Goal: Task Accomplishment & Management: Manage account settings

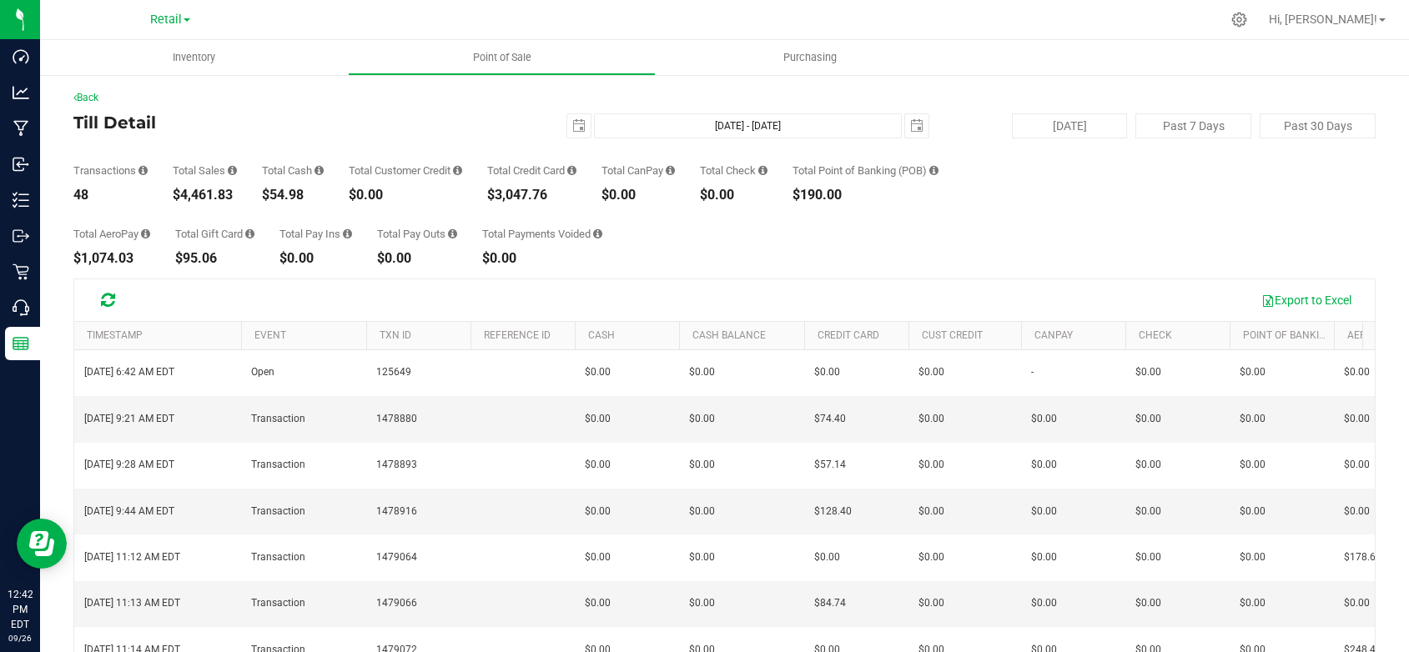
scroll to position [506, 0]
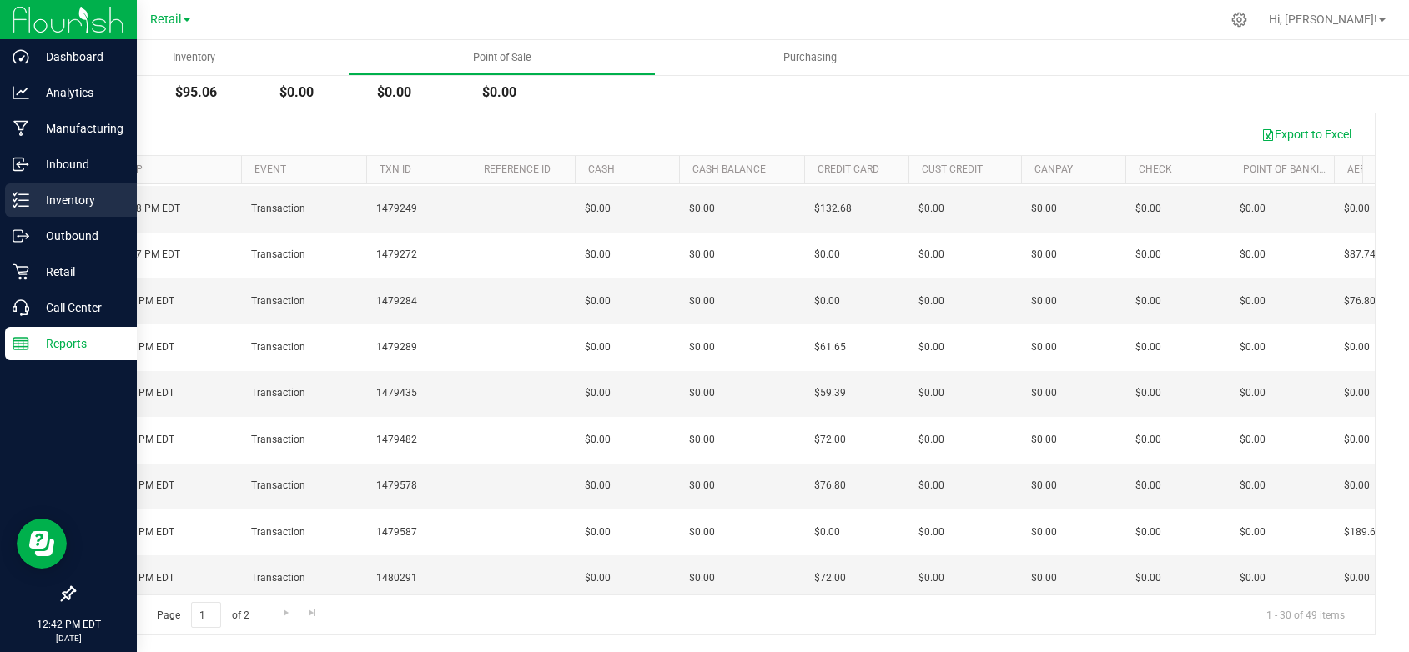
click at [54, 194] on p "Inventory" at bounding box center [79, 200] width 100 height 20
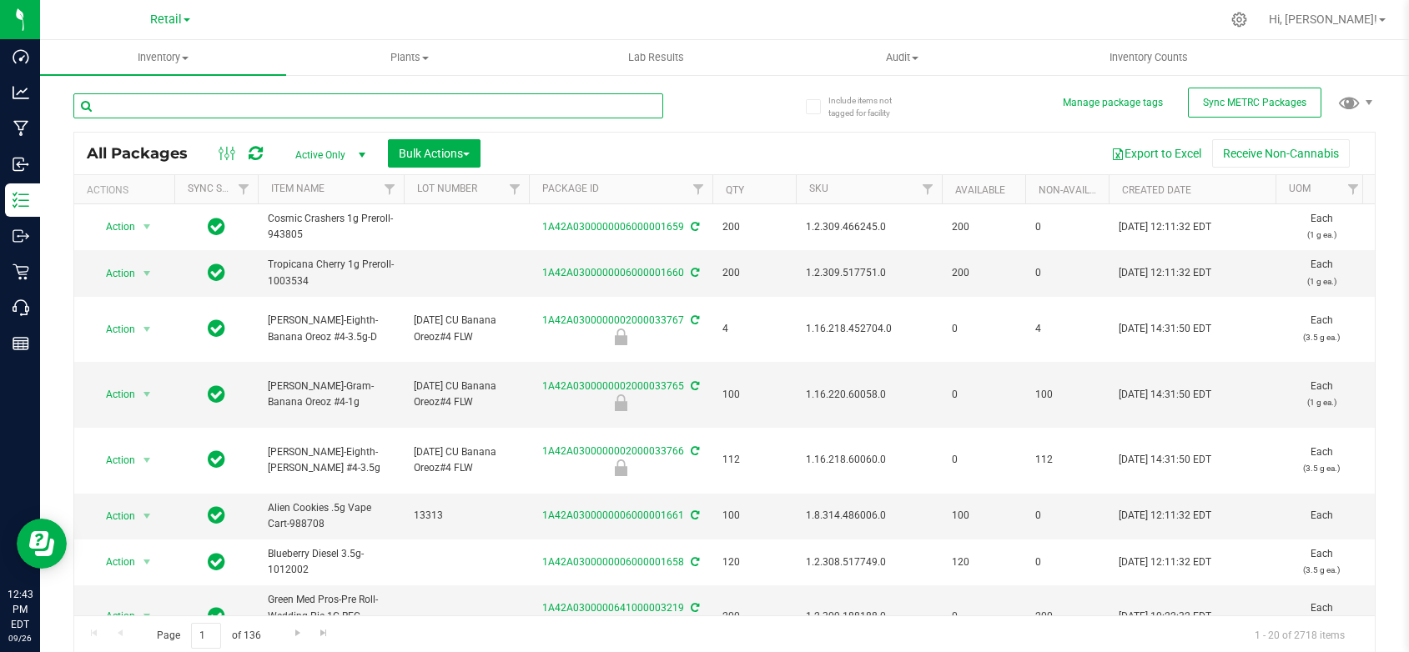
click at [309, 103] on input "text" at bounding box center [368, 105] width 590 height 25
type input "lemon"
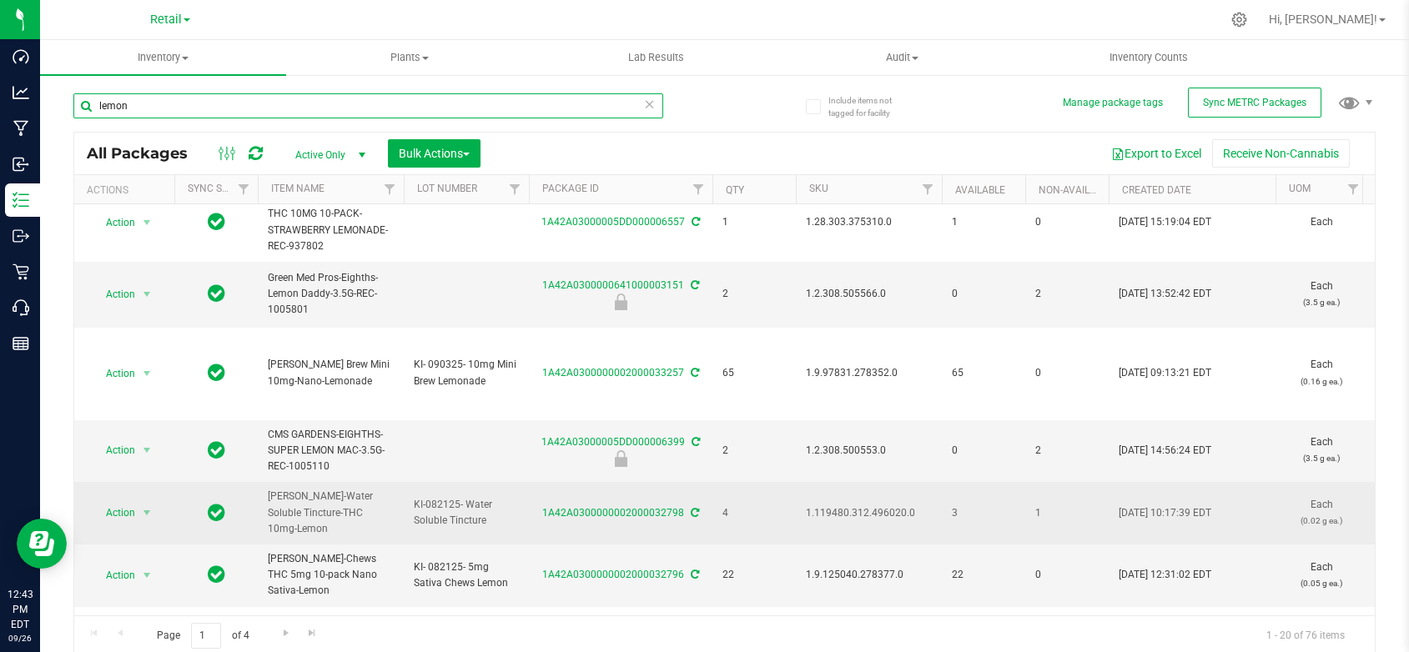
scroll to position [417, 0]
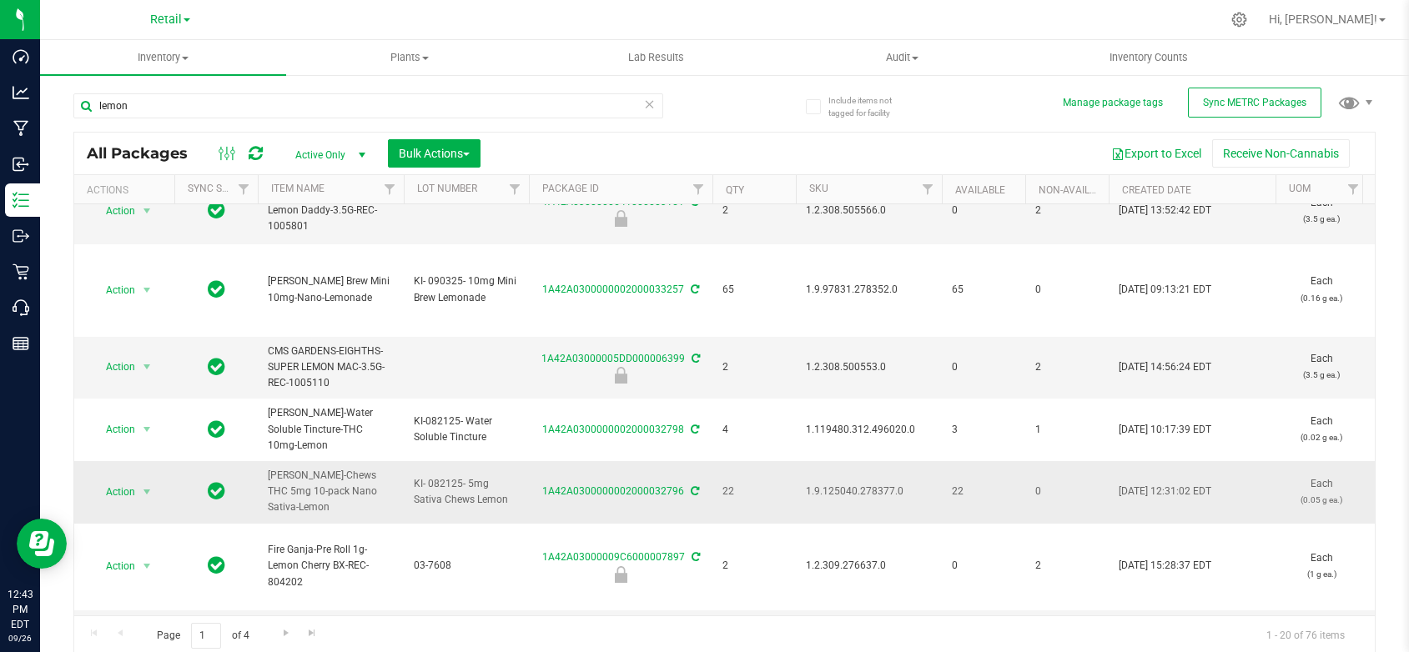
click at [338, 468] on span "Slater-Chews THC 5mg 10-pack Nano Sativa-Lemon" at bounding box center [331, 492] width 126 height 48
click at [626, 485] on link "1A42A0300000002000032796" at bounding box center [613, 491] width 142 height 12
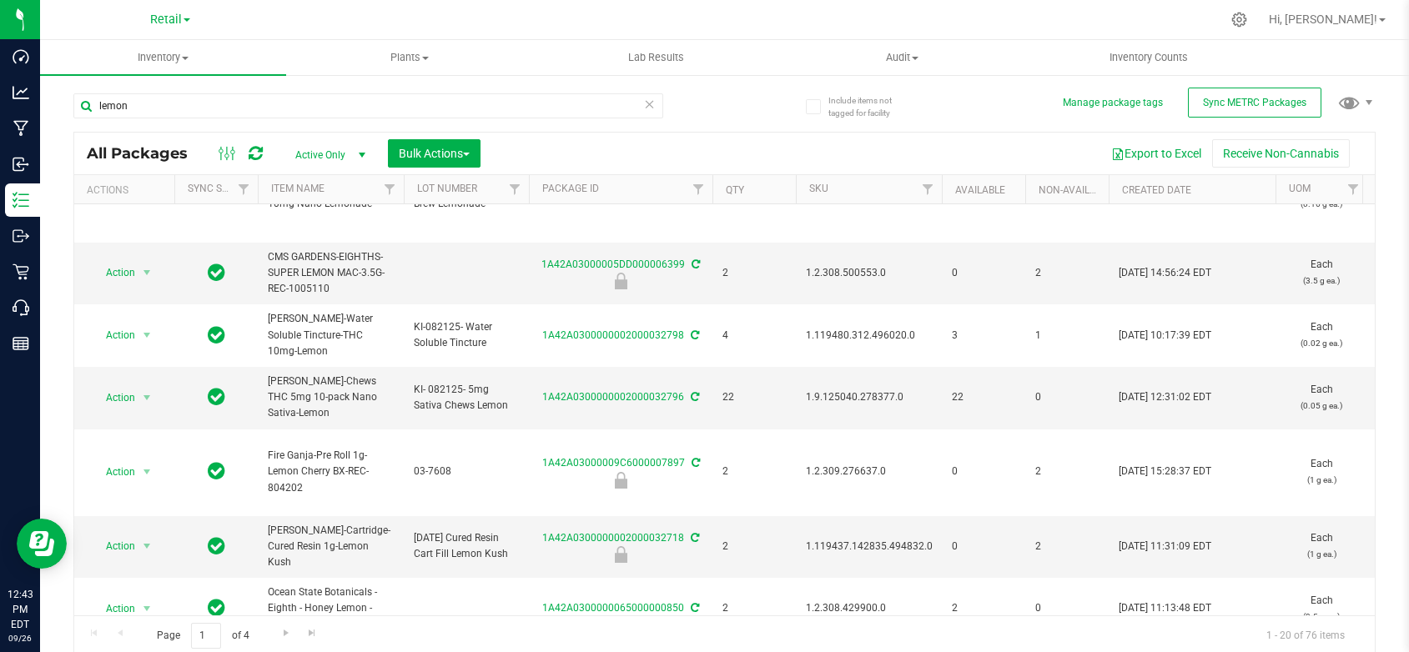
scroll to position [512, 0]
click at [635, 390] on link "1A42A0300000002000032796" at bounding box center [613, 396] width 142 height 12
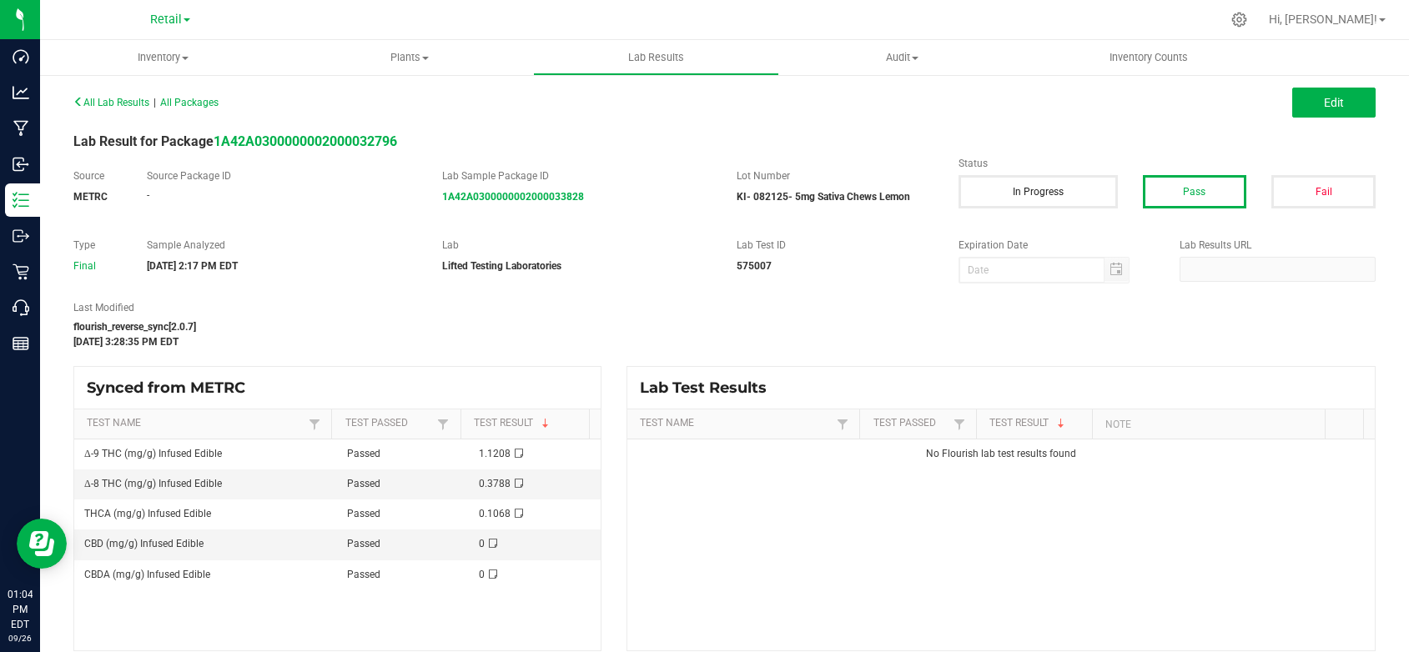
click at [1094, 103] on div "All Lab Results | All Packages Edit" at bounding box center [724, 103] width 1327 height 42
click at [1094, 128] on div "All Lab Results | All Packages Edit Lab Result for Package 1A42A030000000200003…" at bounding box center [724, 370] width 1302 height 561
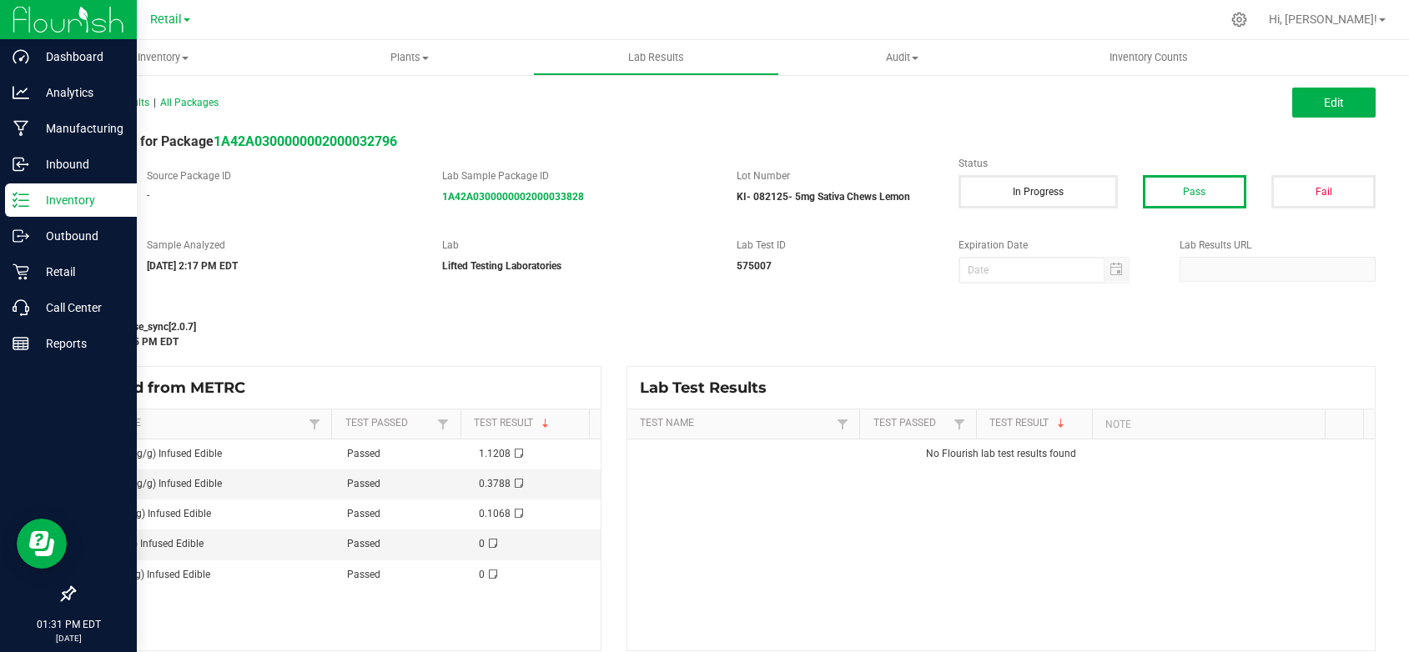
click at [78, 200] on p "Inventory" at bounding box center [79, 200] width 100 height 20
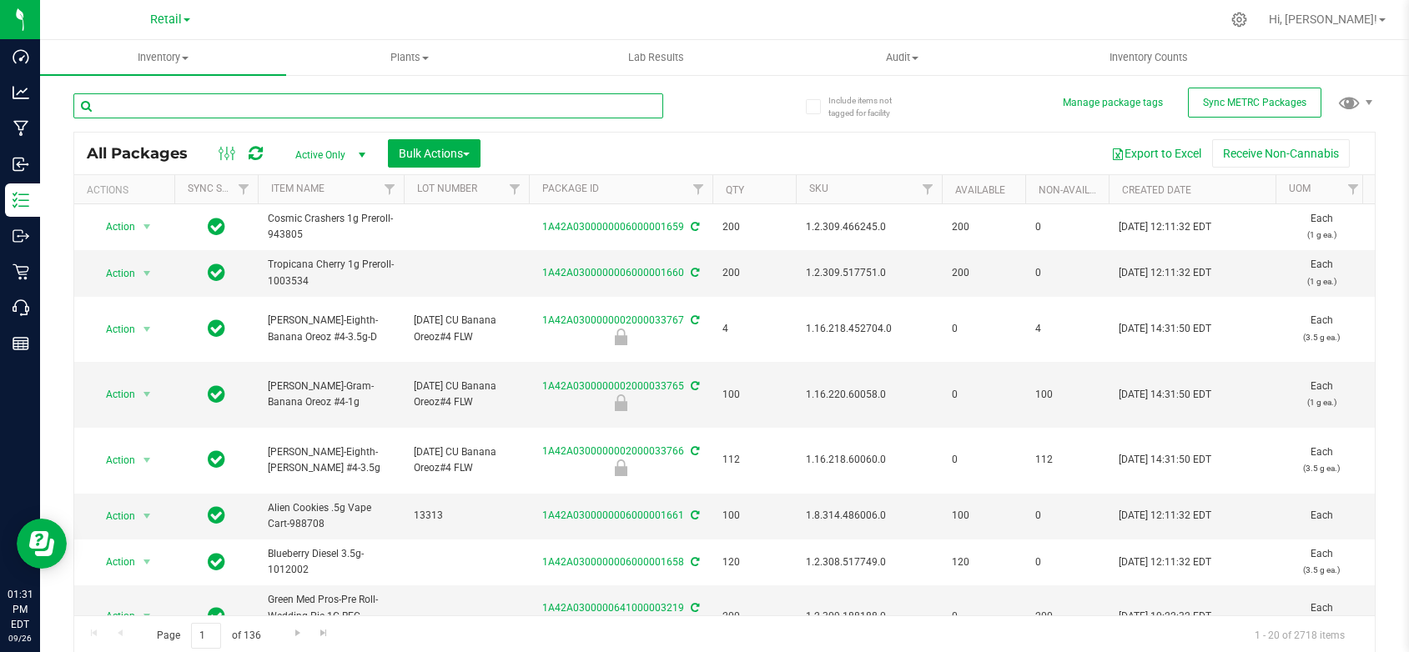
click at [148, 106] on input "text" at bounding box center [368, 105] width 590 height 25
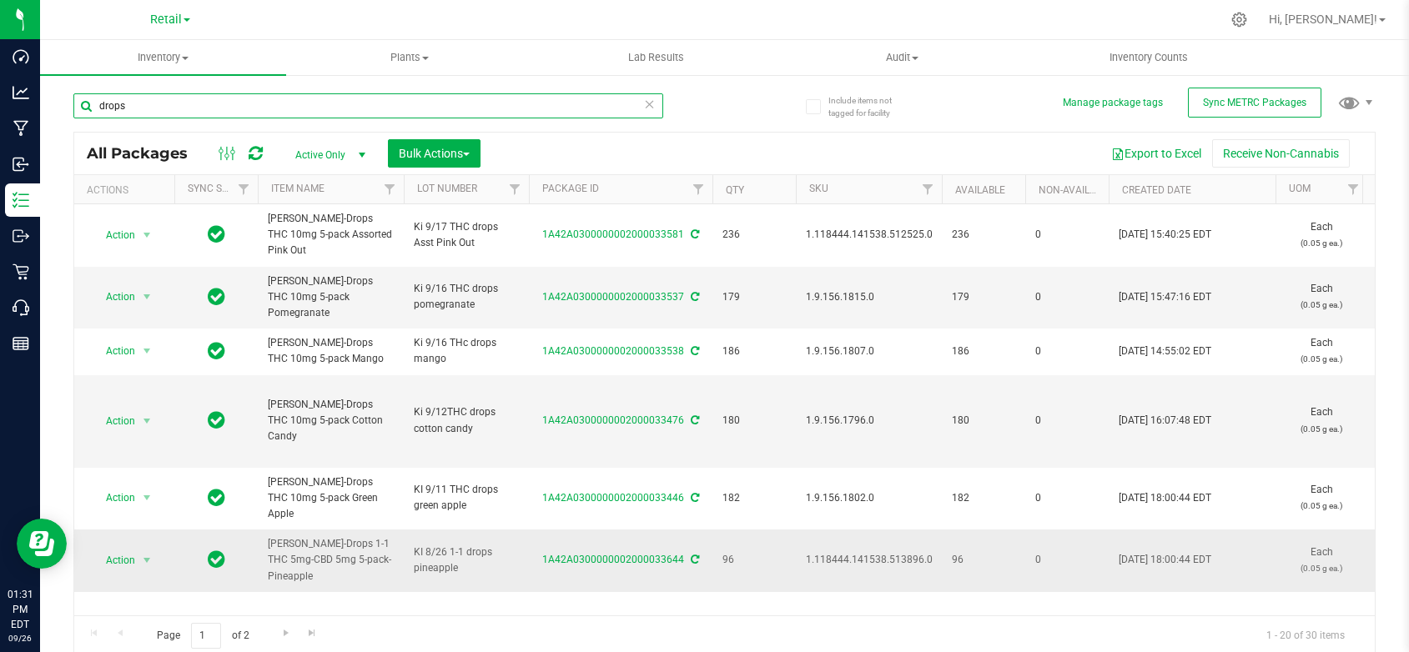
type input "drops"
drag, startPoint x: 390, startPoint y: 510, endPoint x: 266, endPoint y: 495, distance: 125.1
click at [266, 530] on td "[PERSON_NAME]-Drops 1-1 THC 5mg-CBD 5mg 5-pack-Pineapple" at bounding box center [331, 561] width 146 height 63
copy span "[PERSON_NAME]-Drops 1-1 THC 5mg-CBD 5mg 5-pack-Pineapple"
click at [1251, 13] on div at bounding box center [1239, 20] width 23 height 18
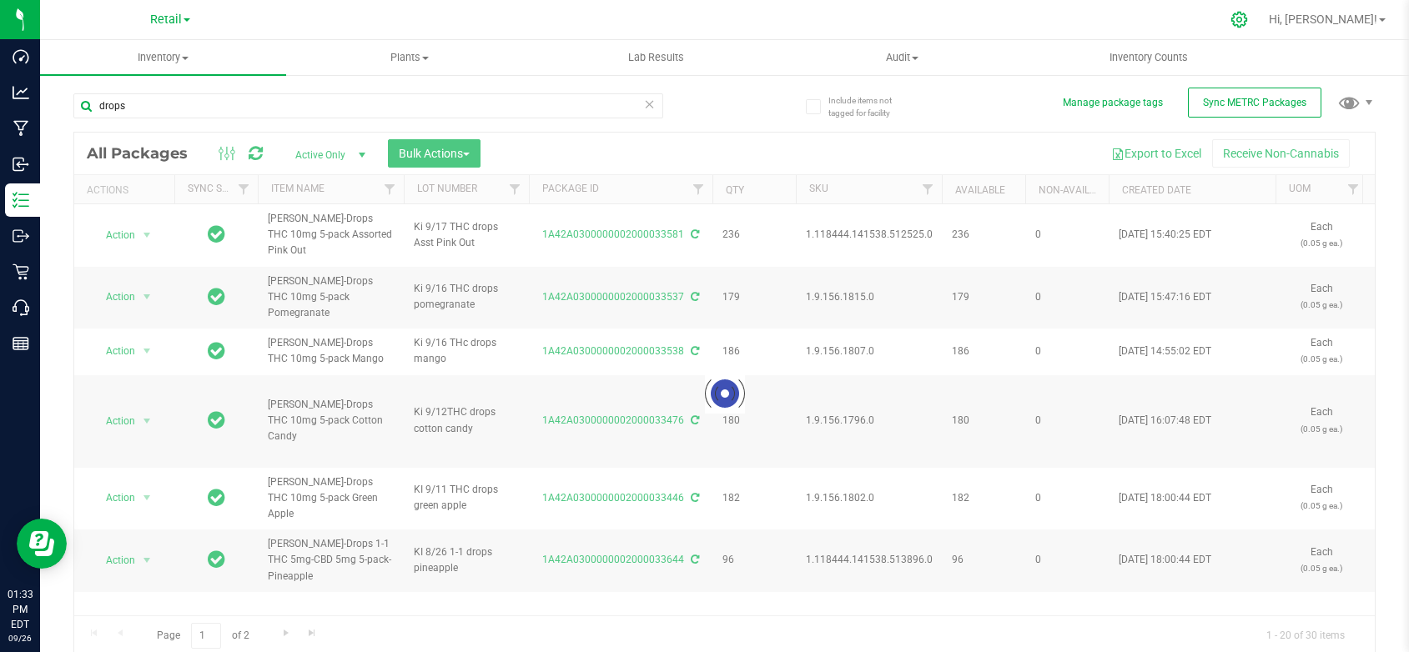
click at [1248, 17] on icon at bounding box center [1239, 20] width 18 height 18
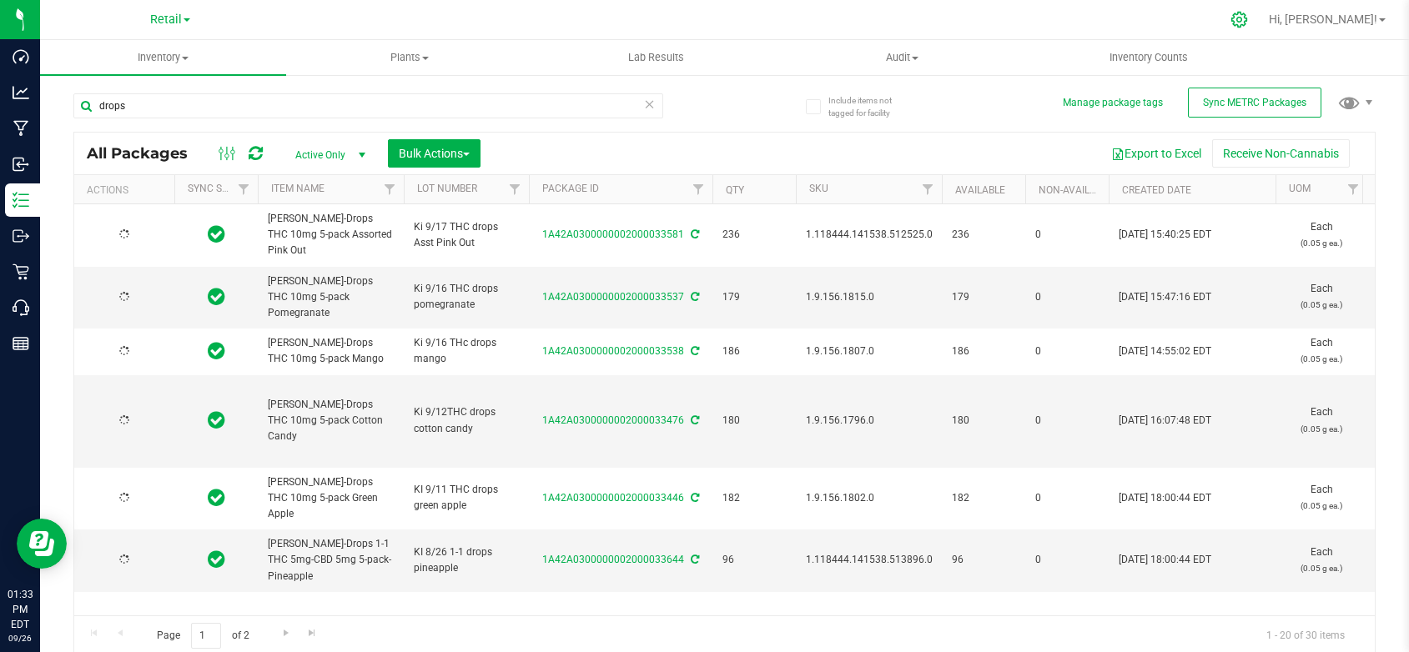
type input "[DATE]"
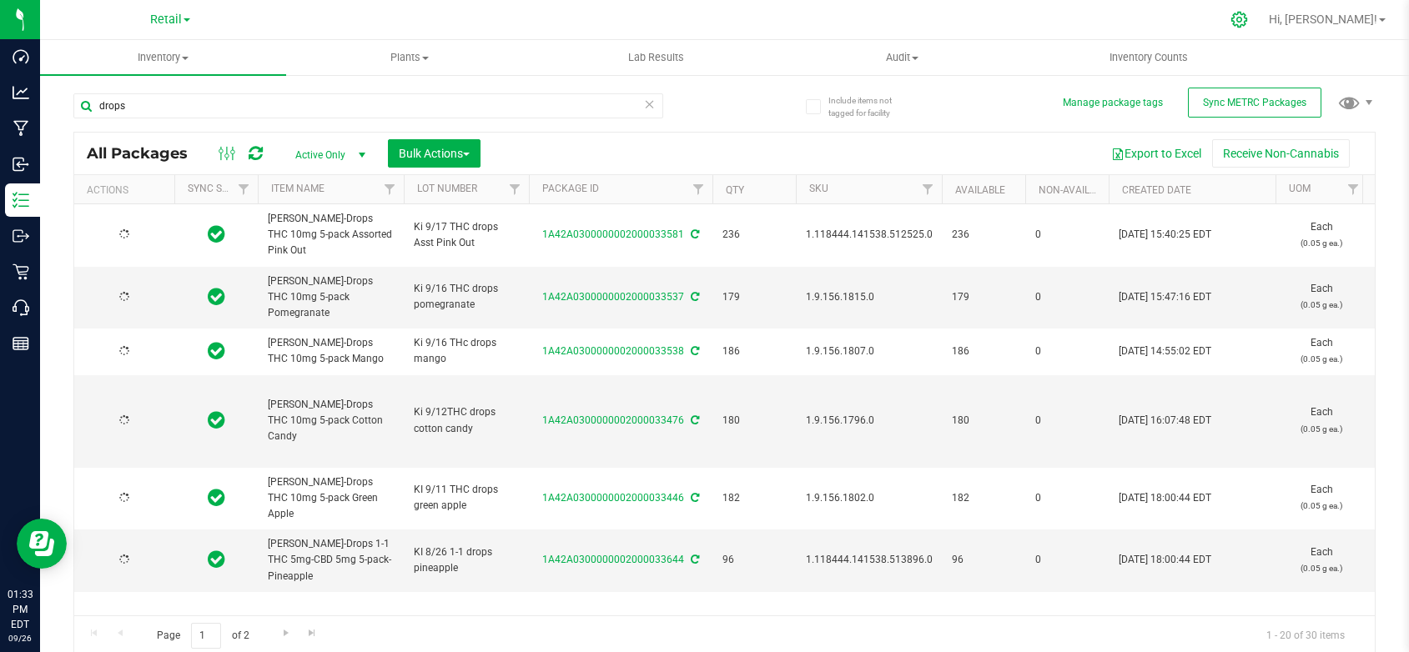
type input "[DATE]"
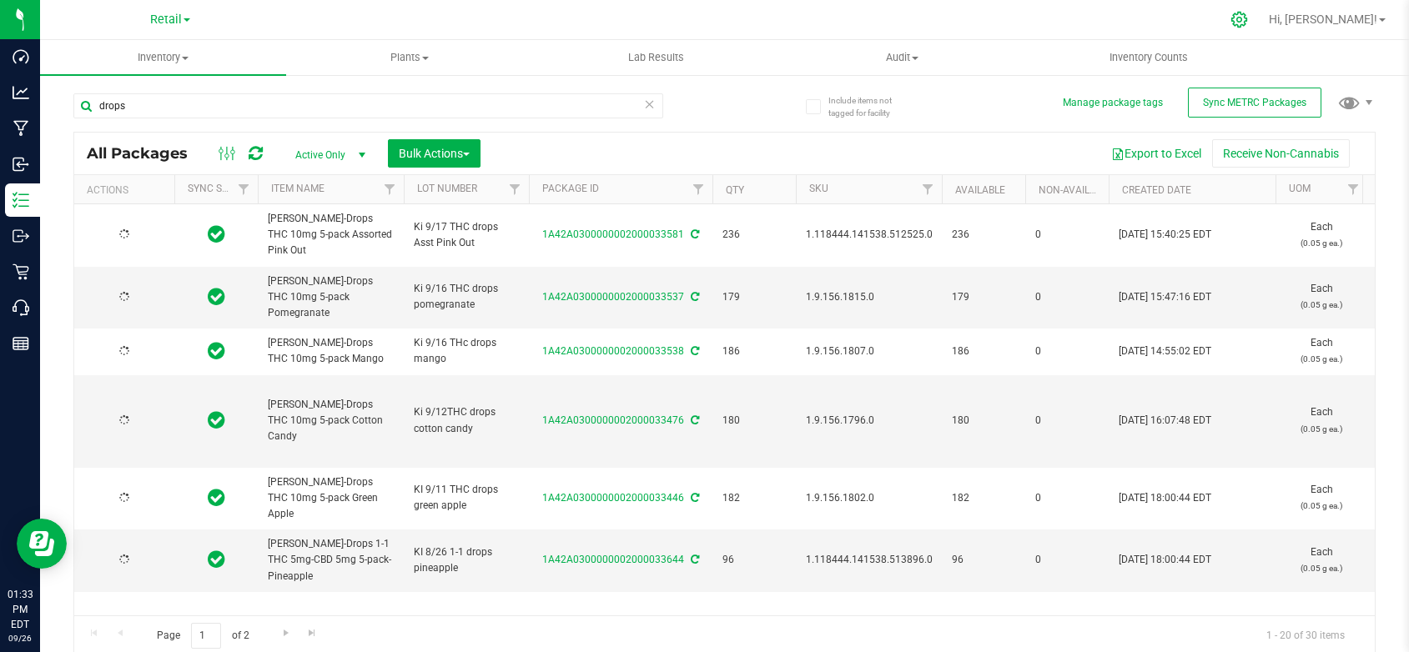
type input "[DATE]"
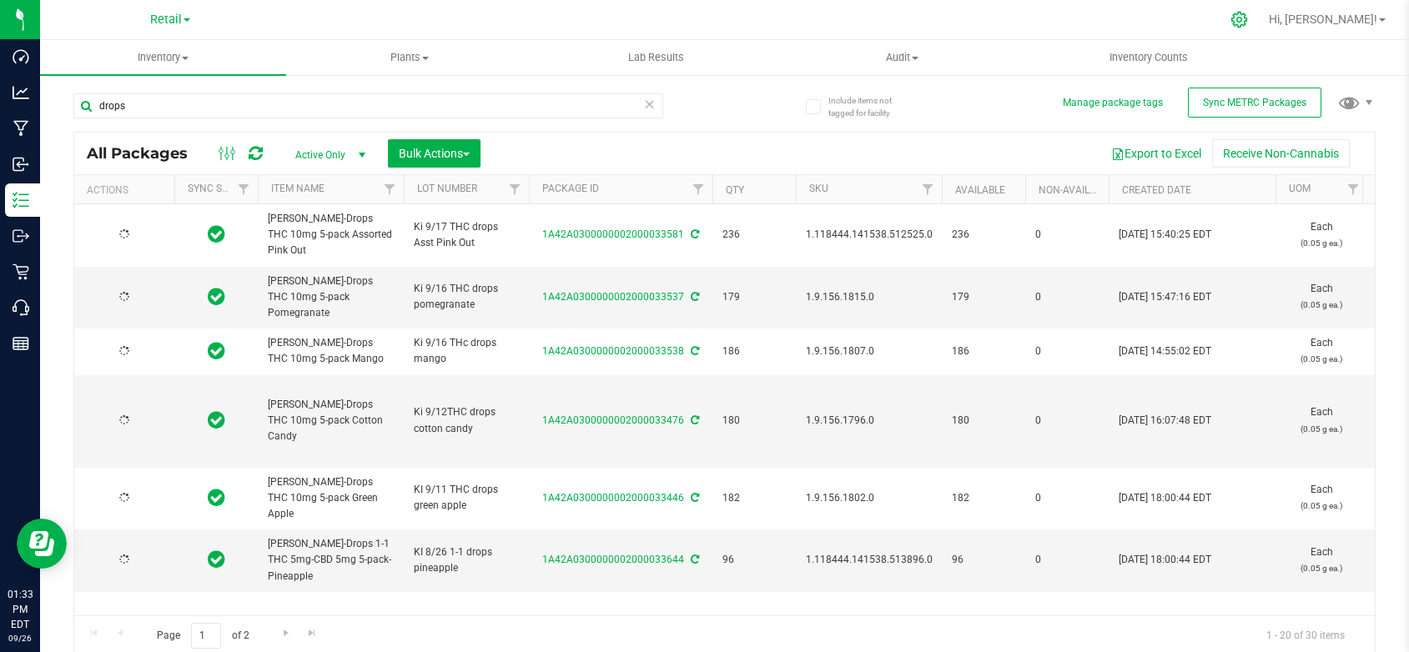
type input "[DATE]"
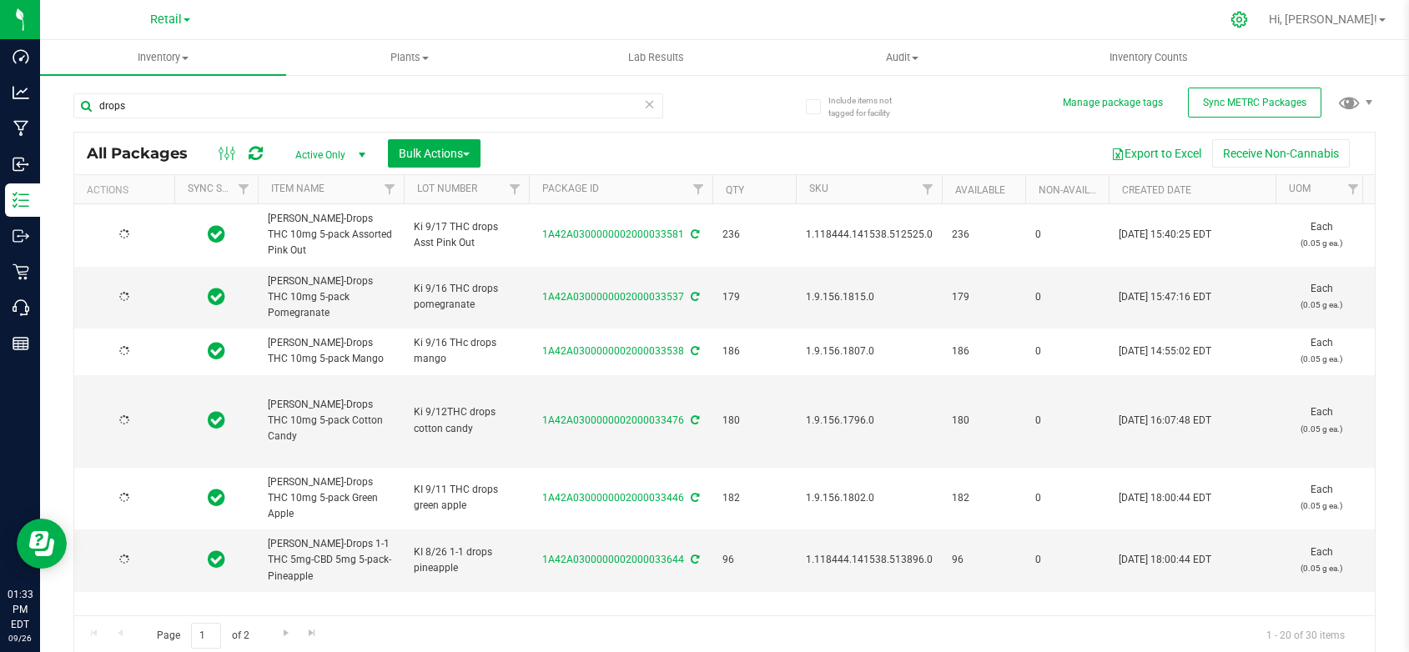
type input "[DATE]"
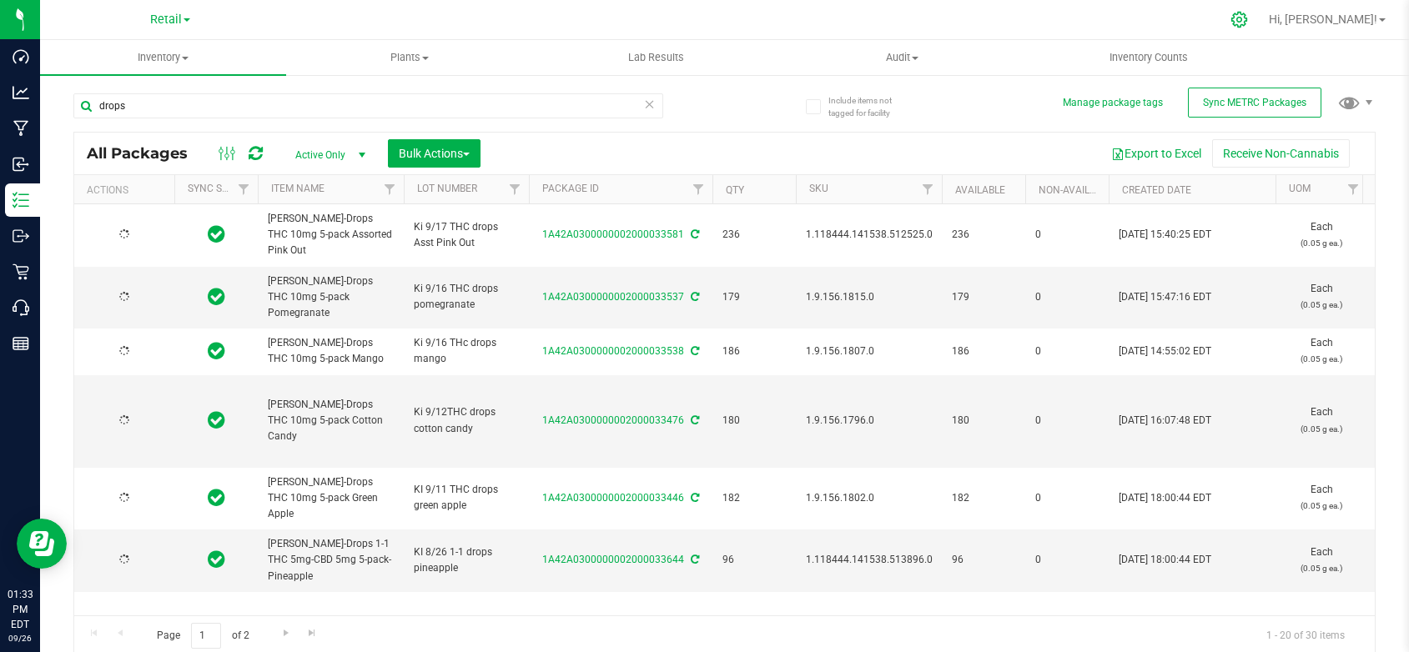
type input "[DATE]"
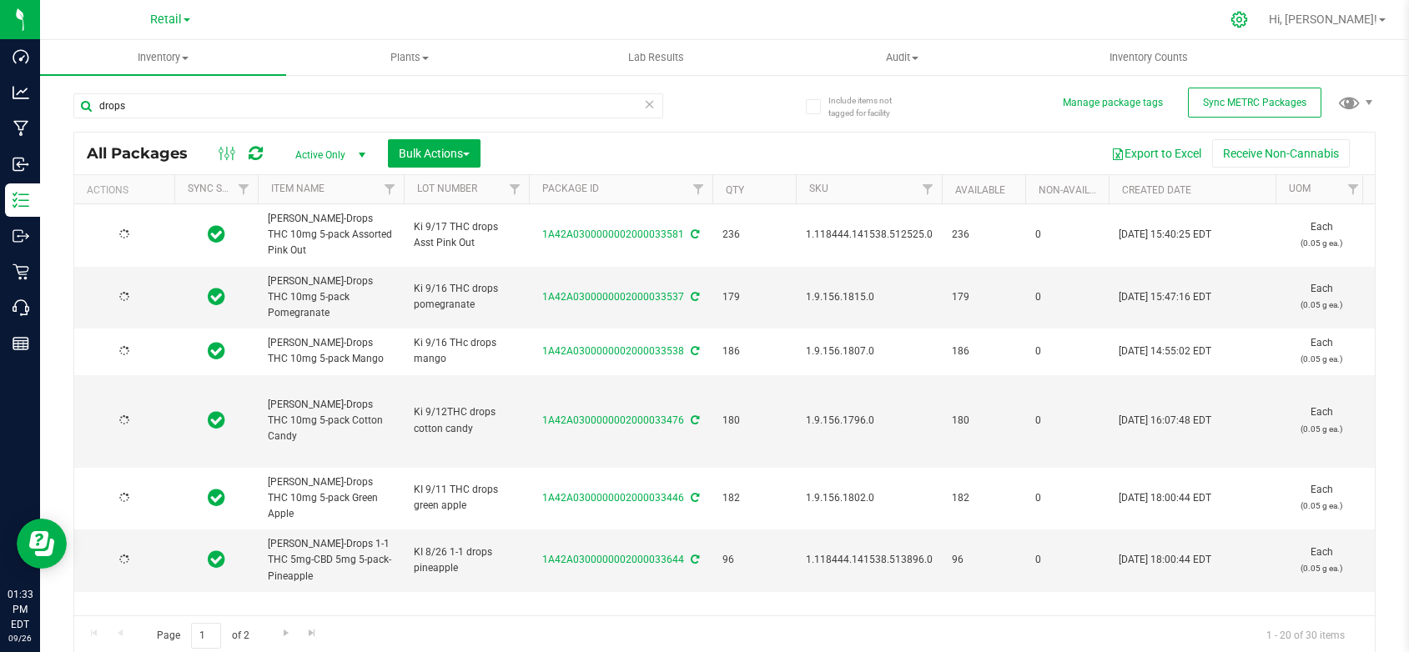
type input "[DATE]"
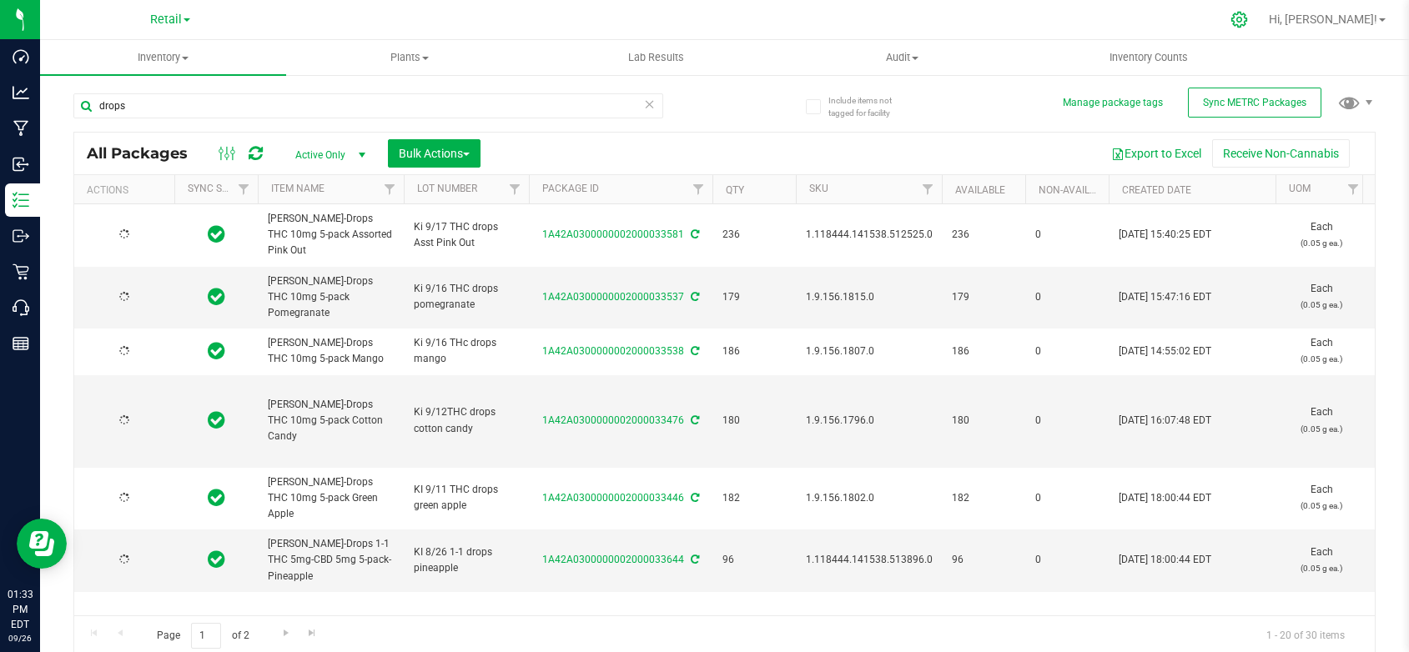
type input "[DATE]"
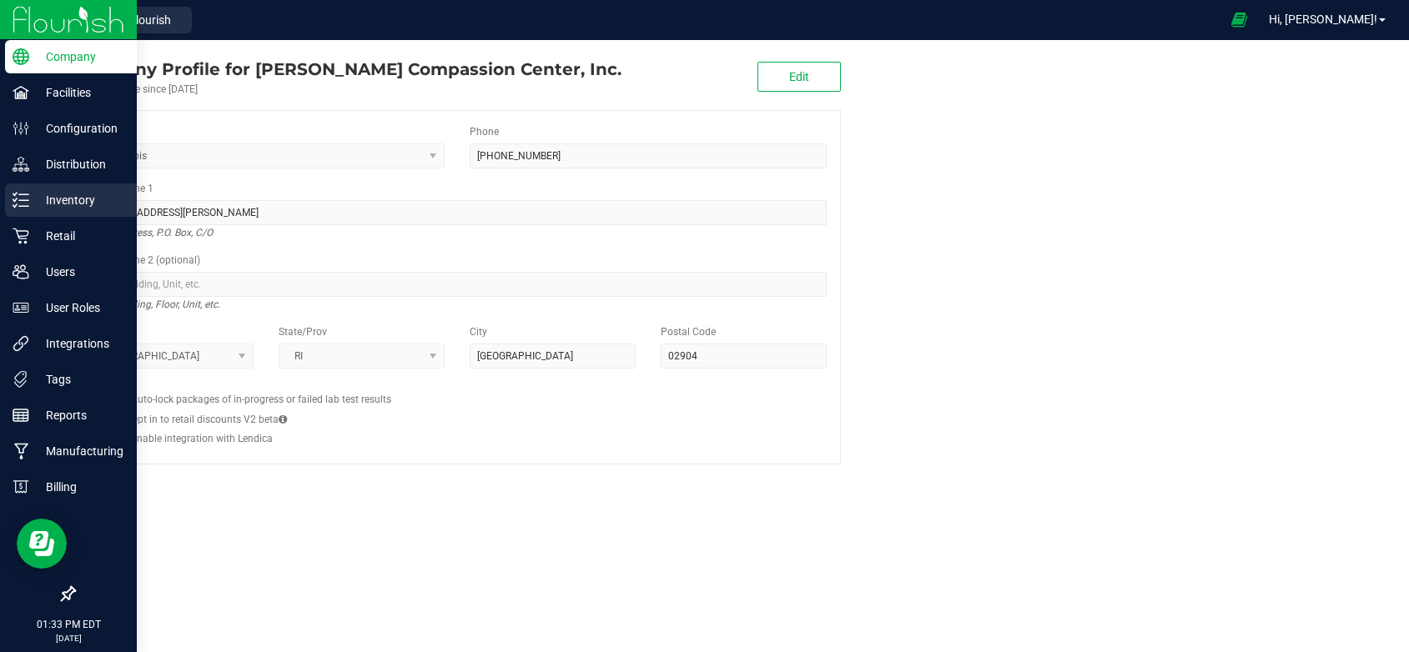
click at [75, 198] on p "Inventory" at bounding box center [79, 200] width 100 height 20
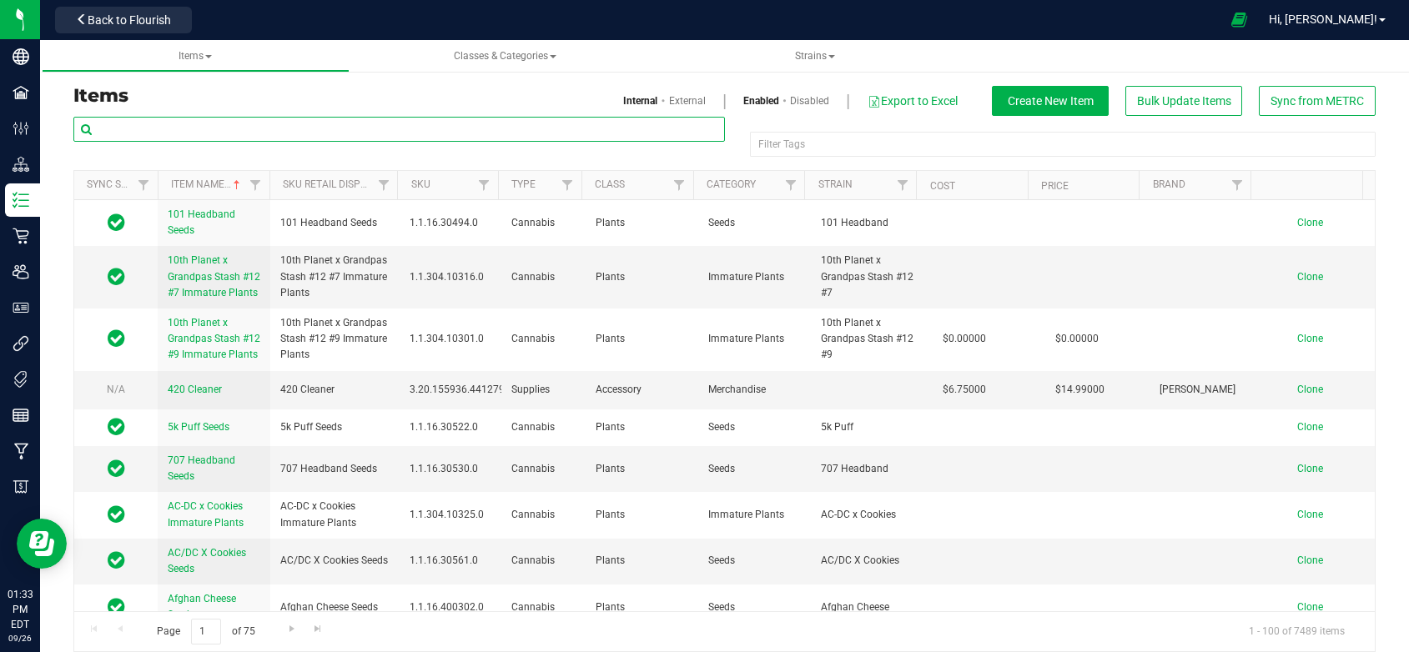
click at [114, 127] on input "text" at bounding box center [398, 129] width 651 height 25
paste input "[PERSON_NAME]-Drops 1-1 THC 5mg-CBD 5mg 5-pack-Pineapple"
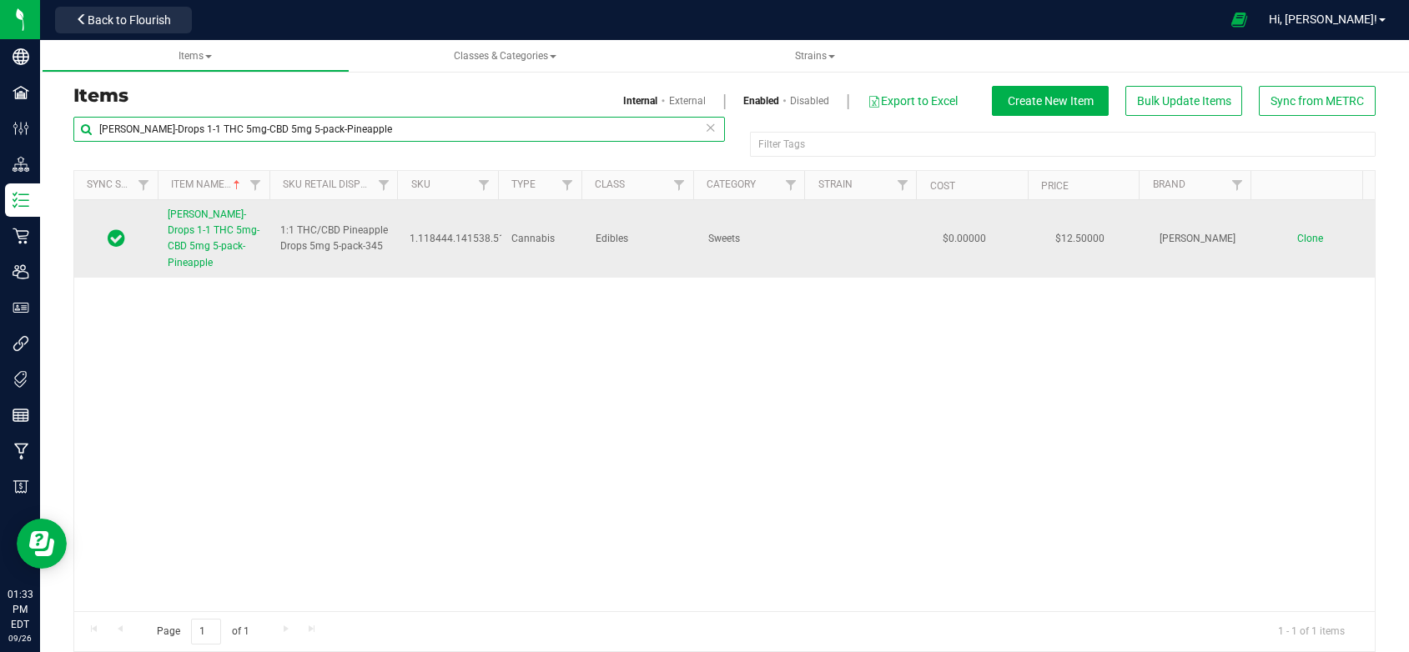
type input "[PERSON_NAME]-Drops 1-1 THC 5mg-CBD 5mg 5-pack-Pineapple"
click at [194, 245] on span "[PERSON_NAME]-Drops 1-1 THC 5mg-CBD 5mg 5-pack-Pineapple" at bounding box center [214, 239] width 92 height 60
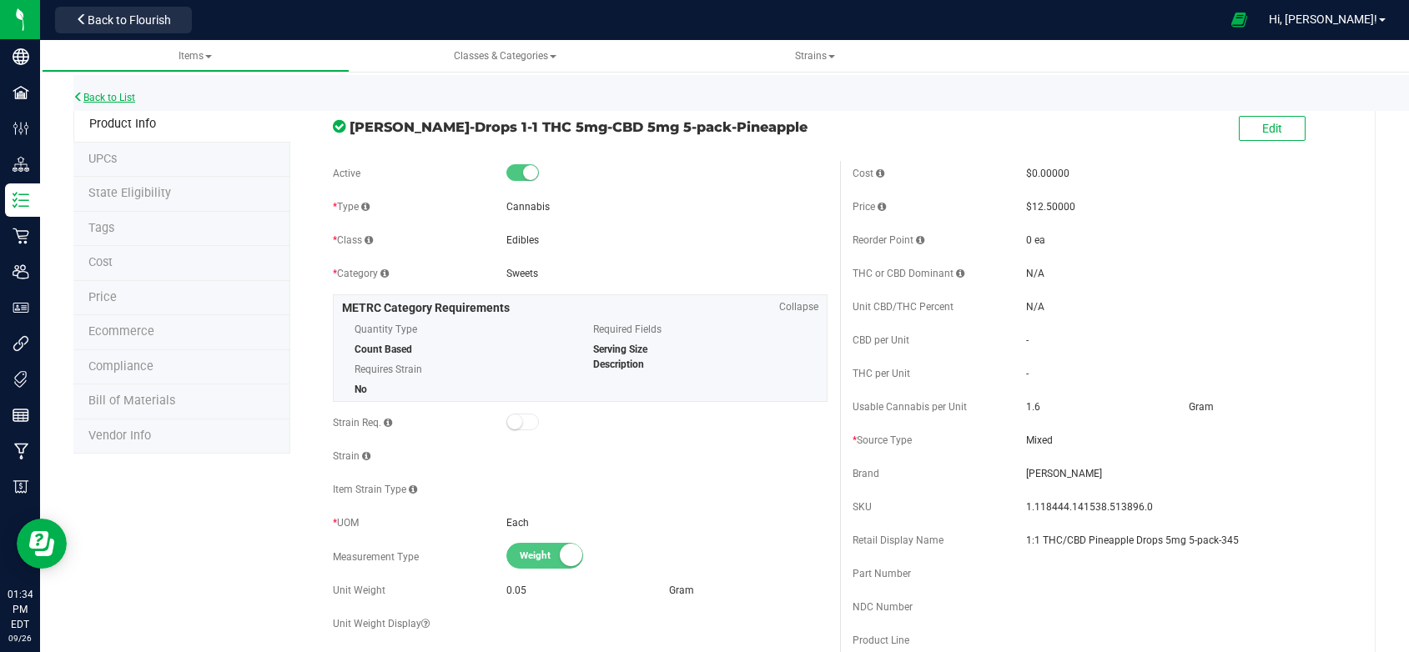
click at [94, 98] on link "Back to List" at bounding box center [104, 98] width 62 height 12
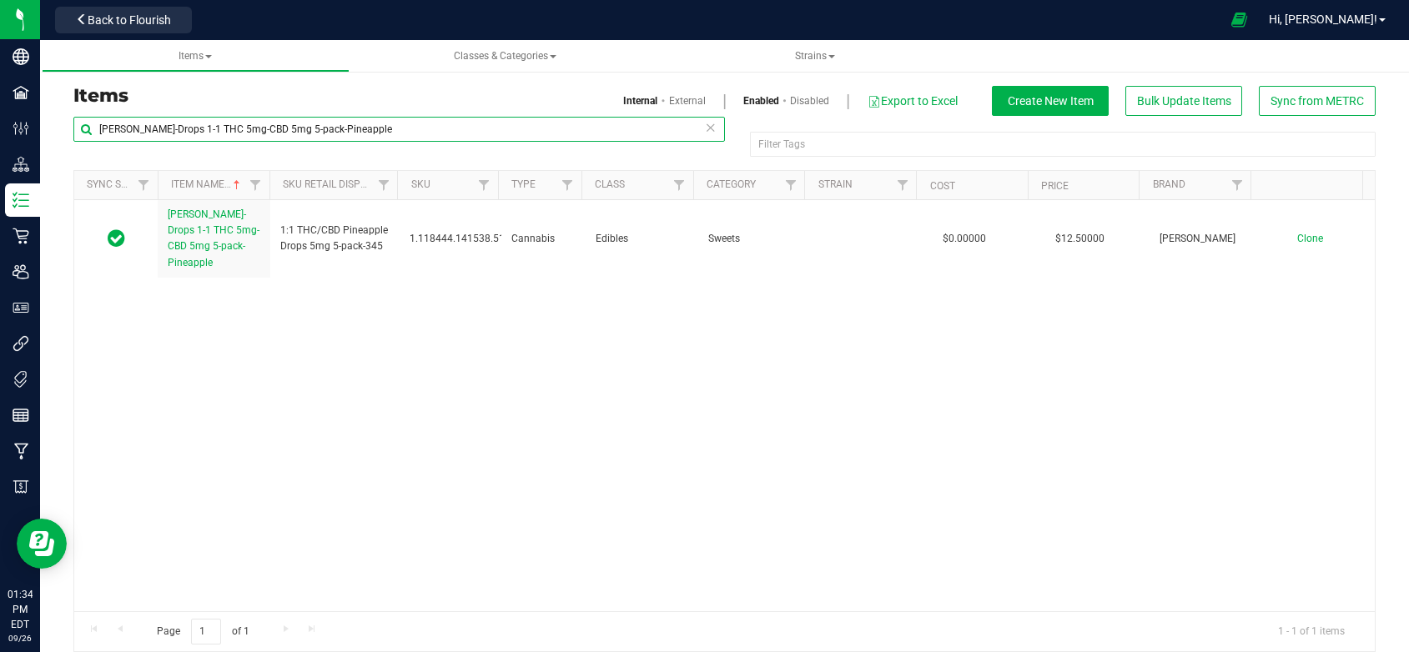
click at [263, 126] on input "[PERSON_NAME]-Drops 1-1 THC 5mg-CBD 5mg 5-pack-Pineapple" at bounding box center [398, 129] width 651 height 25
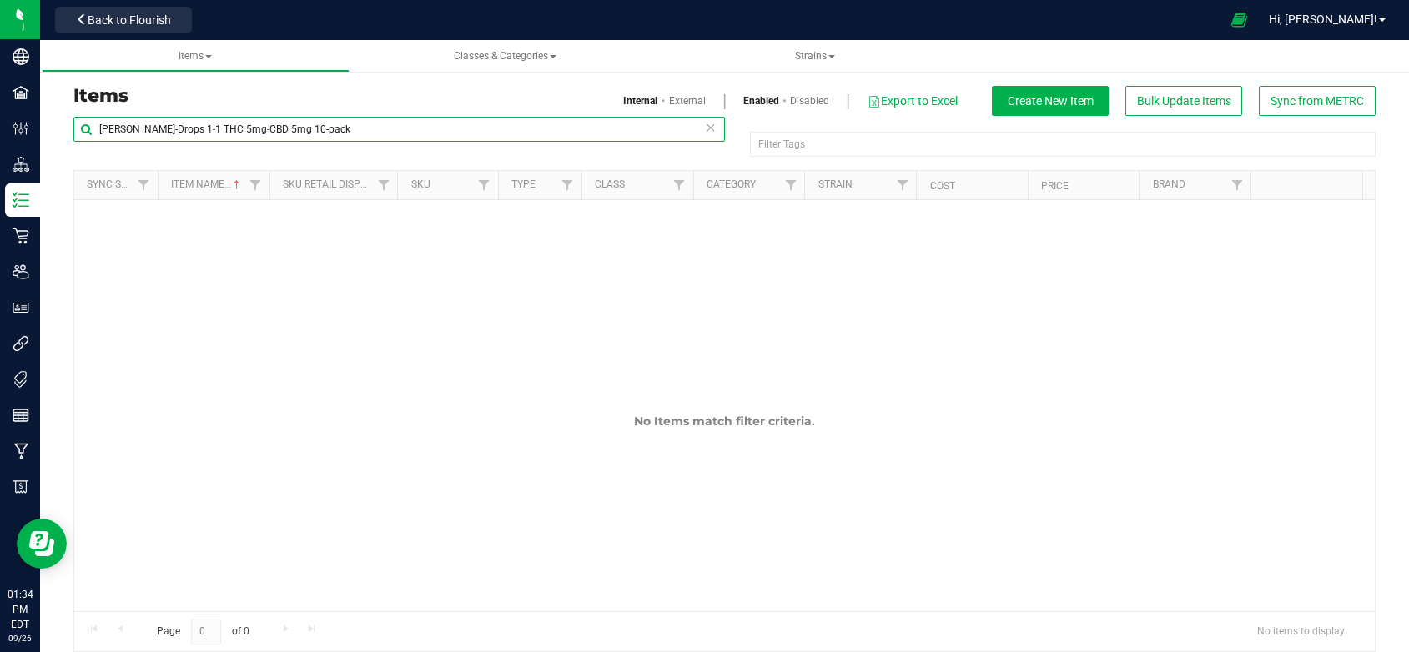
drag, startPoint x: 263, startPoint y: 128, endPoint x: 366, endPoint y: 133, distance: 103.6
click at [366, 133] on input "[PERSON_NAME]-Drops 1-1 THC 5mg-CBD 5mg 10-pack" at bounding box center [398, 129] width 651 height 25
type input "[PERSON_NAME]-Drops 1-1"
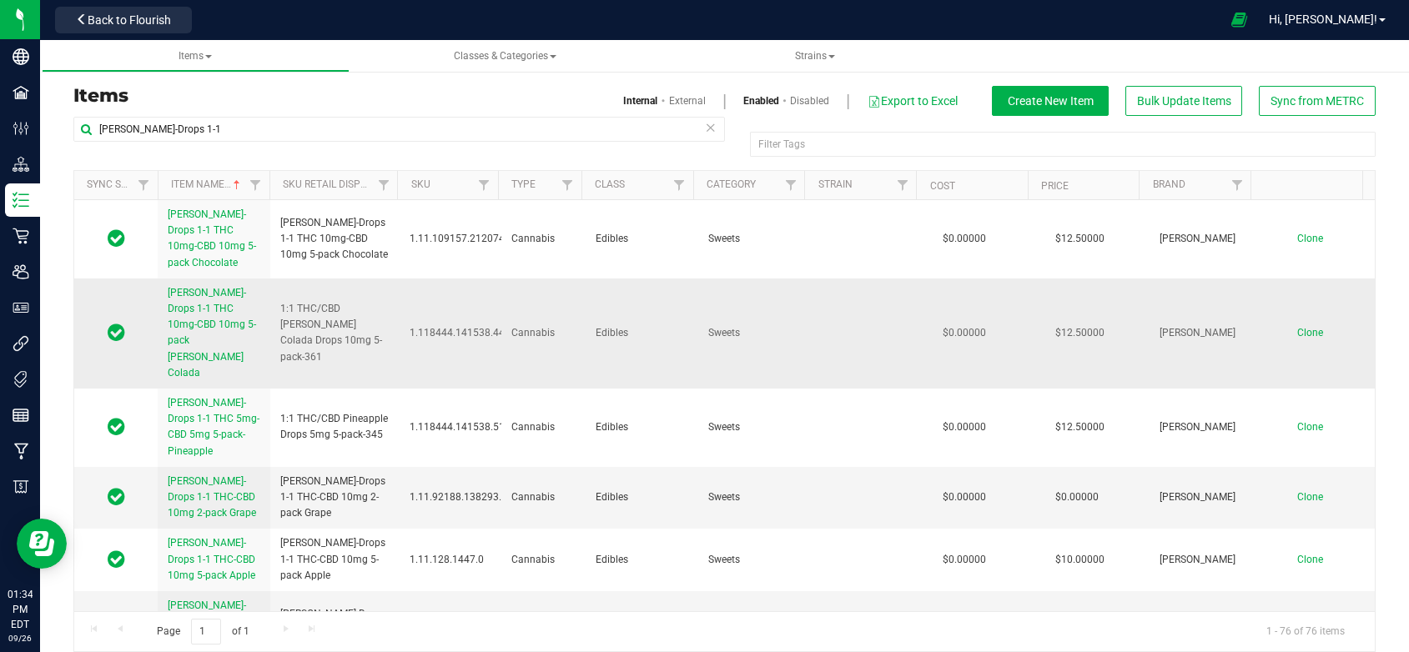
click at [204, 315] on link "[PERSON_NAME]-Drops 1-1 THC 10mg-CBD 10mg 5-pack [PERSON_NAME] Colada" at bounding box center [214, 333] width 93 height 96
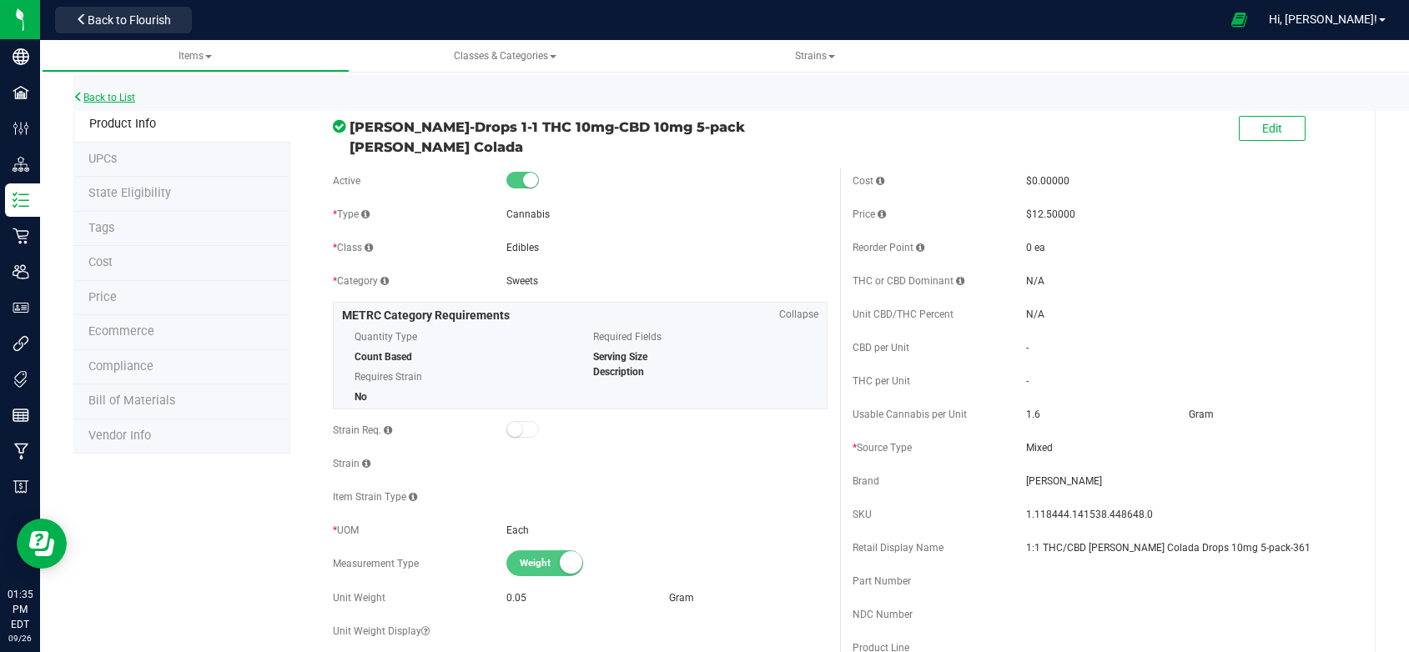
click at [111, 93] on link "Back to List" at bounding box center [104, 98] width 62 height 12
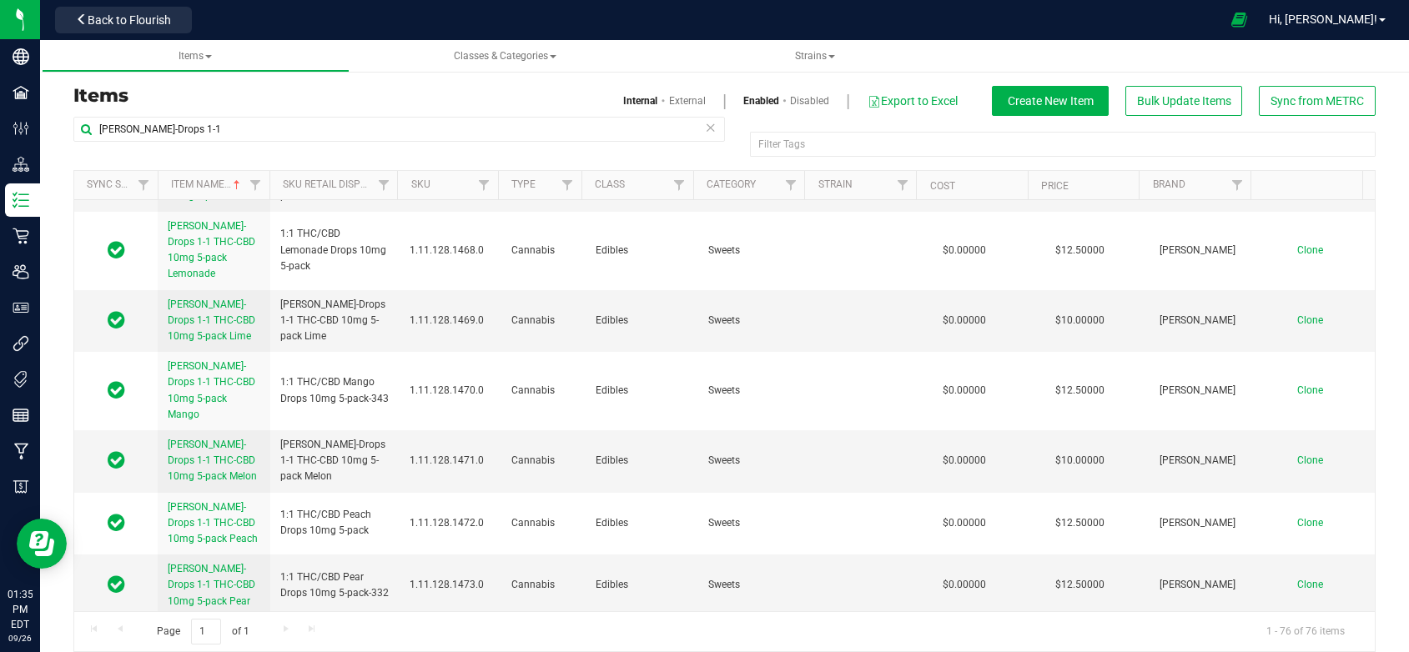
scroll to position [2252, 0]
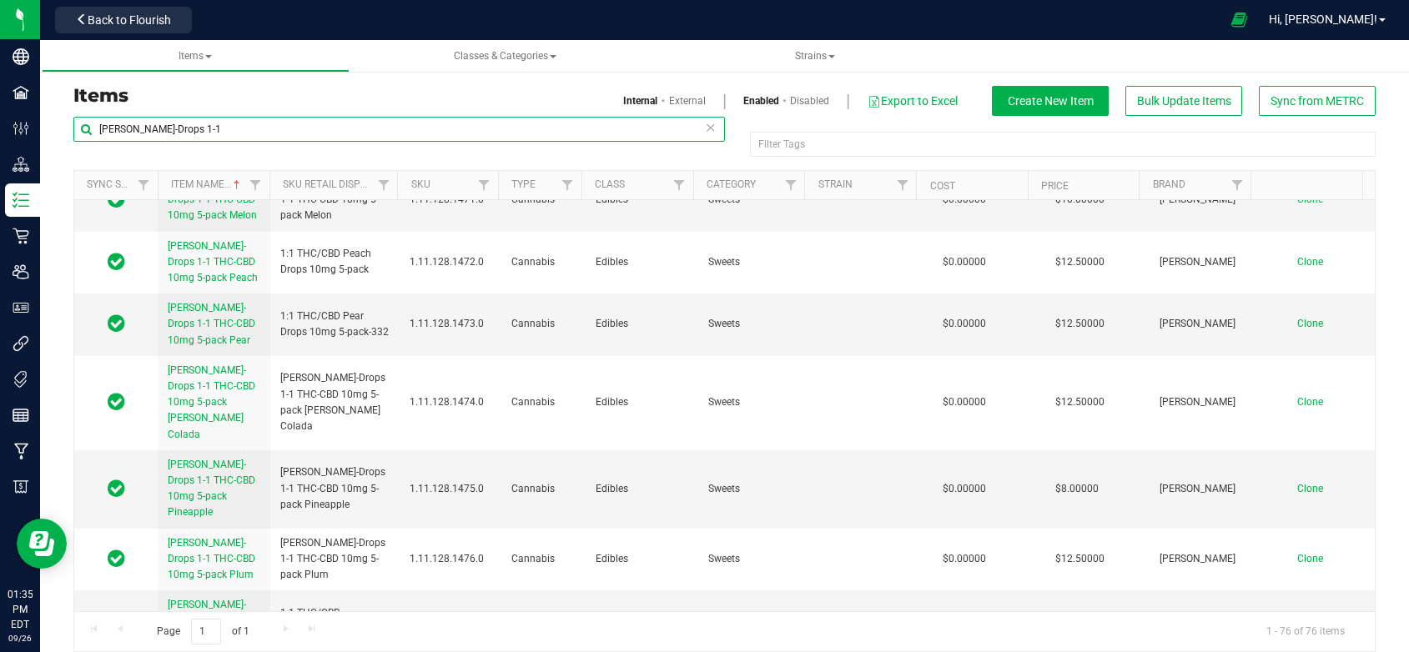
drag, startPoint x: 191, startPoint y: 128, endPoint x: 155, endPoint y: 126, distance: 36.0
click at [155, 126] on input "[PERSON_NAME]-Drops 1-1" at bounding box center [398, 129] width 651 height 25
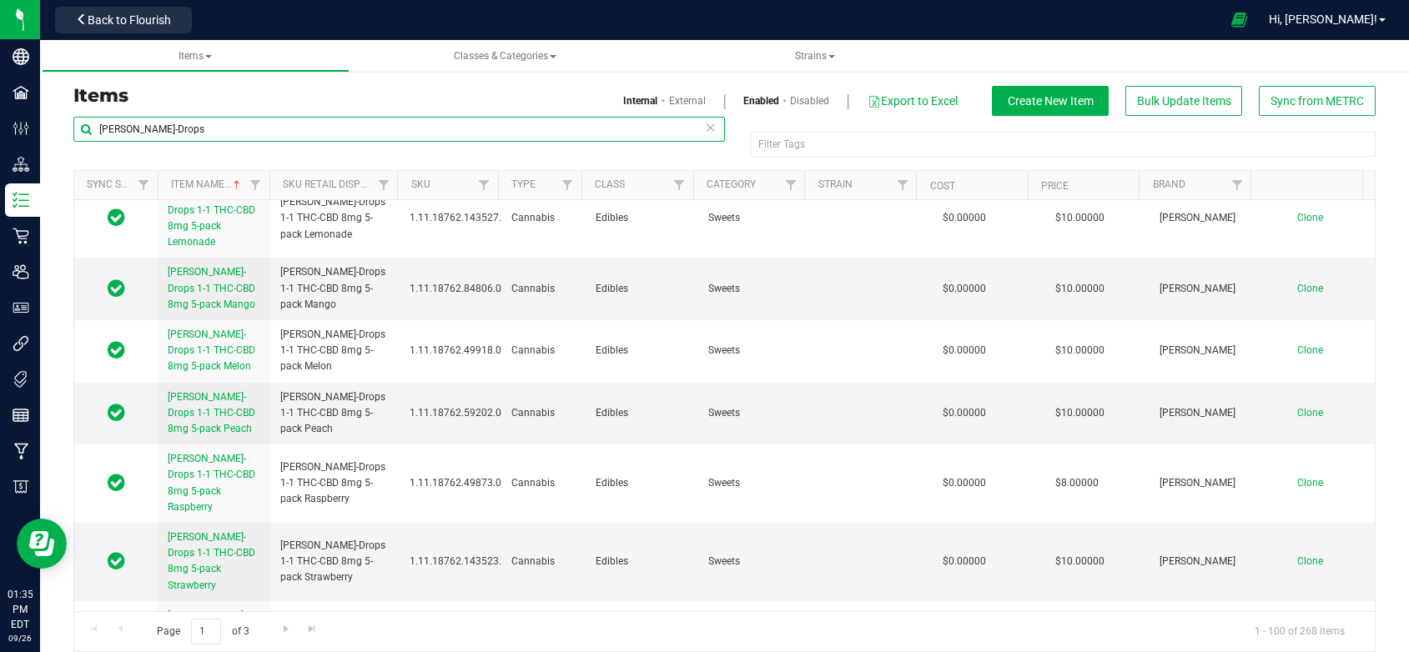
scroll to position [5827, 0]
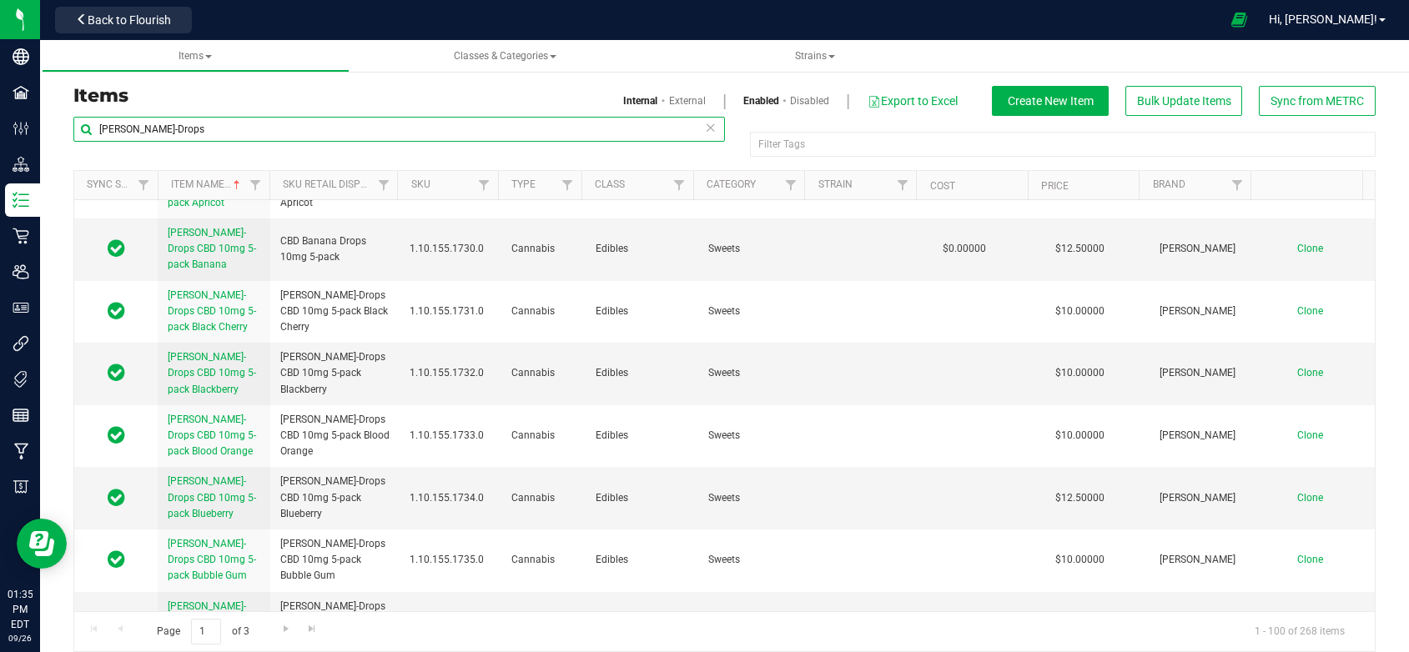
type input "[PERSON_NAME]-Drops"
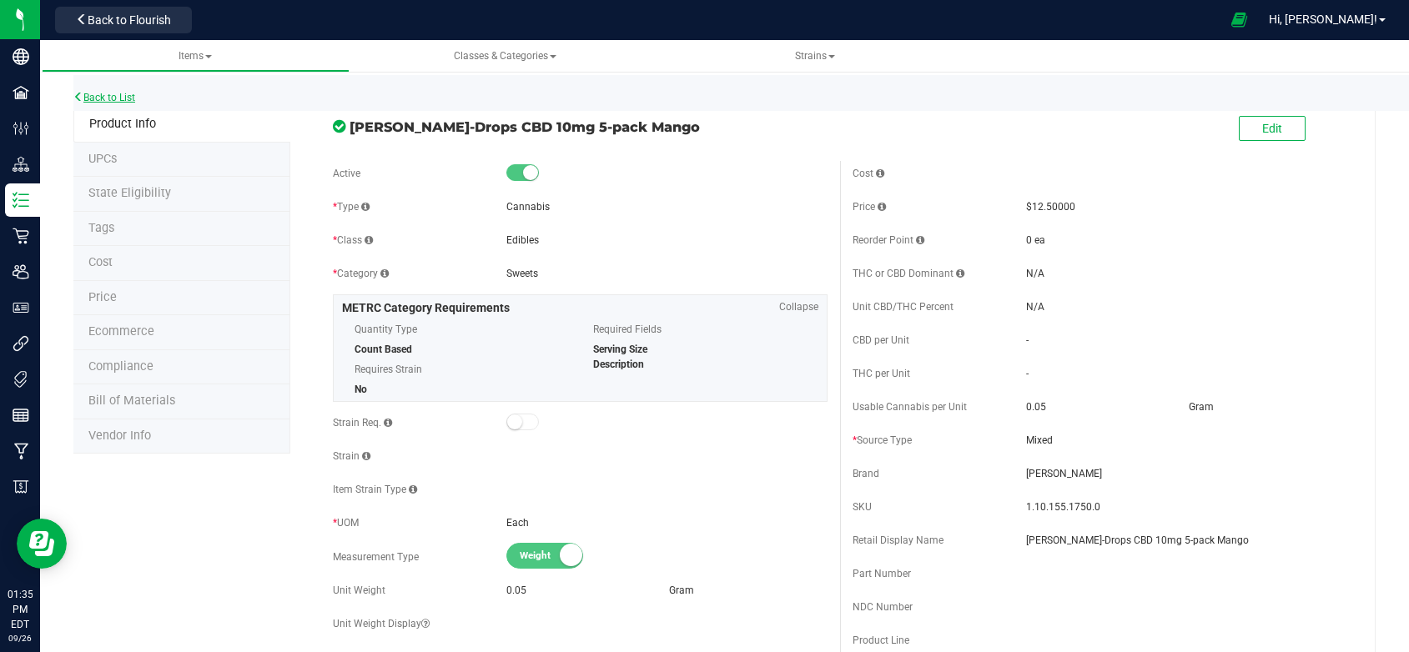
click at [99, 92] on link "Back to List" at bounding box center [104, 98] width 62 height 12
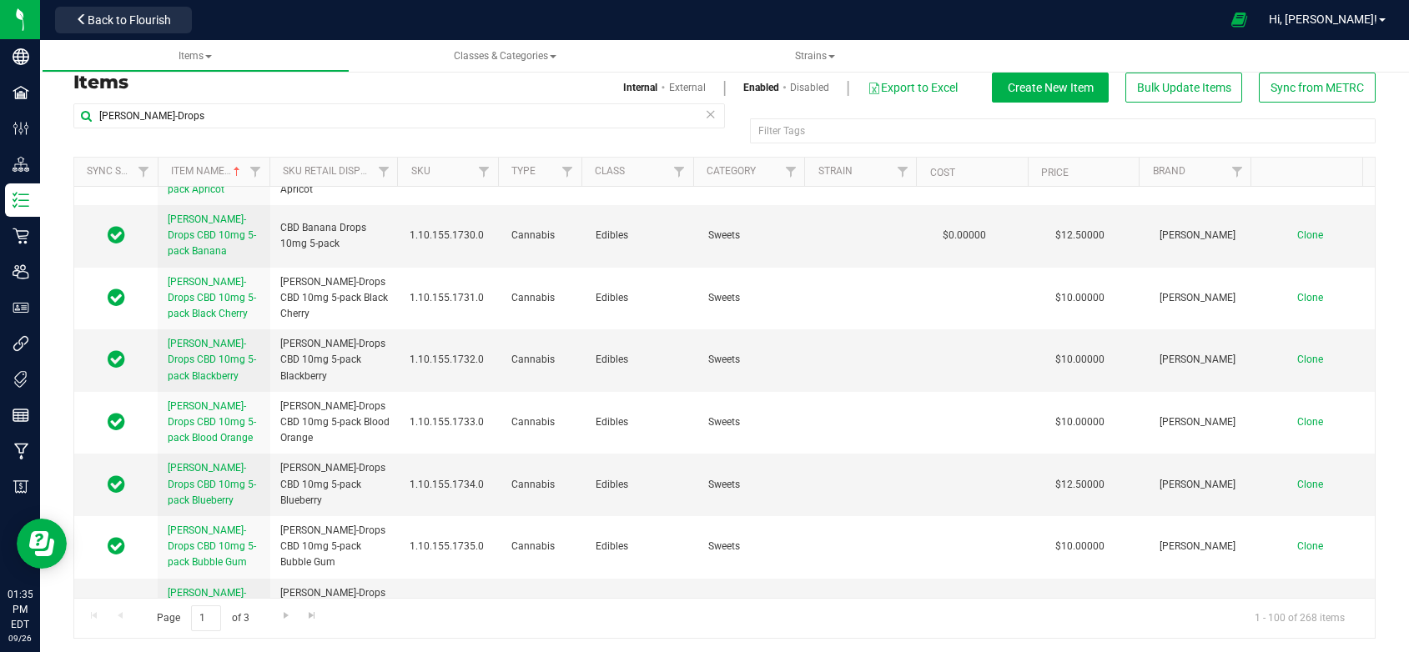
scroll to position [17, 0]
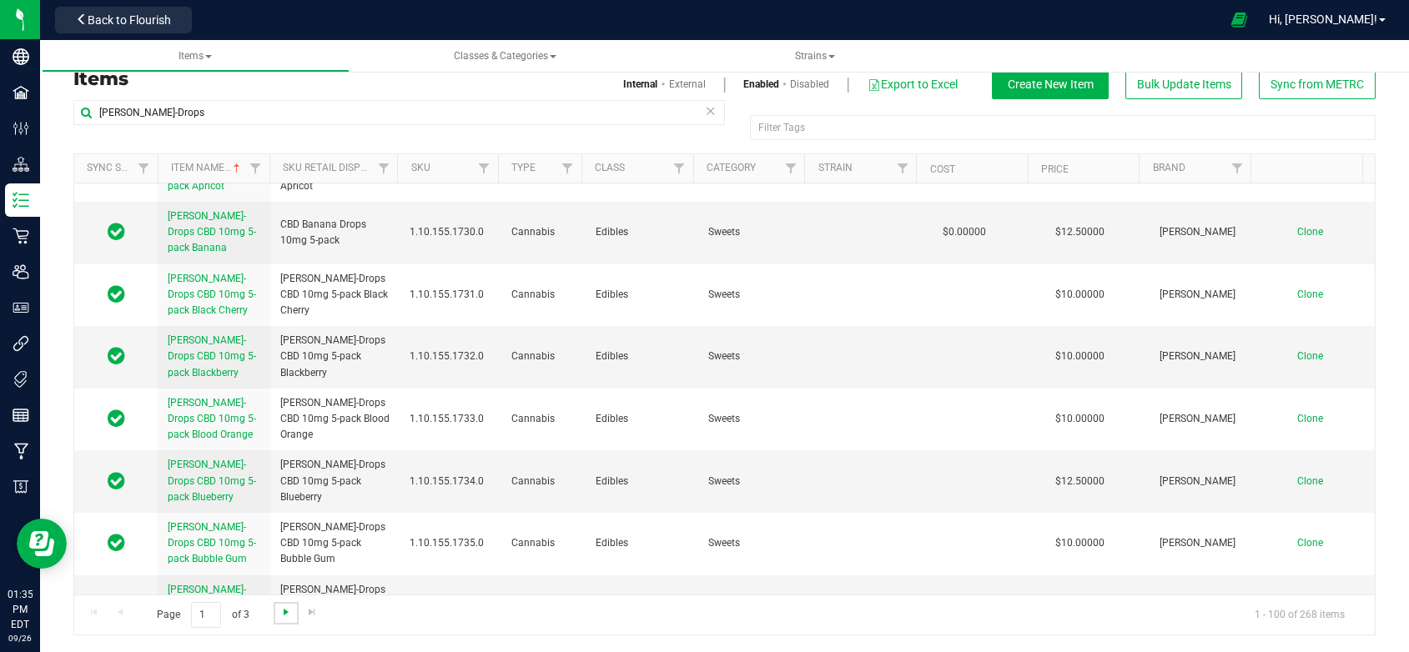
click at [279, 611] on span "Go to the next page" at bounding box center [285, 612] width 13 height 13
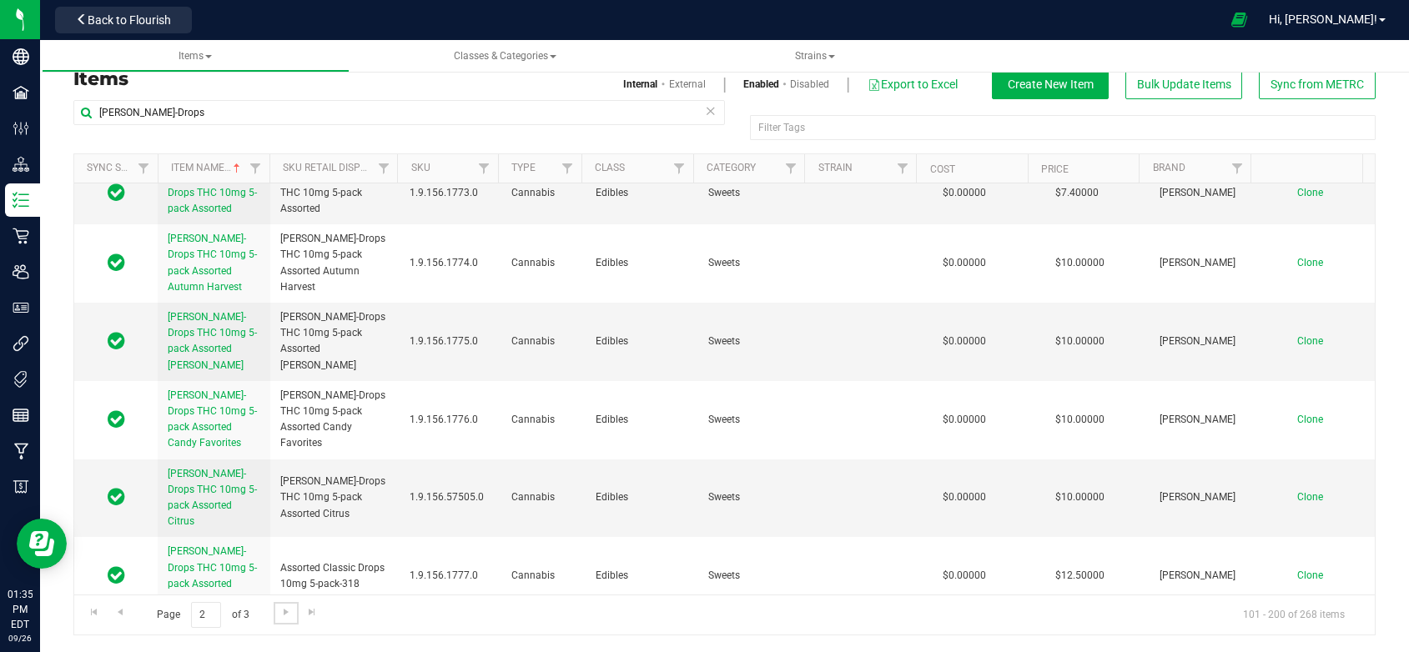
scroll to position [3503, 0]
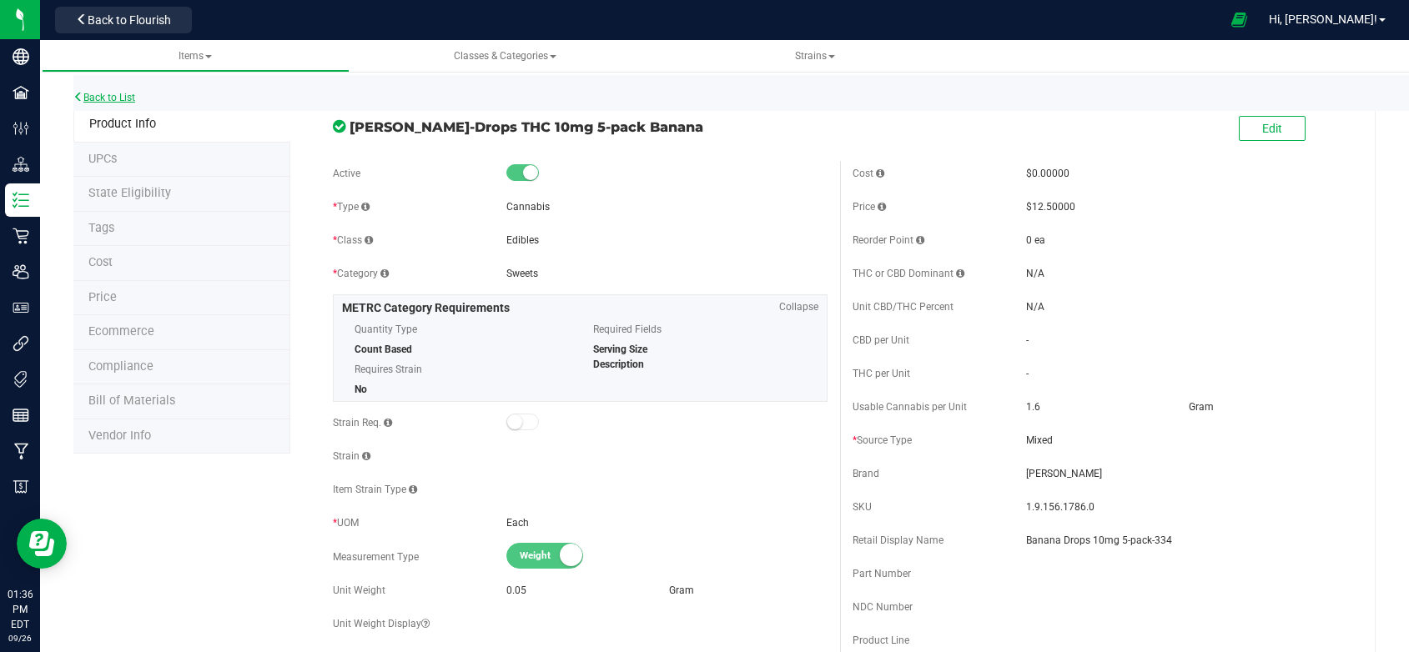
click at [104, 96] on link "Back to List" at bounding box center [104, 98] width 62 height 12
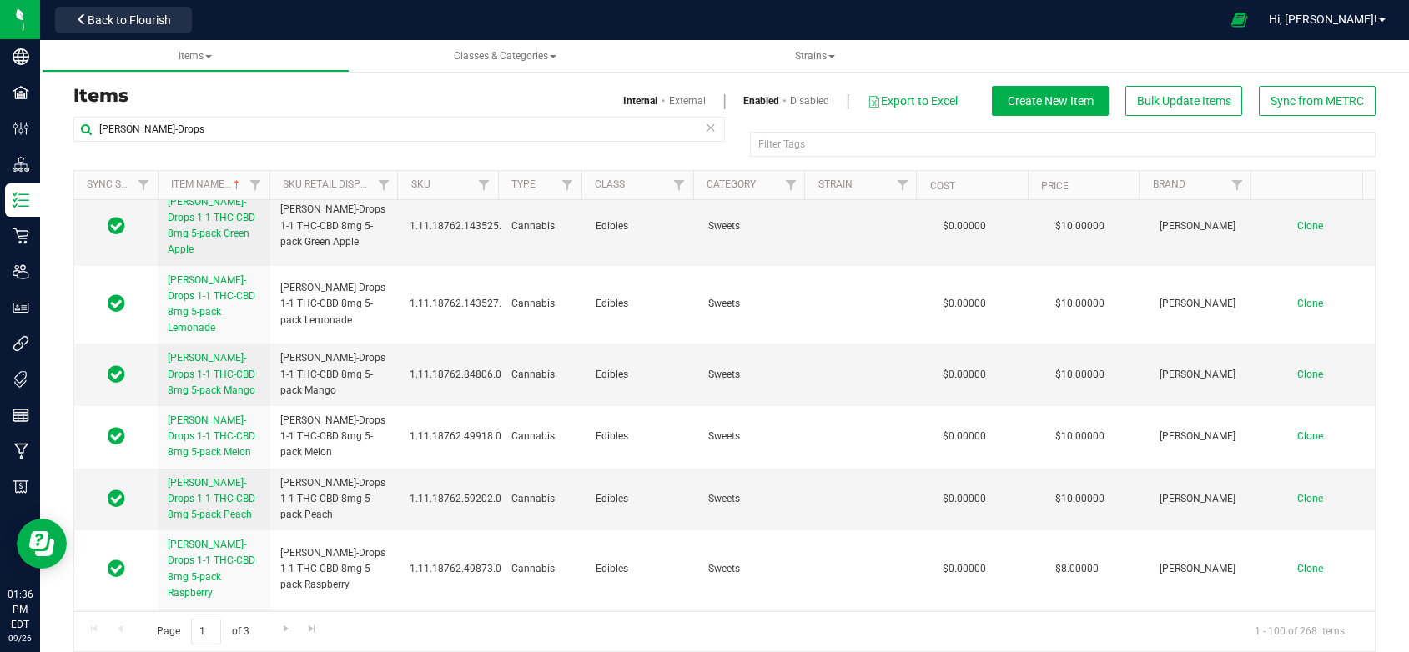
scroll to position [5338, 0]
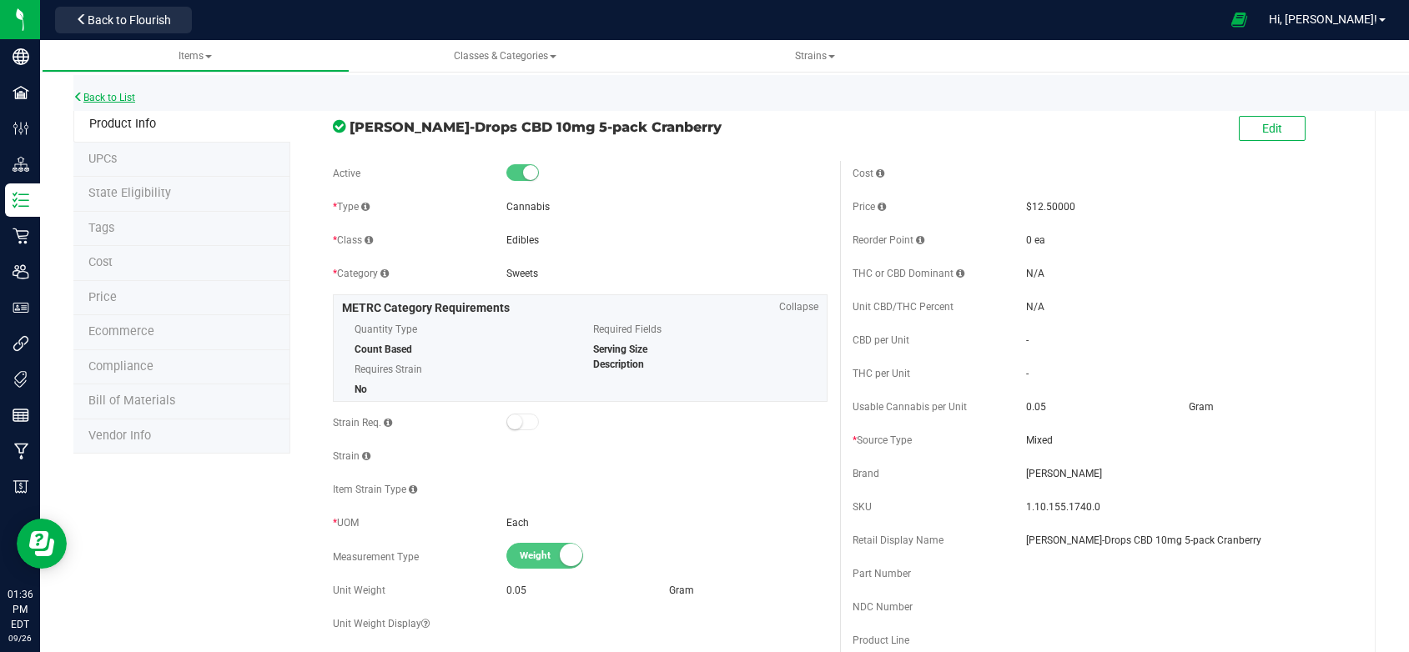
click at [91, 93] on link "Back to List" at bounding box center [104, 98] width 62 height 12
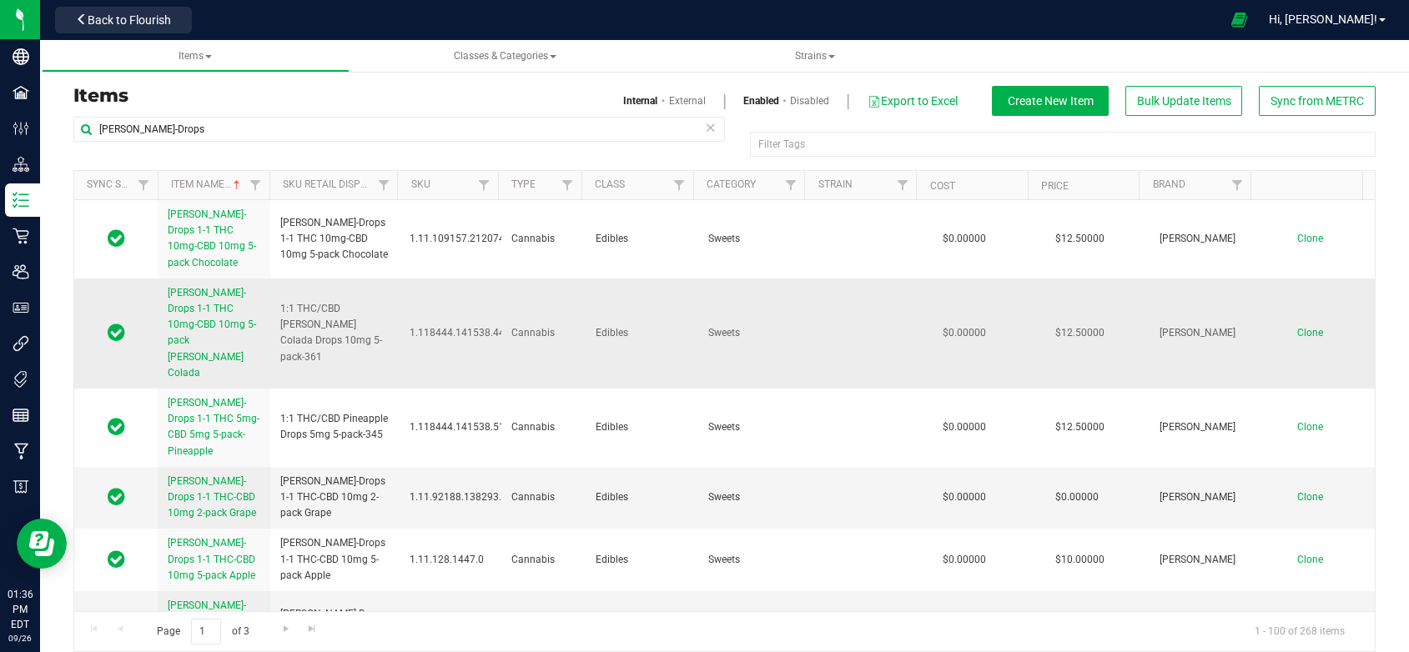
click at [1297, 327] on span "Clone" at bounding box center [1310, 333] width 26 height 12
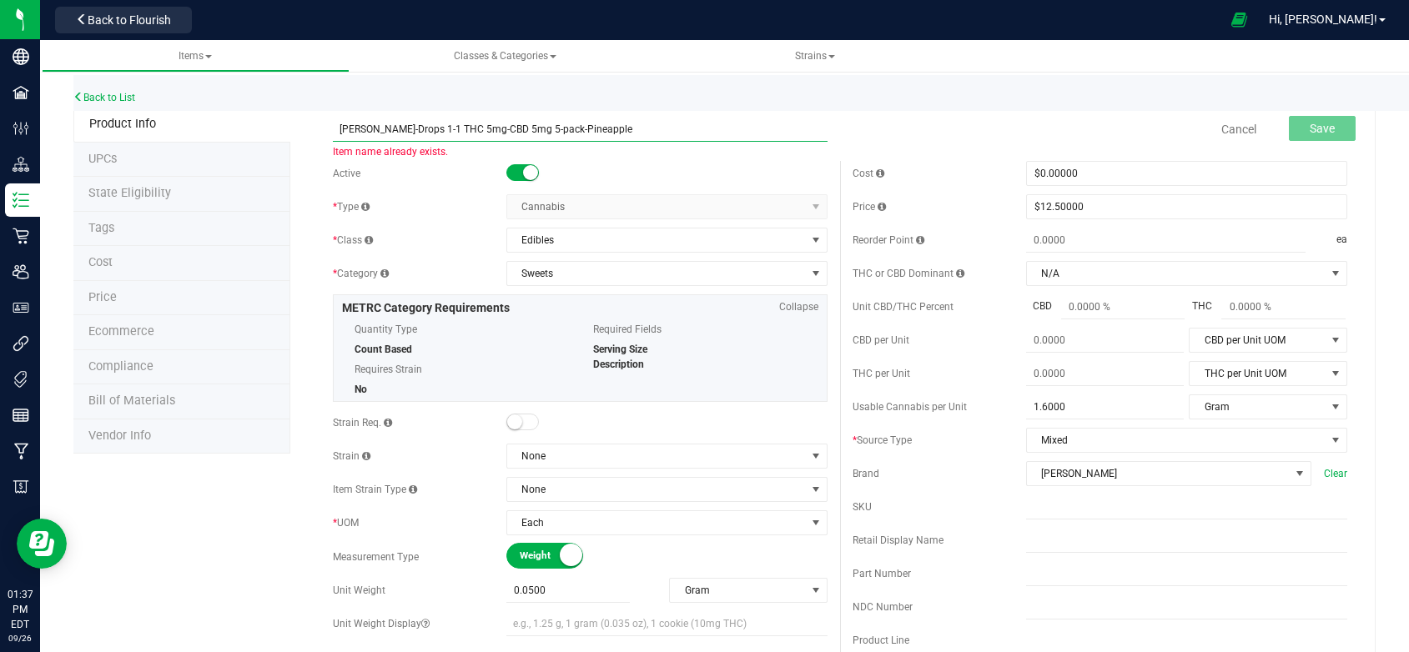
drag, startPoint x: 392, startPoint y: 128, endPoint x: 365, endPoint y: 129, distance: 26.7
click at [365, 129] on input "[PERSON_NAME]-Drops 1-1 THC 5mg-CBD 5mg 5-pack-Pineapple" at bounding box center [580, 129] width 495 height 25
click at [440, 126] on input "[PERSON_NAME]-Chews 1-1 THC 5mg-CBD 5mg 5-pack-Pineapple" at bounding box center [580, 129] width 495 height 25
drag, startPoint x: 610, startPoint y: 132, endPoint x: 334, endPoint y: 146, distance: 276.5
click at [334, 128] on span "[PERSON_NAME]-Chews 1-1 THC 10mg-CBD 10mg 5-pack-Pineapple Item name is availab…" at bounding box center [580, 123] width 495 height 12
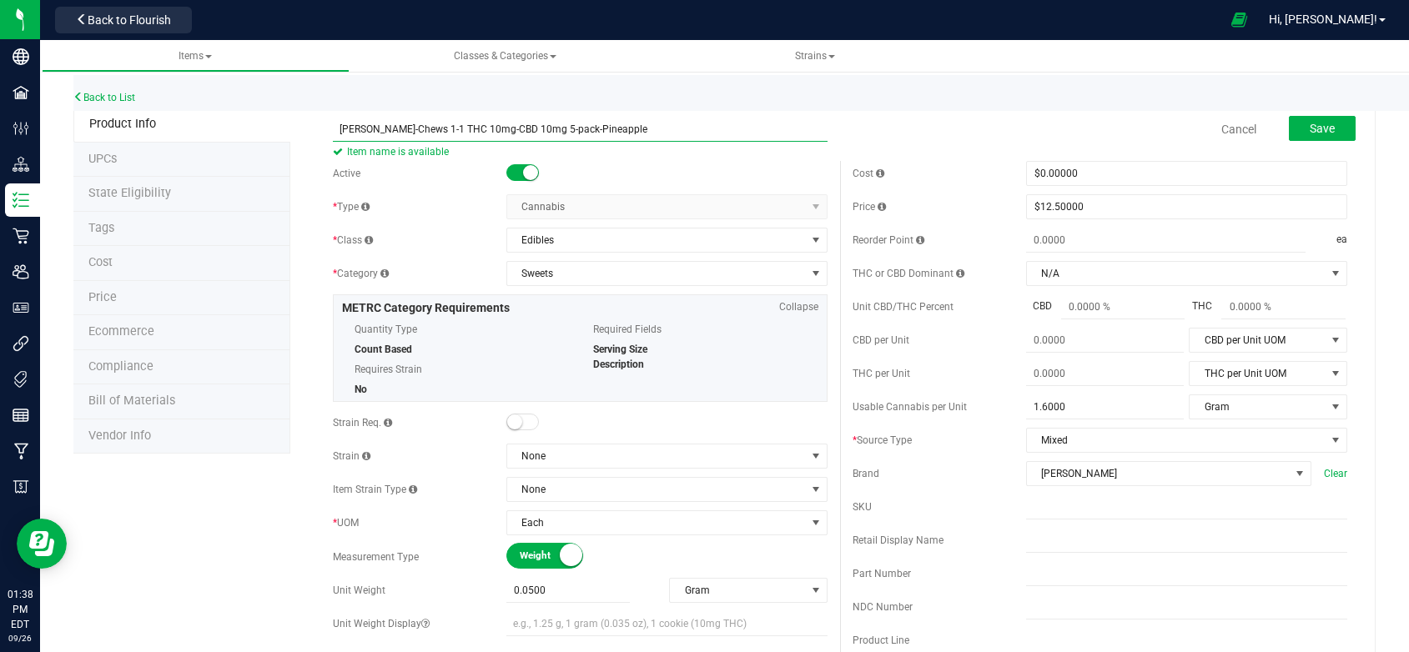
click at [415, 124] on input "[PERSON_NAME]-Chews 1-1 THC 10mg-CBD 10mg 5-pack-Pineapple" at bounding box center [580, 129] width 495 height 25
click at [464, 131] on input "[PERSON_NAME]-Chews 1-1 10mgTHC 10mg-CBD 10mg 5-pack-Pineapple" at bounding box center [580, 129] width 495 height 25
drag, startPoint x: 610, startPoint y: 127, endPoint x: 320, endPoint y: 134, distance: 289.5
click at [320, 134] on div "[PERSON_NAME]-Chews 1-1 10mgTHC-10mg CBD 5-pack-Pineapple Item name is availabl…" at bounding box center [839, 129] width 1039 height 42
drag, startPoint x: 371, startPoint y: 128, endPoint x: 562, endPoint y: 123, distance: 191.1
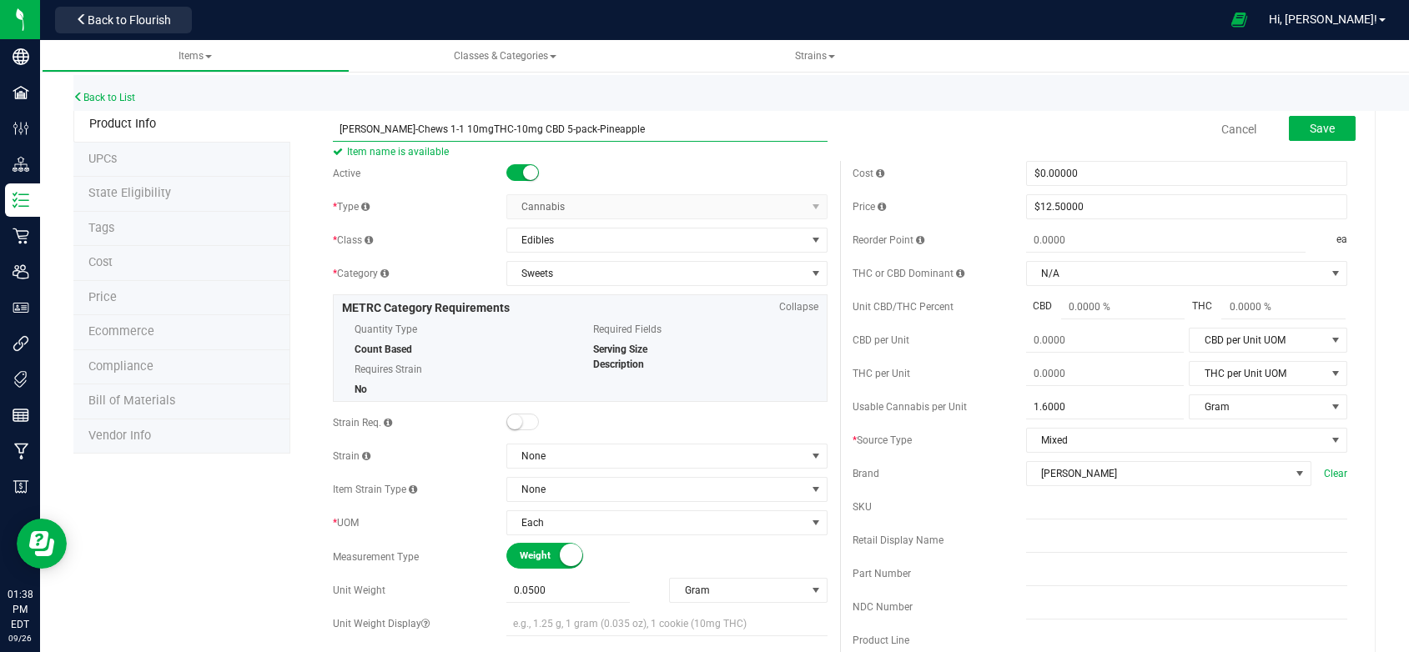
click at [562, 123] on input "[PERSON_NAME]-Chews 1-1 10mgTHC-10mg CBD 5-pack-Pineapple" at bounding box center [580, 129] width 495 height 25
click at [437, 127] on input "[PERSON_NAME]-Chews 1-1 10mgTHC-10mg CBD 5-pack-Pineapple" at bounding box center [580, 129] width 495 height 25
drag, startPoint x: 632, startPoint y: 131, endPoint x: 334, endPoint y: 110, distance: 298.5
type input "[PERSON_NAME]-Chews 1-1 10mg THC-10mg CBD 5-pack-Pineapple"
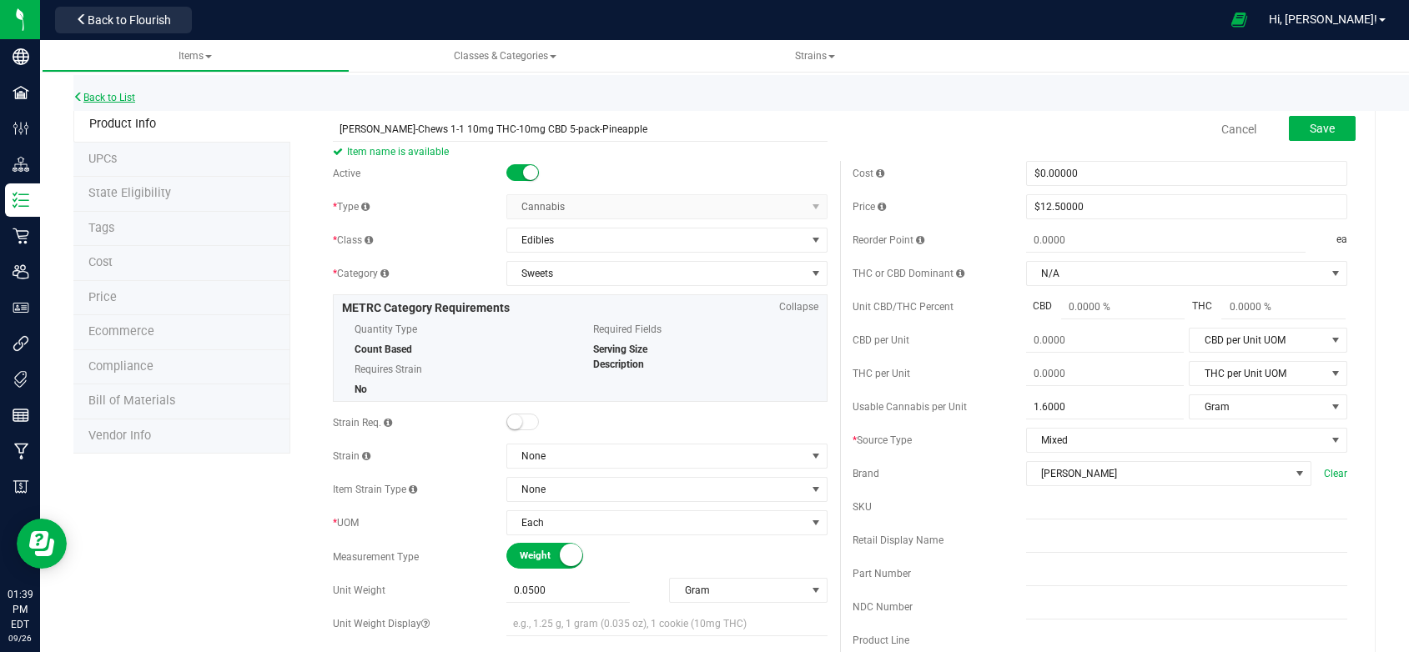
click at [89, 94] on link "Back to List" at bounding box center [104, 98] width 62 height 12
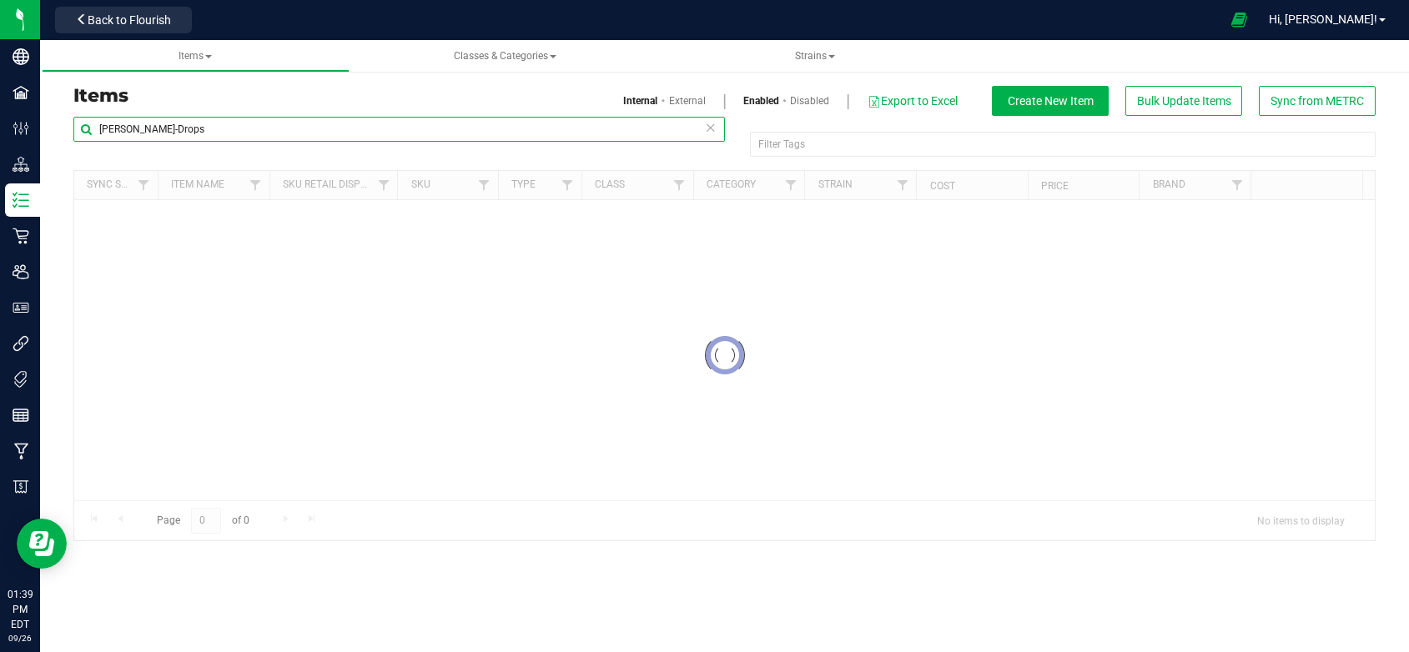
click at [157, 126] on input "[PERSON_NAME]-Drops" at bounding box center [398, 129] width 651 height 25
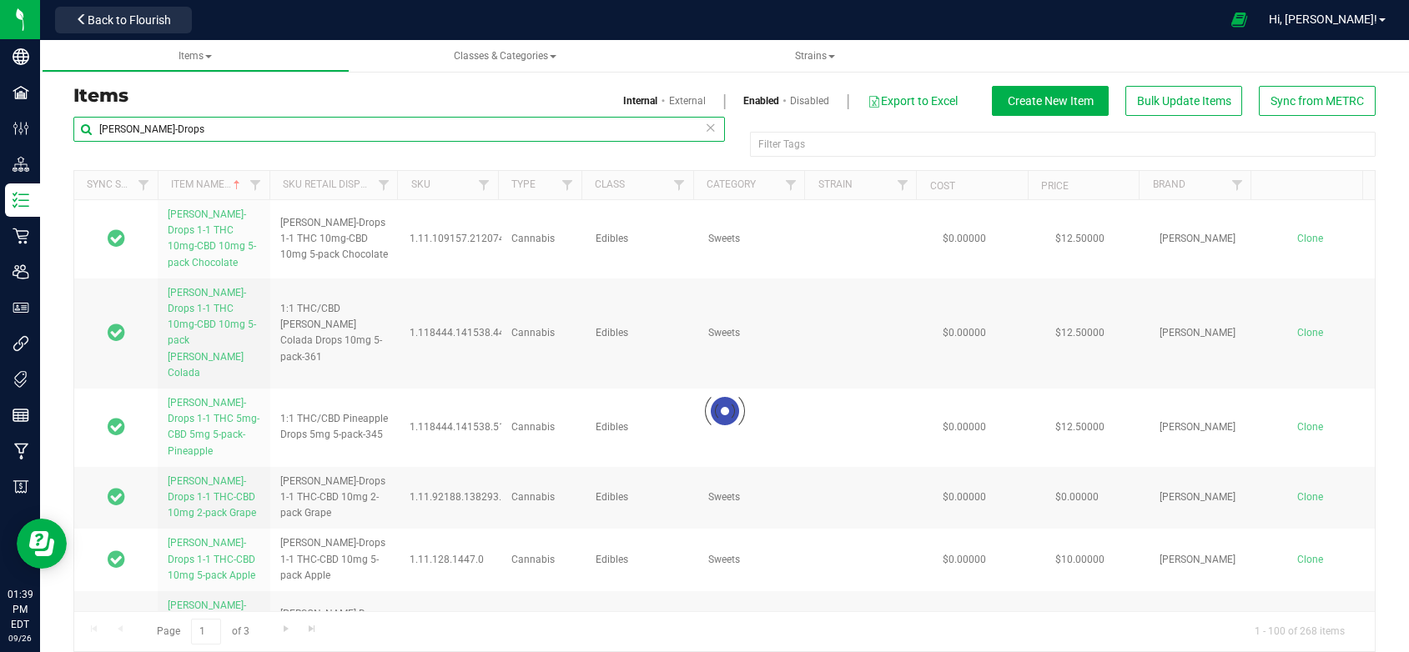
drag, startPoint x: 166, startPoint y: 133, endPoint x: 114, endPoint y: 126, distance: 52.1
click at [54, 129] on div "Items Internal External Enabled Disabled Export to Excel Create New Item Bulk U…" at bounding box center [724, 358] width 1369 height 621
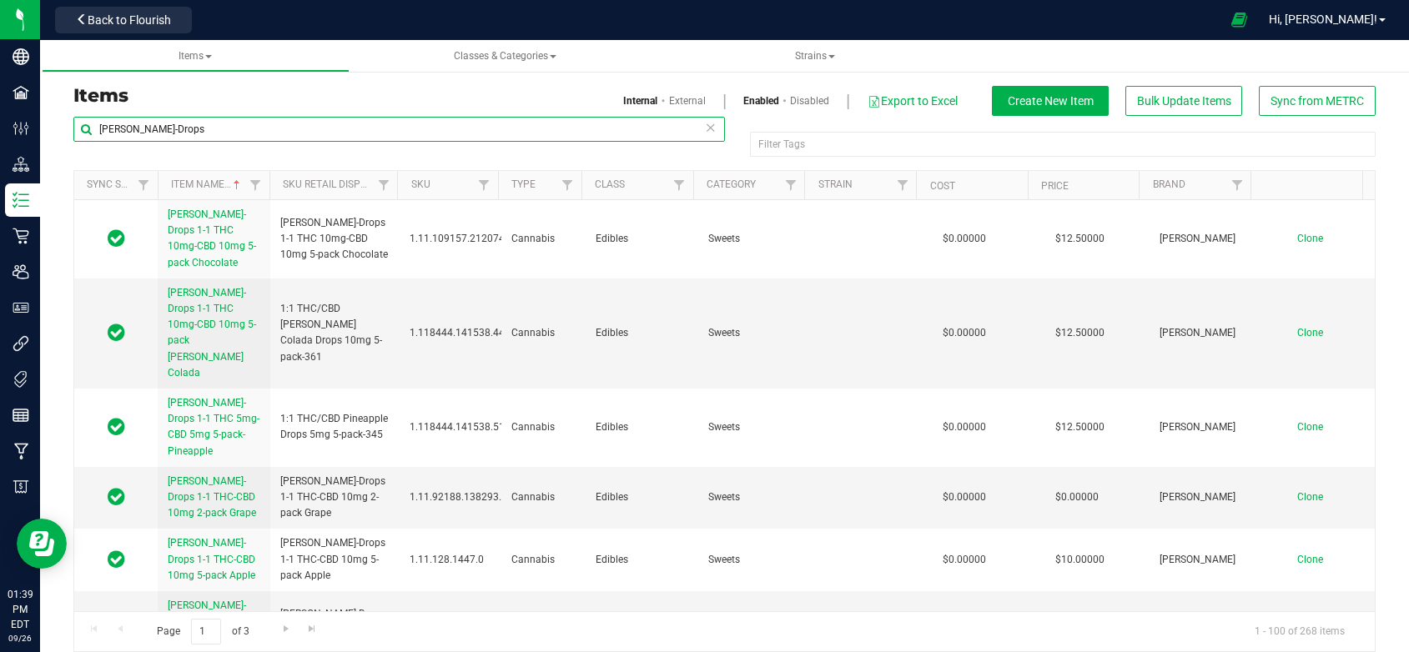
paste input "Chews 1-1 10mg THC-10mg CBD 5-pack-Pineapple"
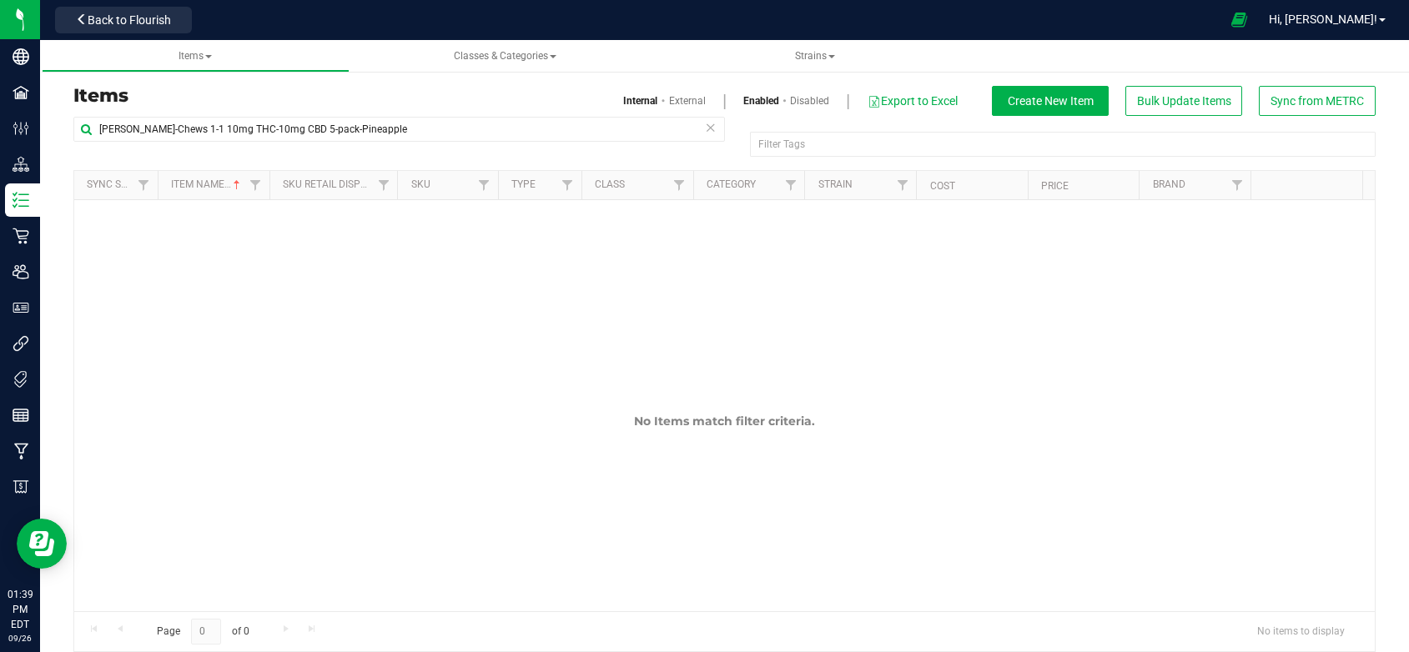
click at [160, 234] on div "No Items match filter criteria." at bounding box center [724, 429] width 1300 height 459
drag, startPoint x: 196, startPoint y: 130, endPoint x: 77, endPoint y: 130, distance: 119.3
click at [77, 130] on input "[PERSON_NAME]-Chews 1-1 10mg THC-10mg CBD 5-pack-Pineapple" at bounding box center [398, 129] width 651 height 25
click at [374, 120] on input "[PERSON_NAME]-Chews 1-1 10mg THC-10mg CBD 5-pack-Pineapple" at bounding box center [398, 129] width 651 height 25
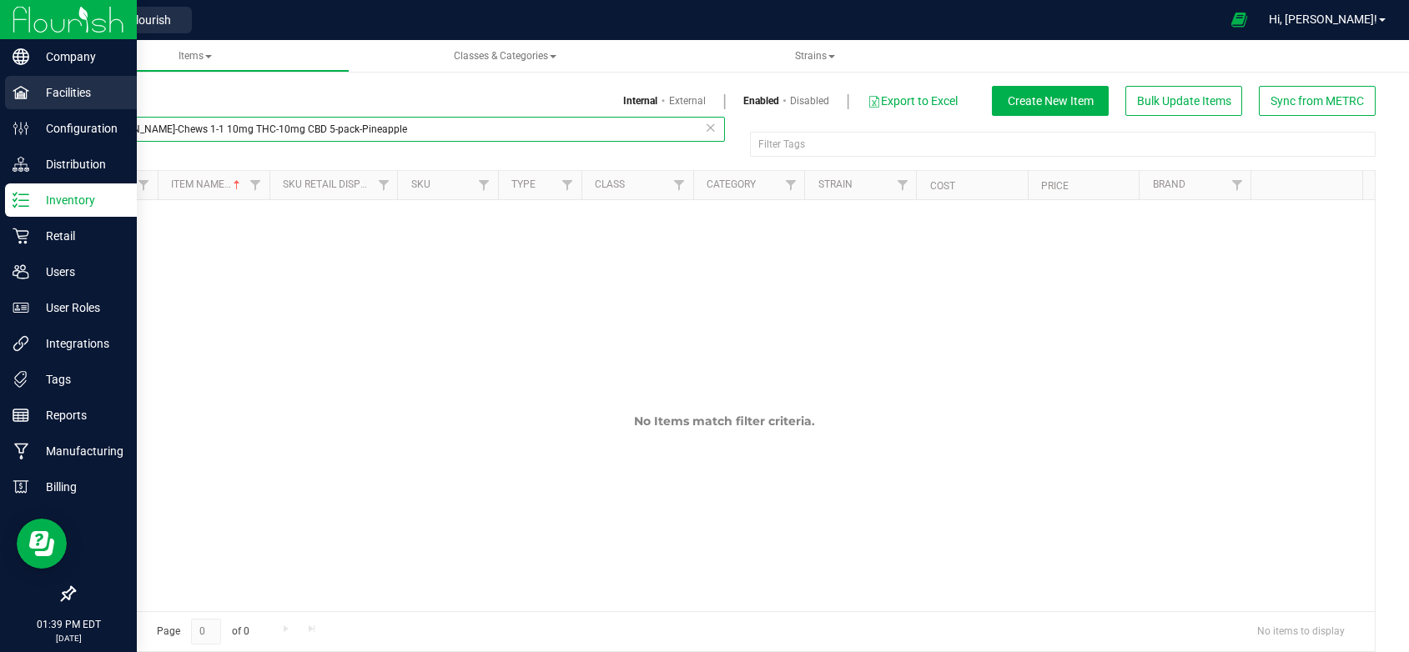
drag, startPoint x: 375, startPoint y: 126, endPoint x: 6, endPoint y: 93, distance: 370.1
click at [34, 108] on div "Company Facilities Configuration Distribution Inventory Retail Users User Roles…" at bounding box center [704, 326] width 1409 height 652
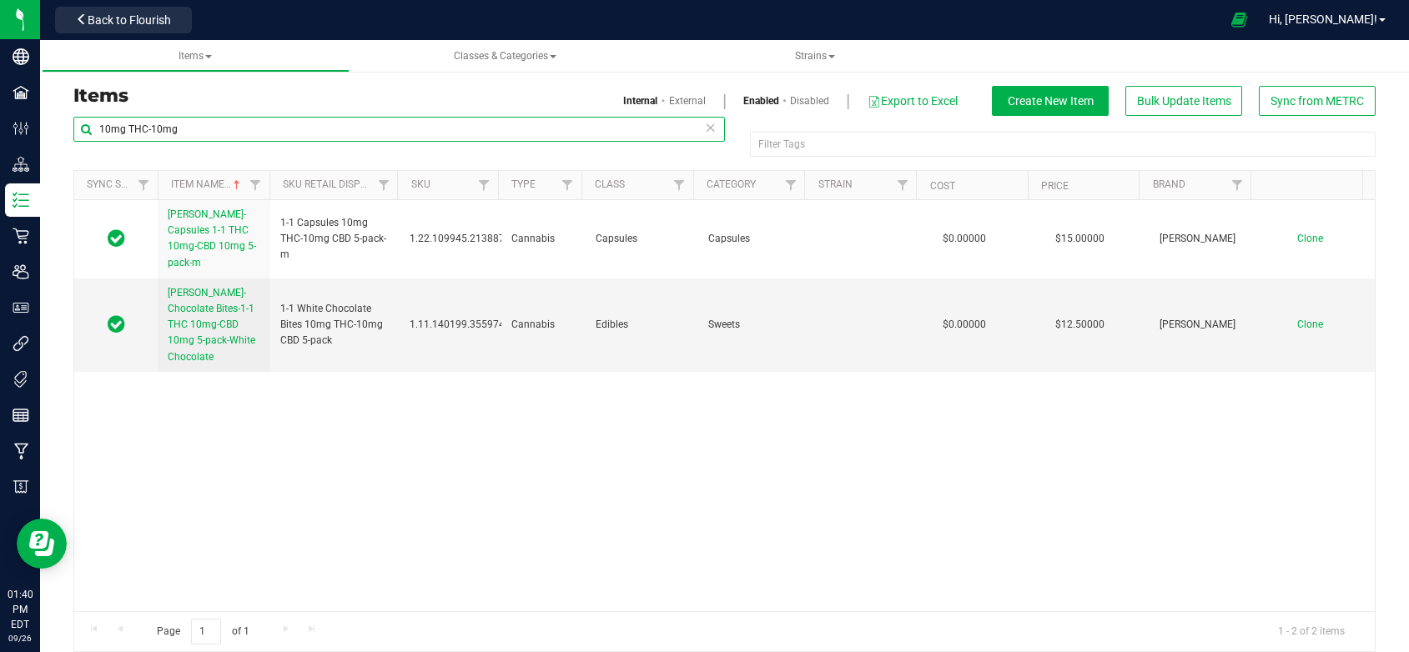
click at [101, 127] on input "10mg THC-10mg" at bounding box center [398, 129] width 651 height 25
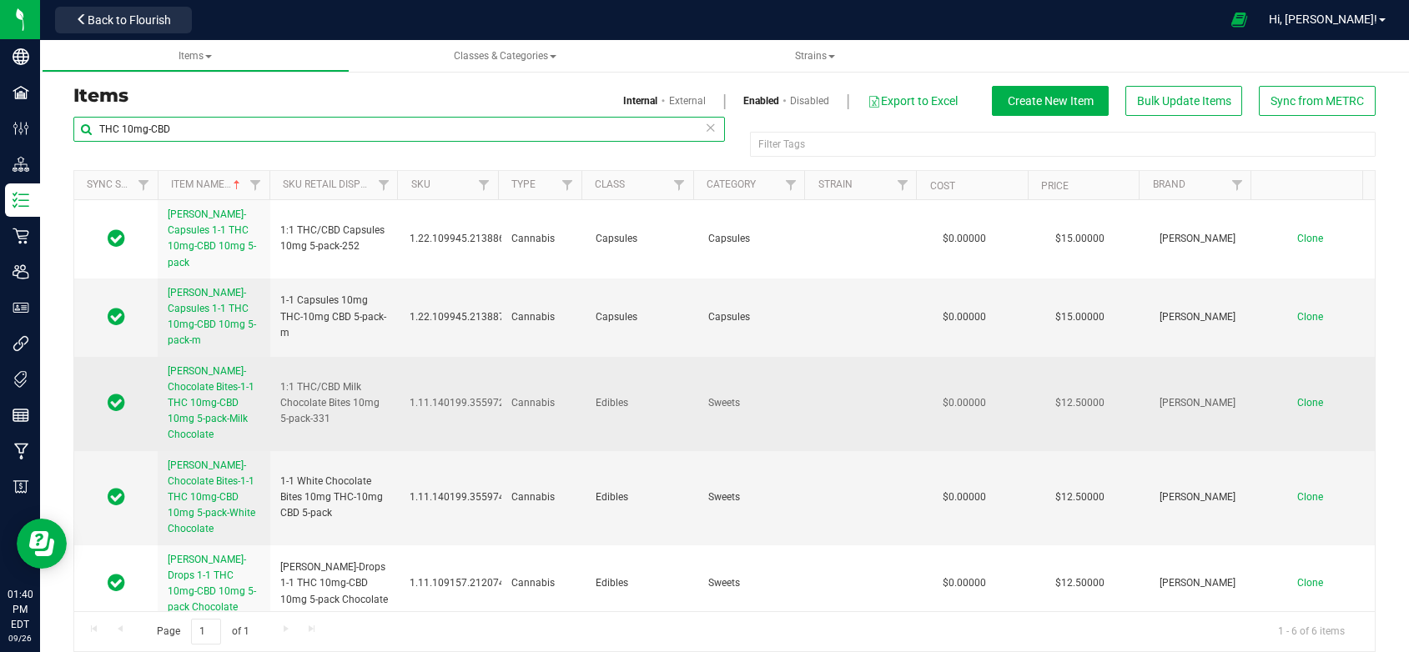
scroll to position [58, 0]
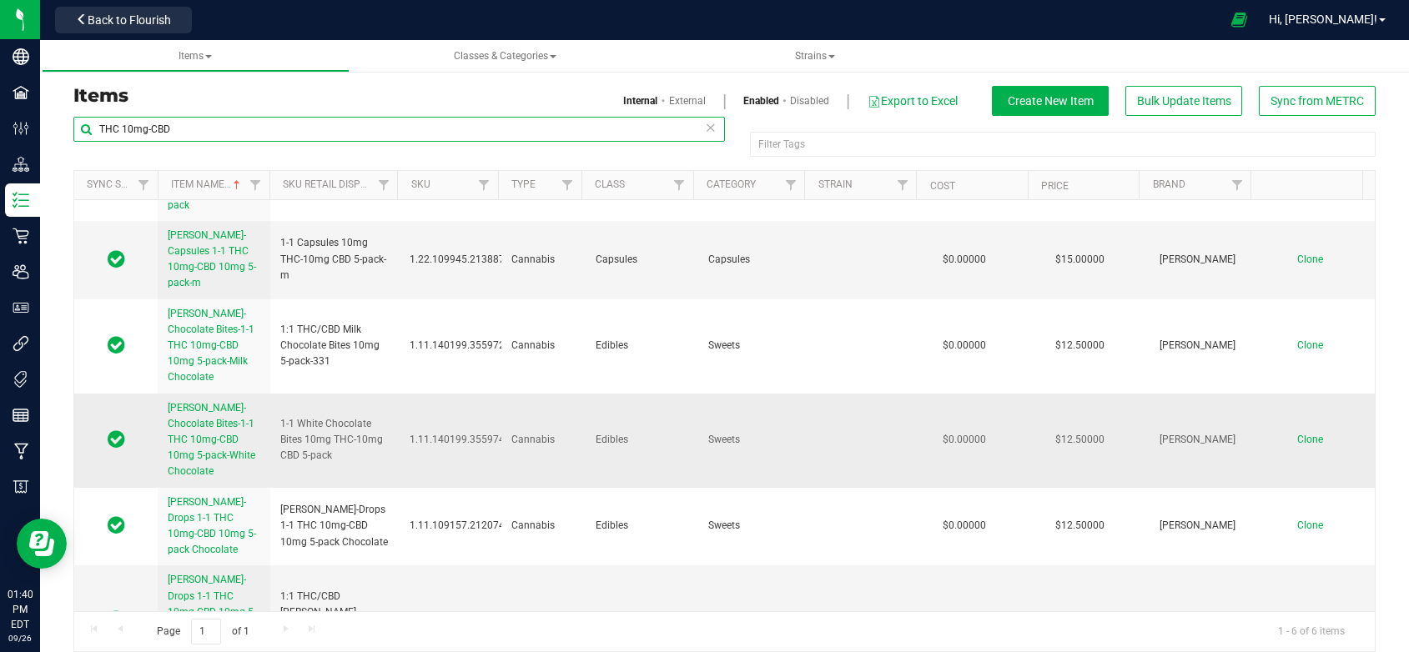
type input "THC 10mg-CBD"
click at [191, 402] on span "[PERSON_NAME]-Chocolate Bites-1-1 THC 10mg-CBD 10mg 5-pack-White Chocolate" at bounding box center [212, 440] width 88 height 76
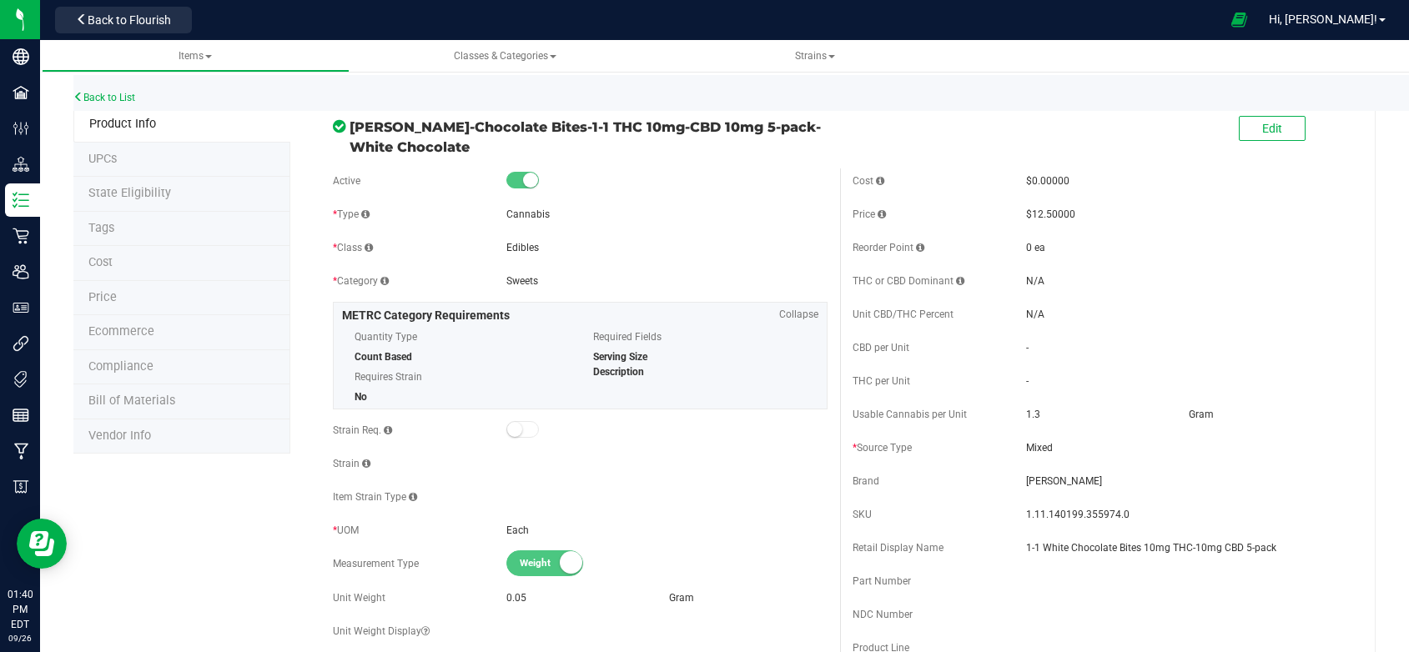
drag, startPoint x: 465, startPoint y: 150, endPoint x: 339, endPoint y: 119, distance: 128.9
click at [339, 119] on div "[PERSON_NAME]-Chocolate Bites-1-1 THC 10mg-CBD 10mg 5-pack-White Chocolate" at bounding box center [580, 132] width 520 height 48
copy div "[PERSON_NAME]-Chocolate Bites-1-1 THC 10mg-CBD 10mg 5-pack-White Chocolate"
drag, startPoint x: 1271, startPoint y: 550, endPoint x: 995, endPoint y: 543, distance: 276.2
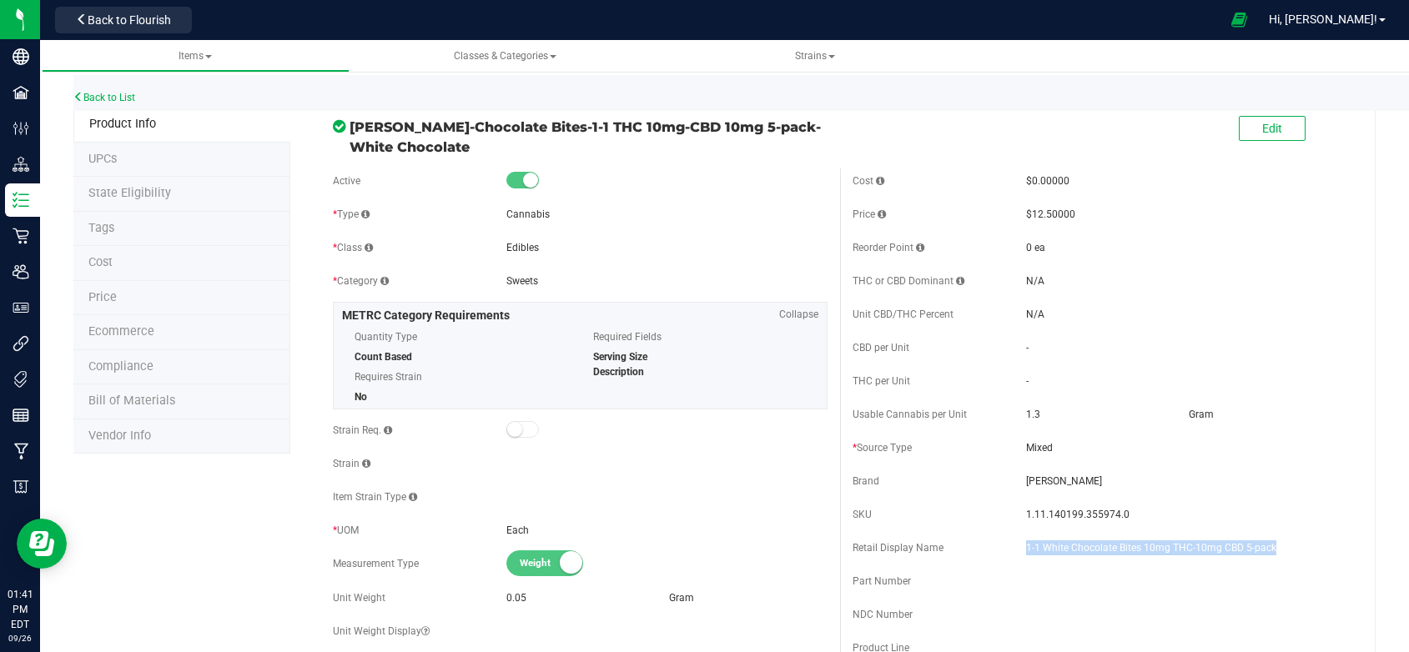
click at [995, 543] on div "Retail Display Name 1-1 White Chocolate Bites 10mg THC-10mg CBD 5-pack" at bounding box center [1099, 547] width 495 height 25
copy div "1-1 White Chocolate Bites 10mg THC-10mg CBD 5-pack"
click at [117, 97] on link "Back to List" at bounding box center [104, 98] width 62 height 12
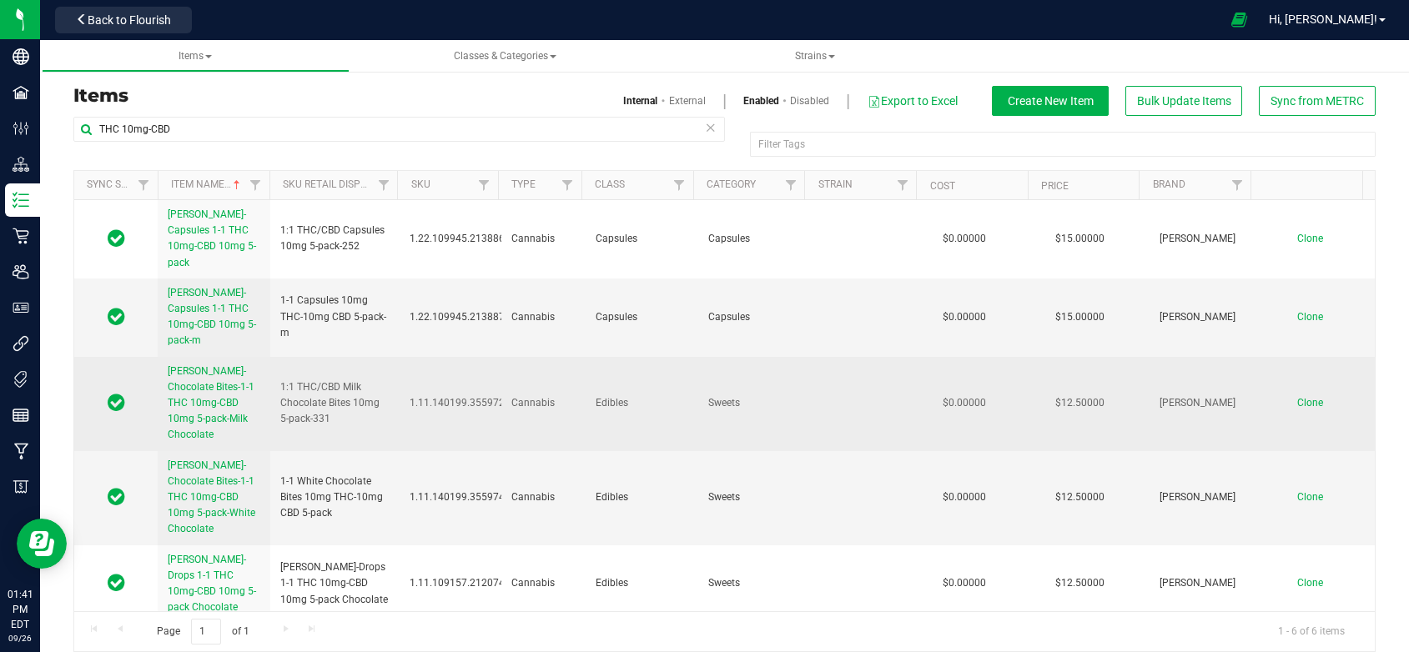
click at [1297, 397] on span "Clone" at bounding box center [1310, 403] width 26 height 12
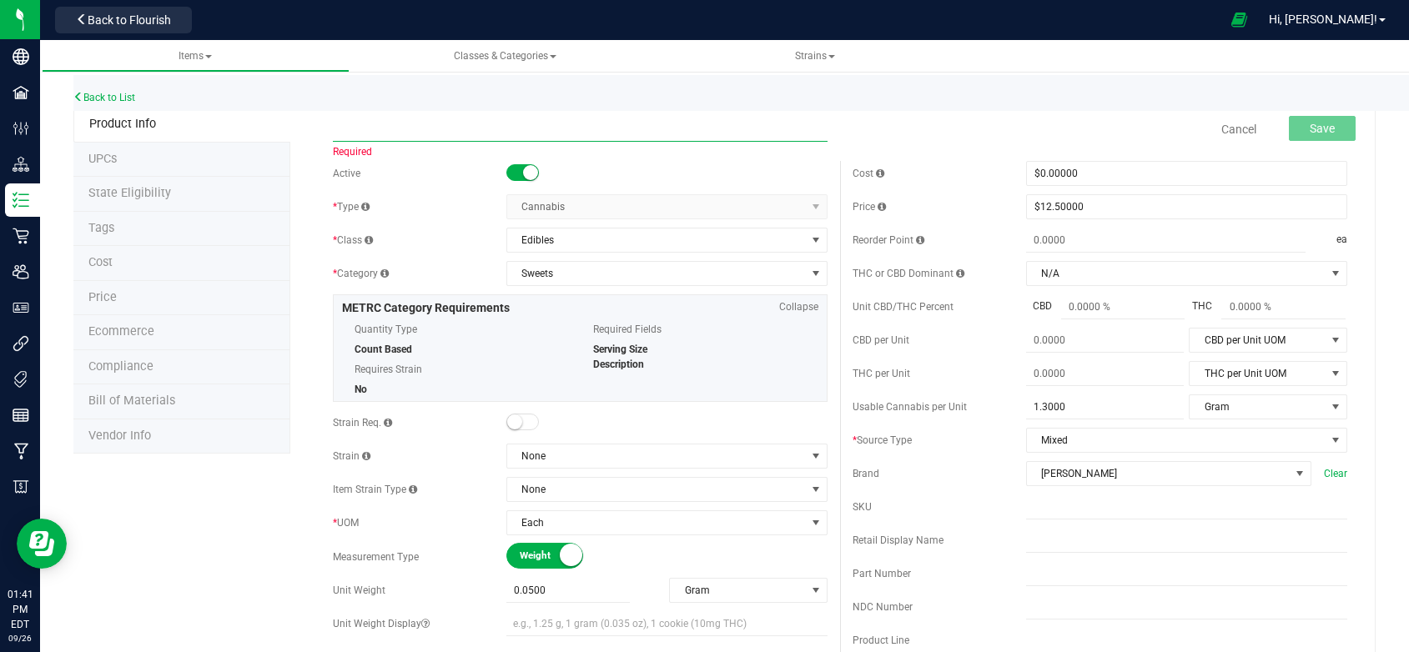
click at [348, 128] on input "text" at bounding box center [580, 129] width 495 height 25
paste input "[PERSON_NAME]-Chocolate Bites-1-1 THC 10mg-CBD 10mg 5-pack-White Chocolate"
drag, startPoint x: 437, startPoint y: 127, endPoint x: 369, endPoint y: 125, distance: 68.4
click at [369, 125] on input "[PERSON_NAME]-Chocolate Bites-1-1 THC 10mg-CBD 10mg 5-pack-White Chocolate" at bounding box center [580, 129] width 495 height 25
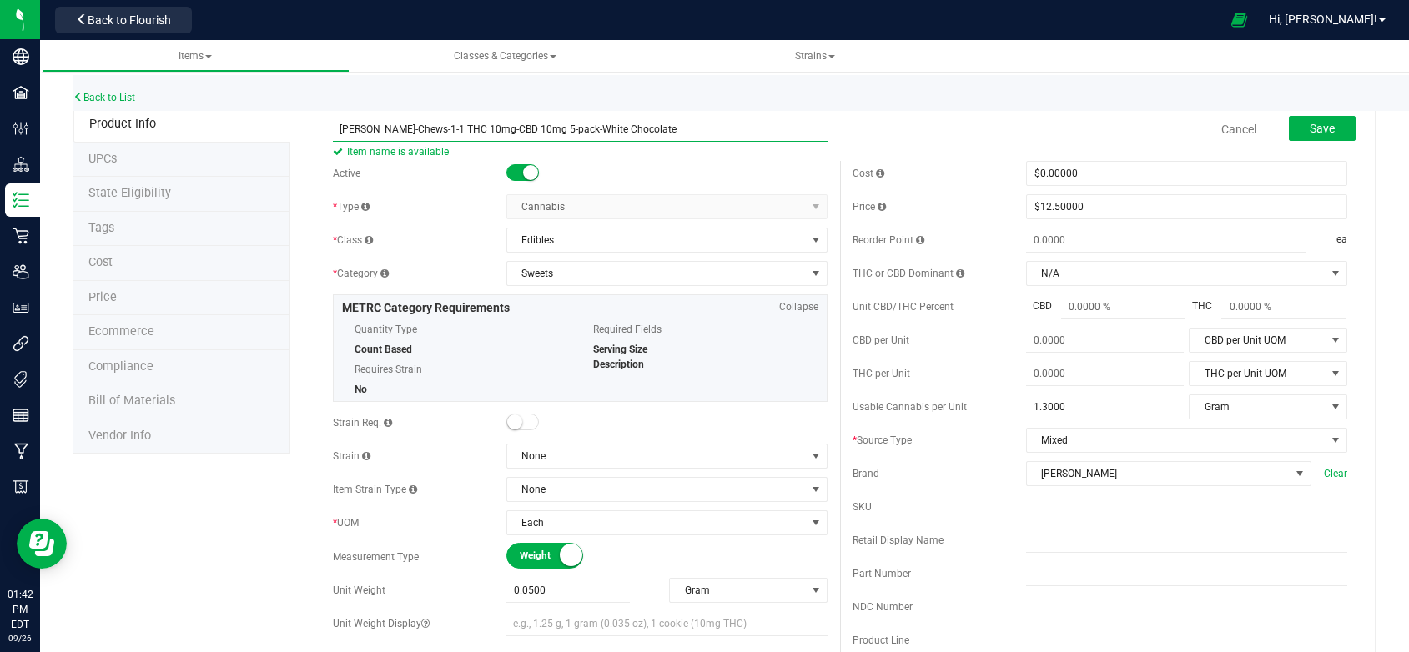
drag, startPoint x: 633, startPoint y: 132, endPoint x: 551, endPoint y: 131, distance: 82.6
click at [551, 131] on input "[PERSON_NAME]-Chews-1-1 THC 10mg-CBD 10mg 5-pack-White Chocolate" at bounding box center [580, 129] width 495 height 25
type input "[PERSON_NAME]-Chews-1-1 THC 10mg-CBD 10mg 5-pack-Grape"
click at [1039, 553] on input "text" at bounding box center [1186, 540] width 321 height 25
paste input "1-1 White Chocolate Bites 10mg THC-10mg CBD 5-pack"
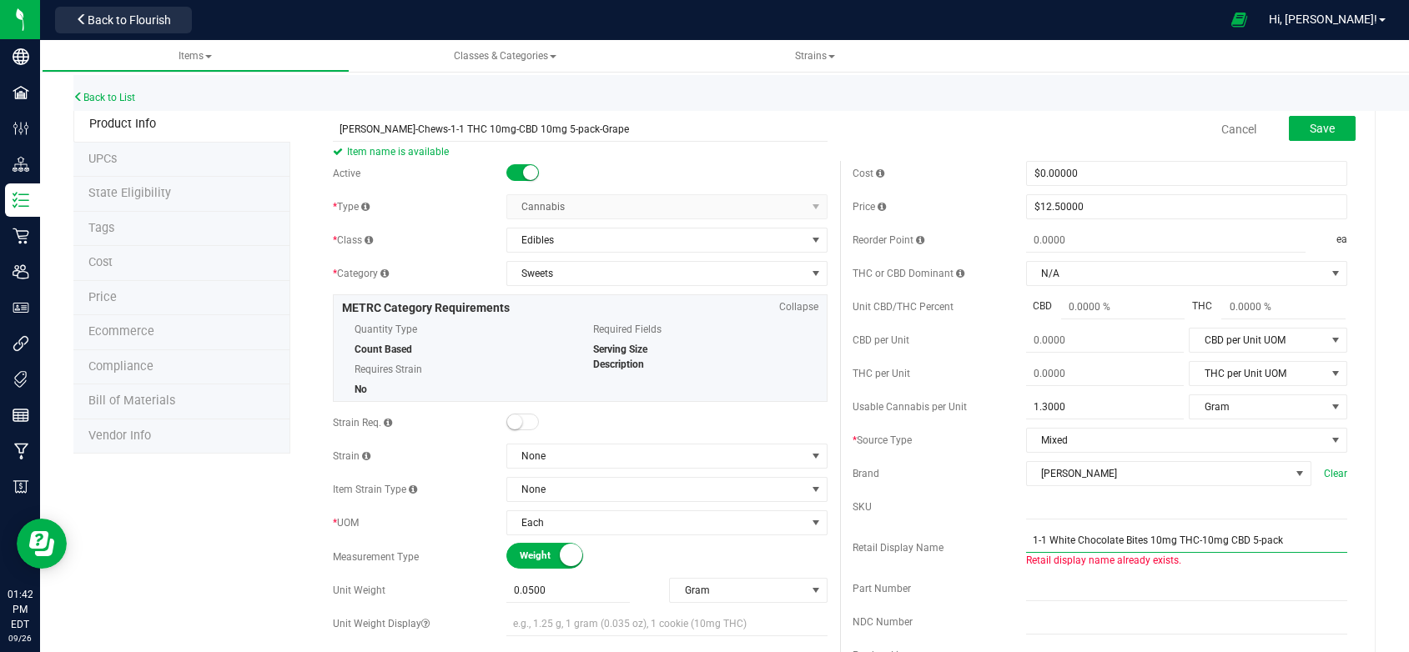
drag, startPoint x: 1139, startPoint y: 555, endPoint x: 1041, endPoint y: 555, distance: 97.6
click at [1041, 553] on input "1-1 White Chocolate Bites 10mg THC-10mg CBD 5-pack" at bounding box center [1186, 540] width 321 height 25
click at [1205, 553] on input "1-1 Grape Chews 10mg THC-10mg CBD 5-pack" at bounding box center [1186, 540] width 321 height 25
type input "1-1 Grape Chews 10mg THC-10mg CBD 10-pack"
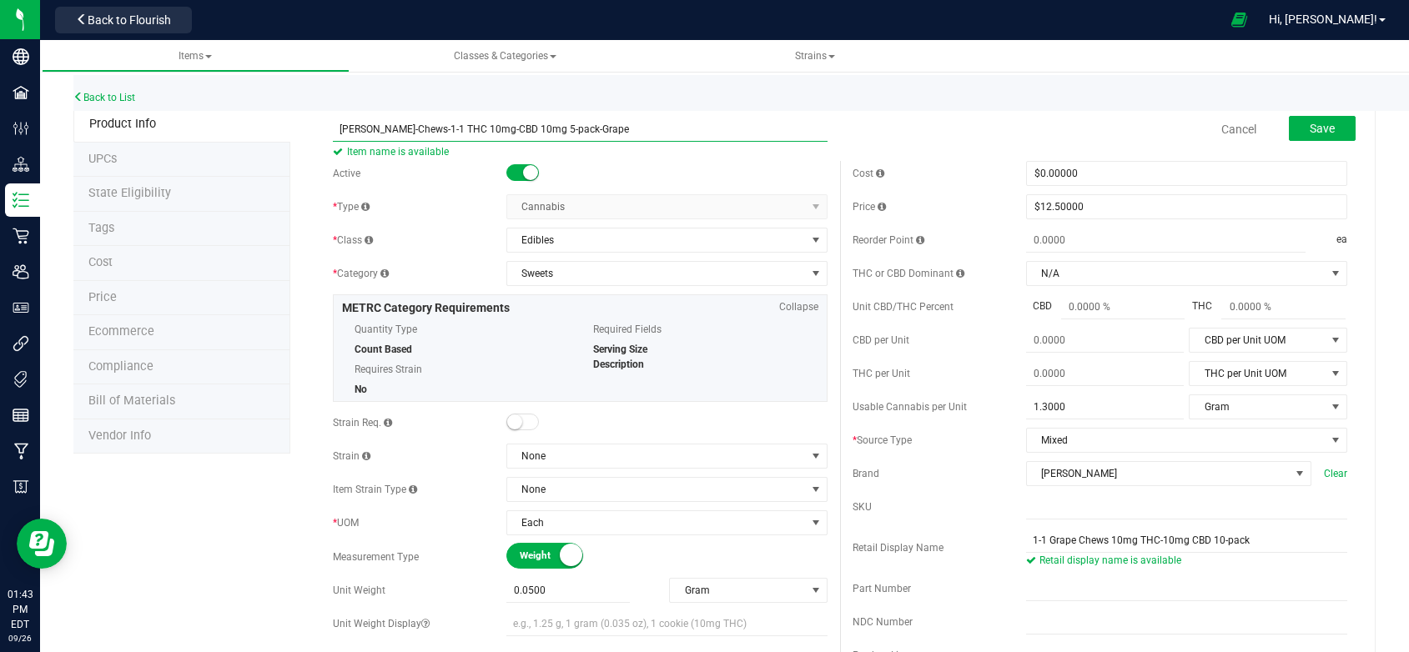
click at [520, 130] on input "[PERSON_NAME]-Chews-1-1 THC 10mg-CBD 10mg 5-pack-Grape" at bounding box center [580, 129] width 495 height 25
type input "[PERSON_NAME]-Chews-1-1 THC 10mg-CBD 10mg 10-pack-Grape"
drag, startPoint x: 1076, startPoint y: 425, endPoint x: 955, endPoint y: 408, distance: 122.1
click at [993, 420] on div "Usable Cannabis per Unit 1.3000 1.3 Gram Usable Cannabis Qty UOM Fluid Ounce Ga…" at bounding box center [1099, 407] width 495 height 25
type input "3.3"
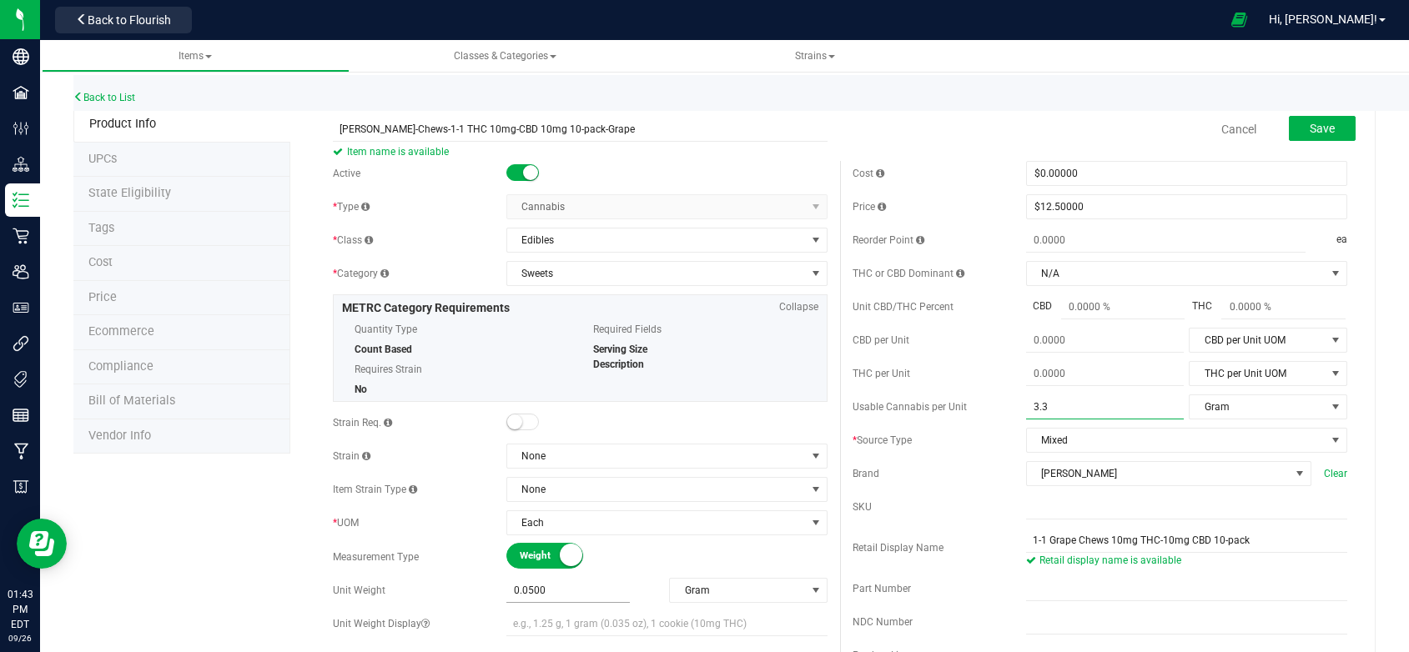
type input "3.3000"
drag, startPoint x: 561, startPoint y: 587, endPoint x: 480, endPoint y: 588, distance: 81.7
click at [498, 590] on div "Unit Weight 0.0500 0.05 Gram Weight UOM Gram Kilogram Metric Ton Milligram Ounc…" at bounding box center [580, 590] width 495 height 25
type input "0.1"
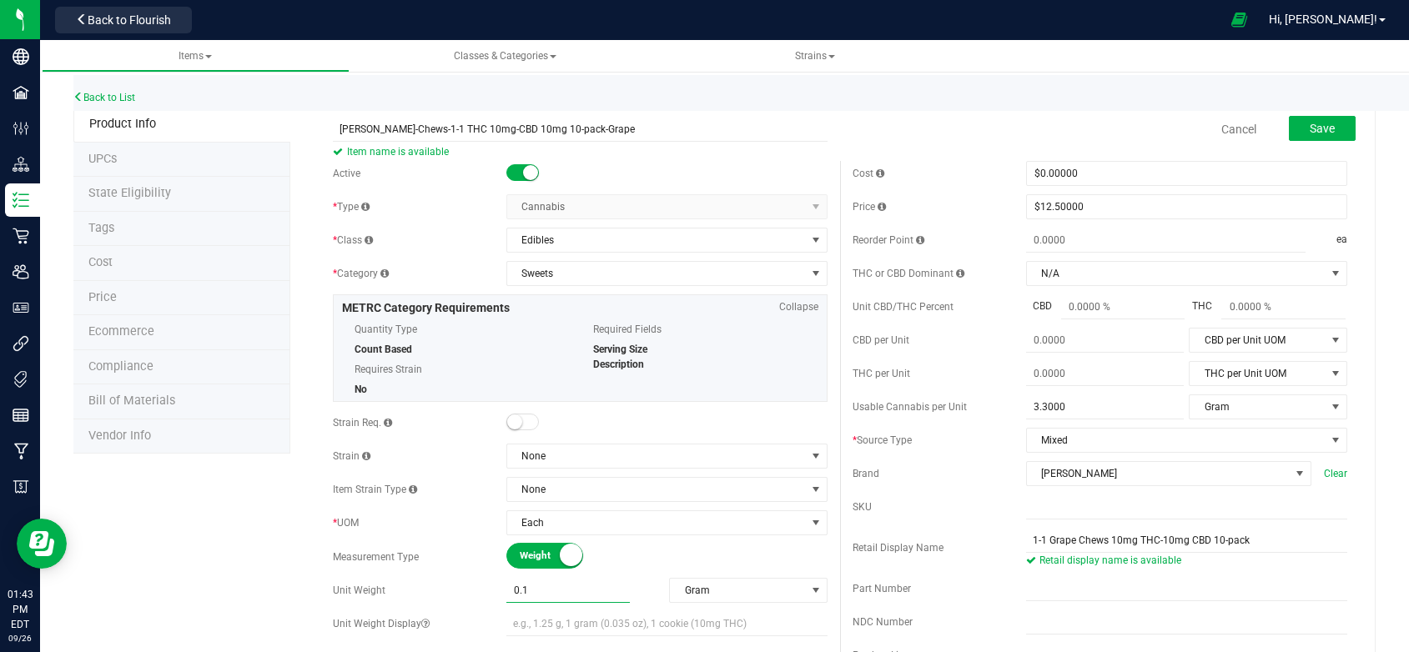
type input "0.1000"
click at [618, 239] on span "Edibles" at bounding box center [656, 240] width 299 height 23
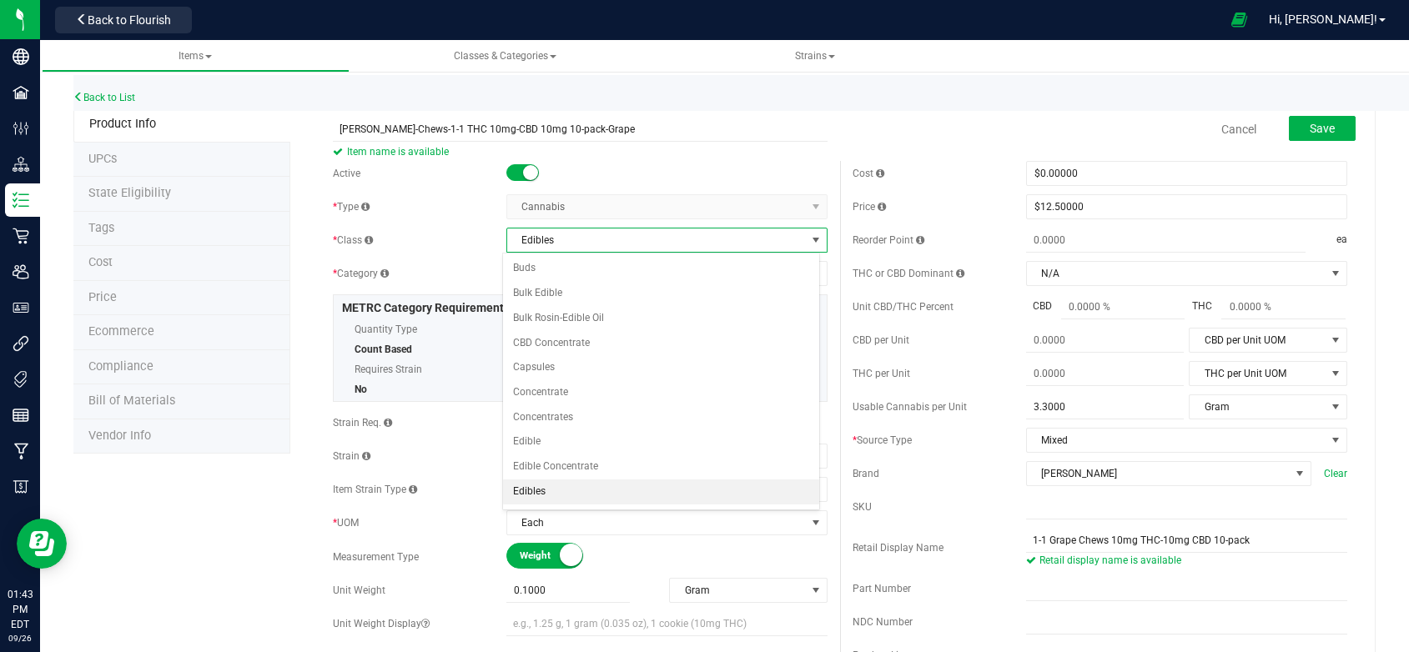
click at [426, 219] on div "* Type Cannabis Select type Cannabis Non-Inventory Raw Materials Supplies" at bounding box center [580, 206] width 495 height 25
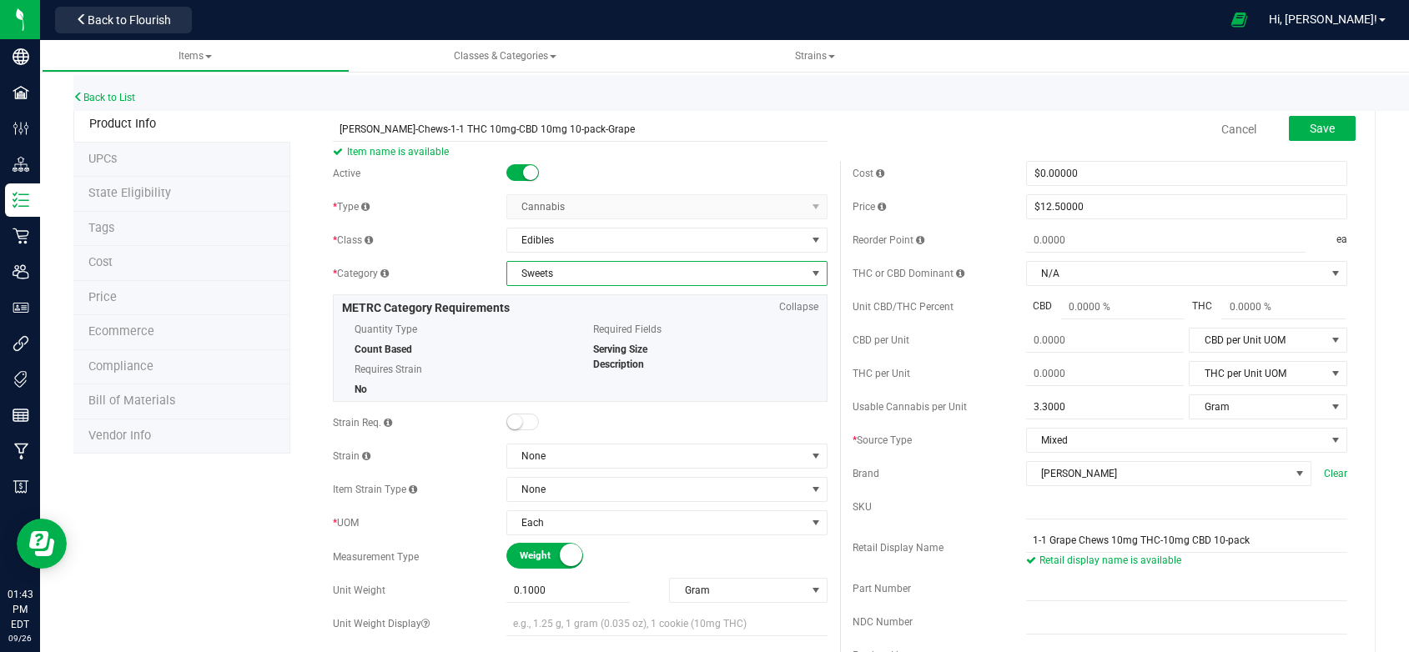
click at [568, 274] on span "Sweets" at bounding box center [656, 273] width 299 height 23
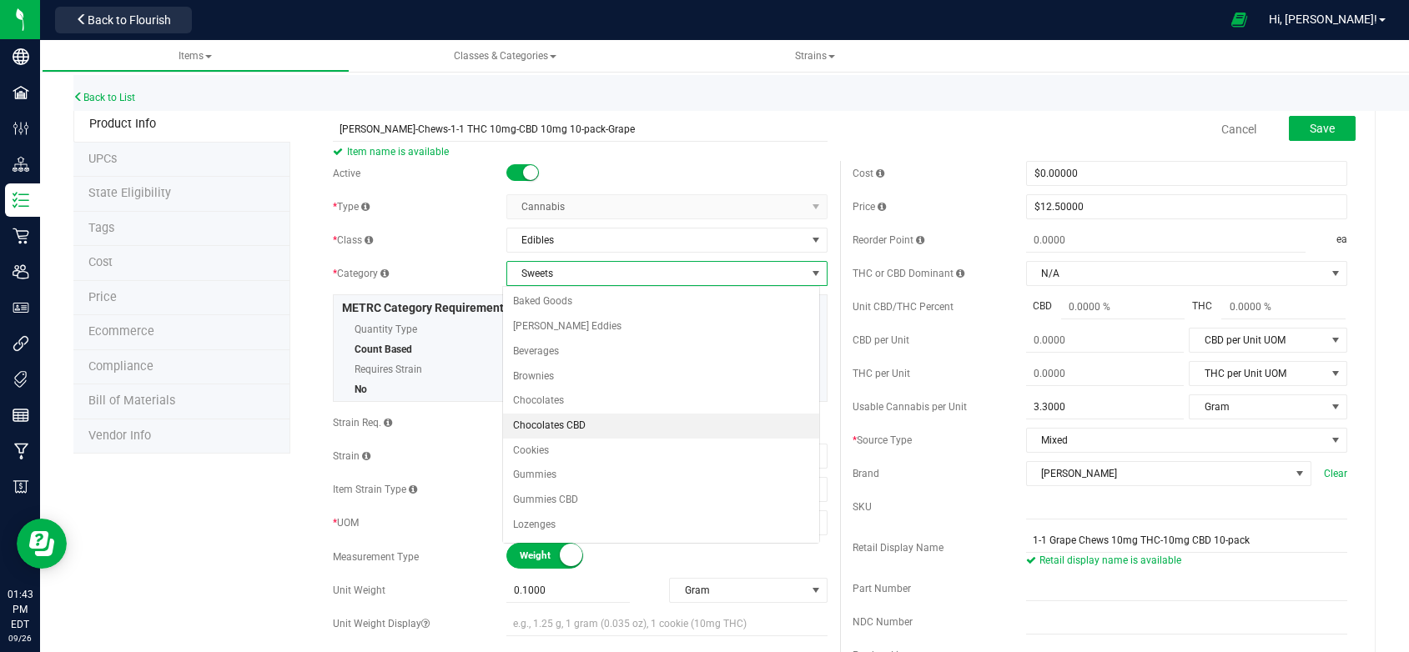
scroll to position [97, 0]
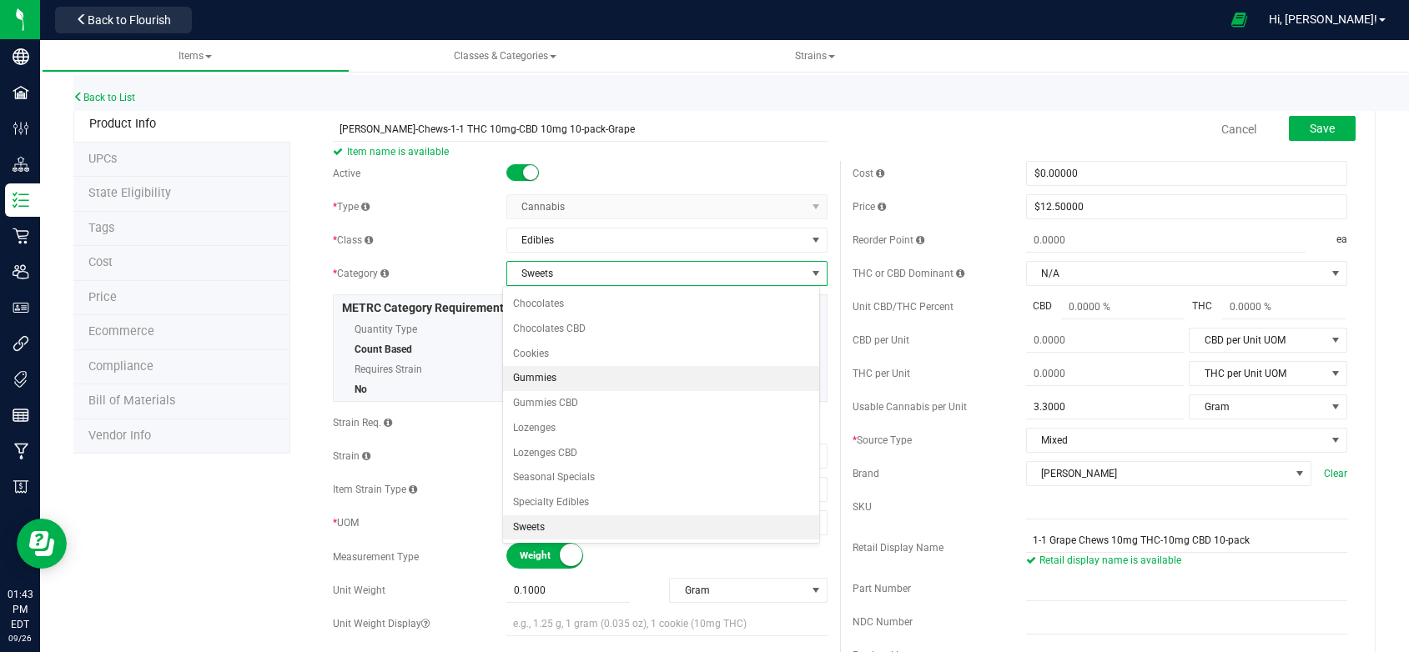
click at [551, 377] on li "Gummies" at bounding box center [661, 378] width 316 height 25
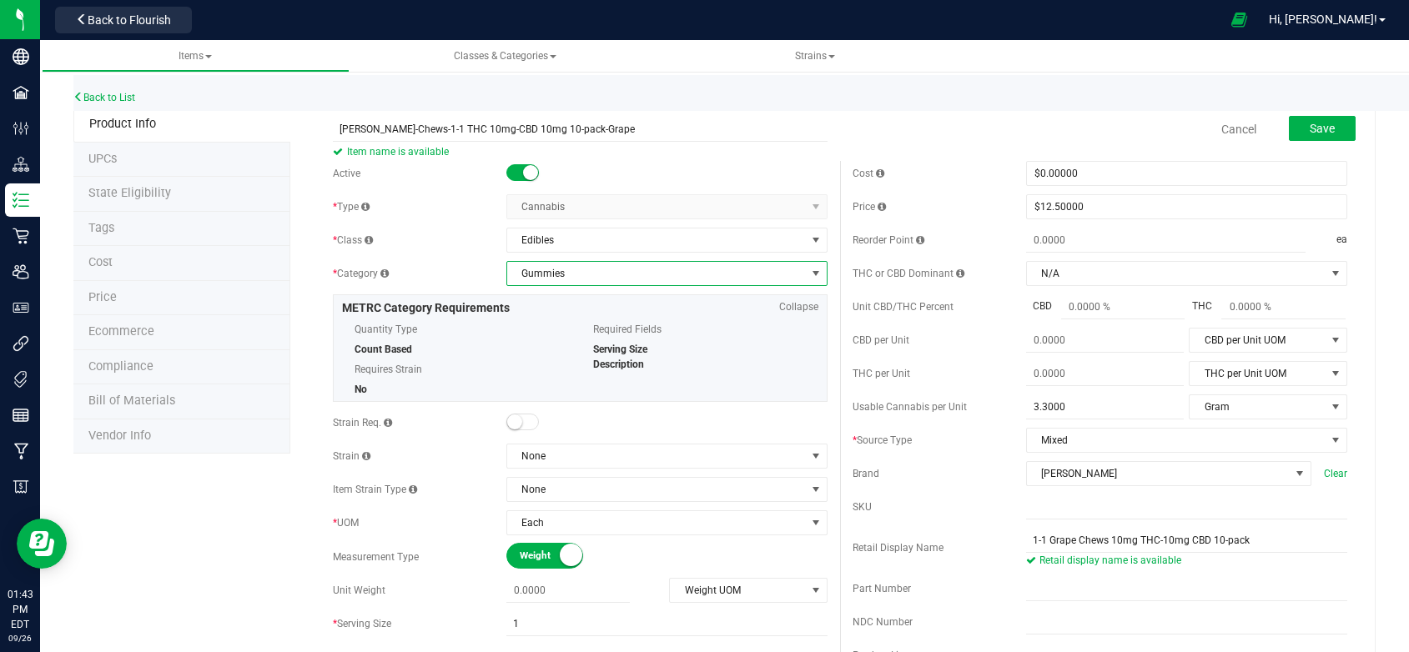
click at [571, 274] on span "Gummies" at bounding box center [656, 273] width 299 height 23
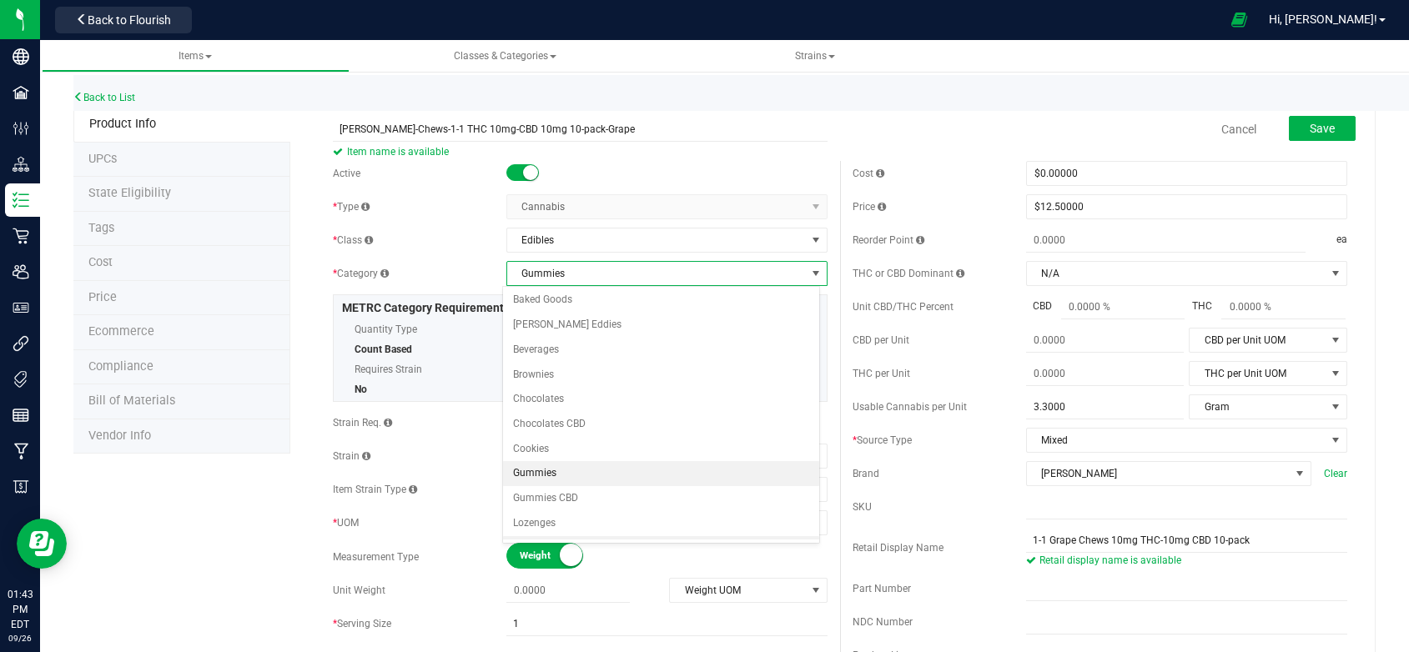
scroll to position [0, 0]
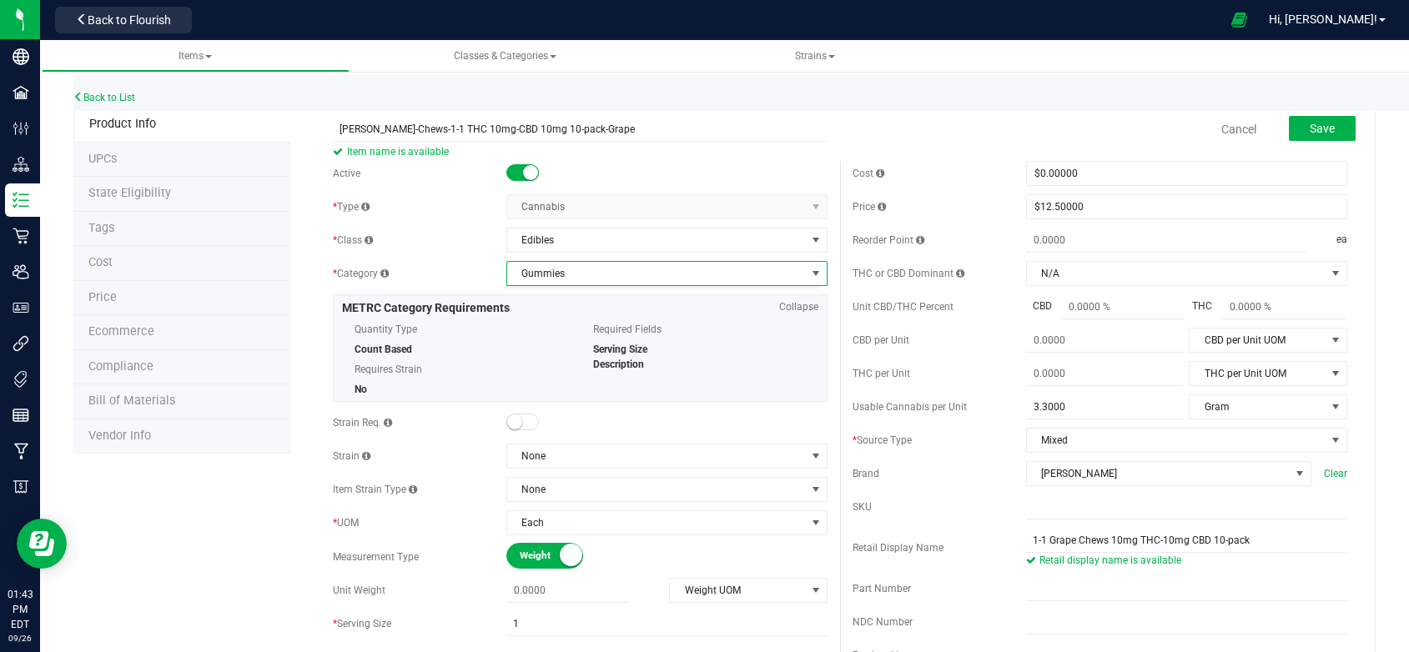
click at [470, 269] on div "* Category" at bounding box center [419, 273] width 173 height 15
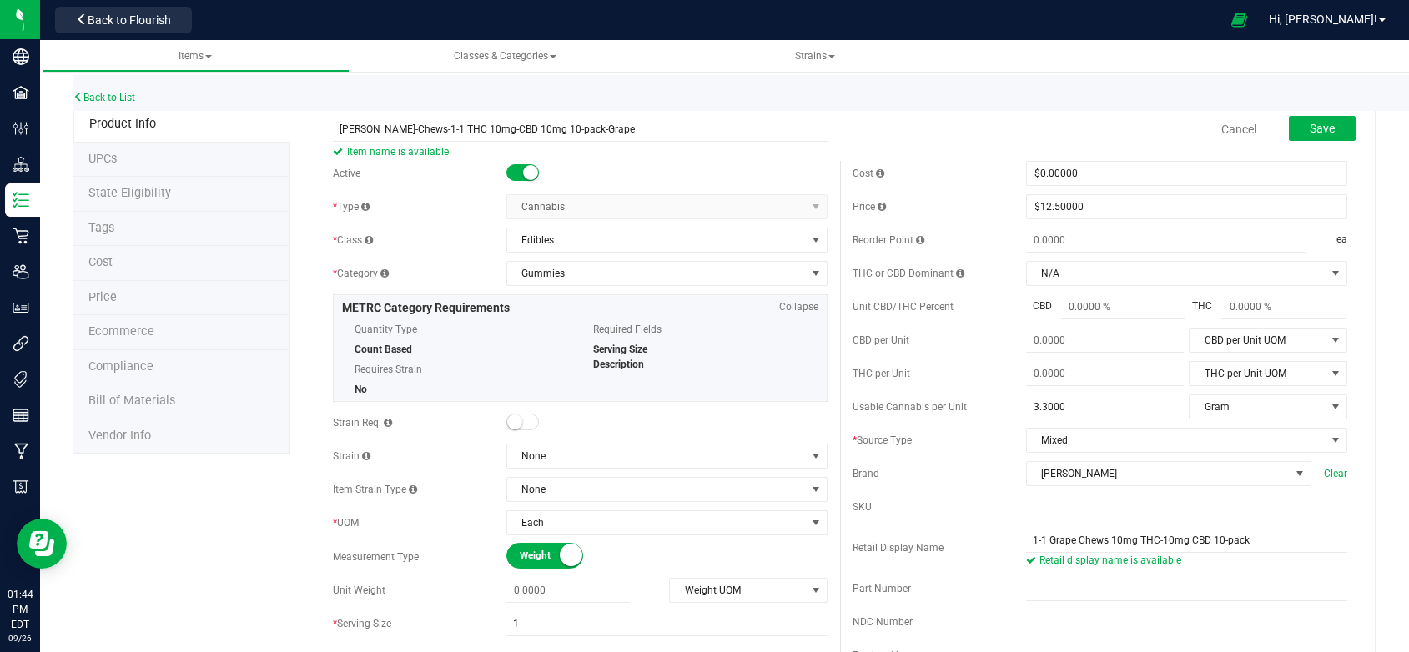
scroll to position [83, 0]
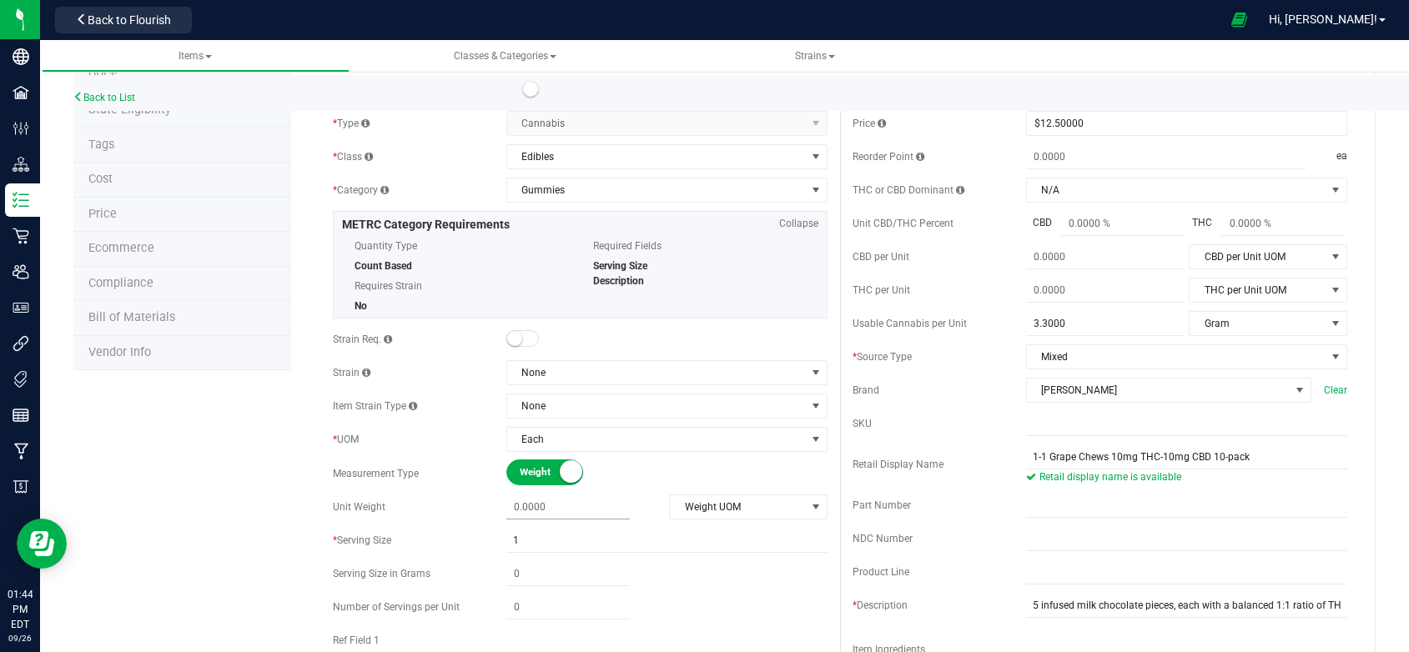
click at [563, 505] on span at bounding box center [568, 507] width 124 height 24
type input ".1"
type input "0.1000"
click at [731, 496] on span "Weight UOM" at bounding box center [738, 506] width 136 height 23
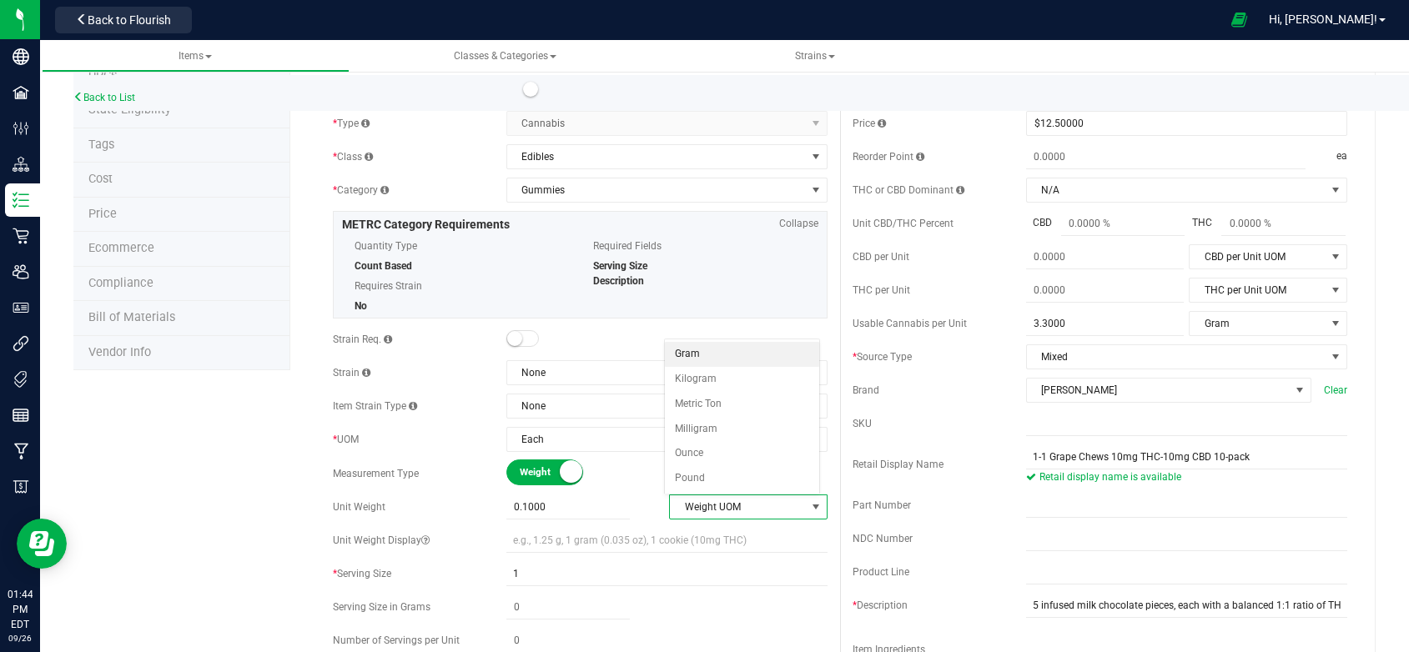
click at [692, 349] on li "Gram" at bounding box center [742, 354] width 155 height 25
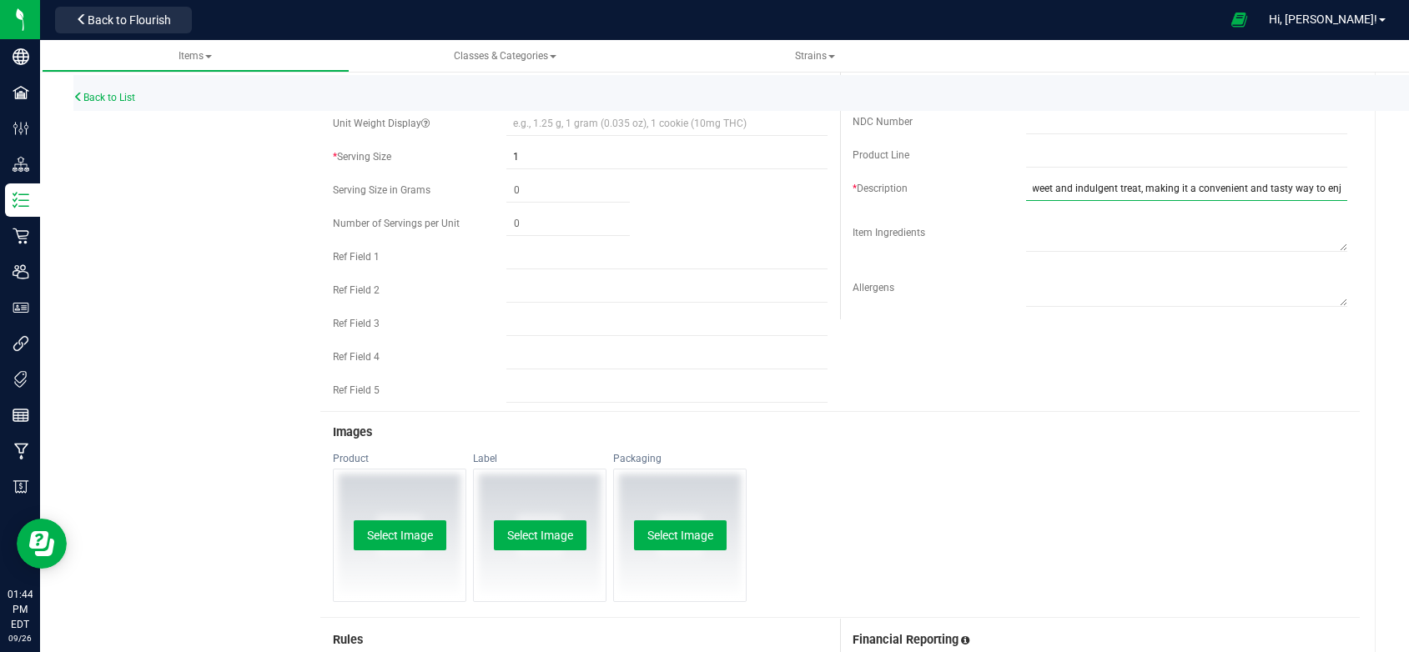
scroll to position [0, 1571]
drag, startPoint x: 1025, startPoint y: 203, endPoint x: 1413, endPoint y: 204, distance: 387.9
click at [1408, 204] on html "Company Facilities Configuration Distribution Inventory Retail Users User Roles…" at bounding box center [704, 326] width 1409 height 652
click at [405, 530] on button "Select Image" at bounding box center [400, 535] width 93 height 30
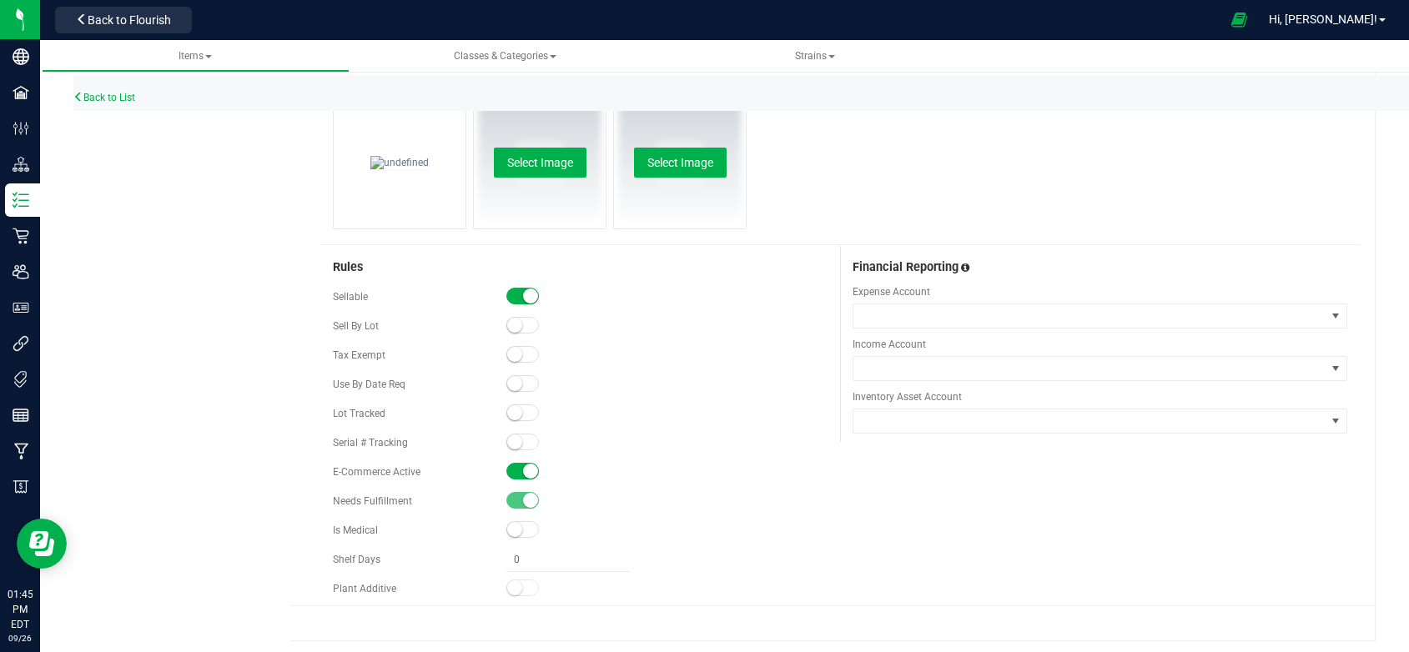
scroll to position [879, 0]
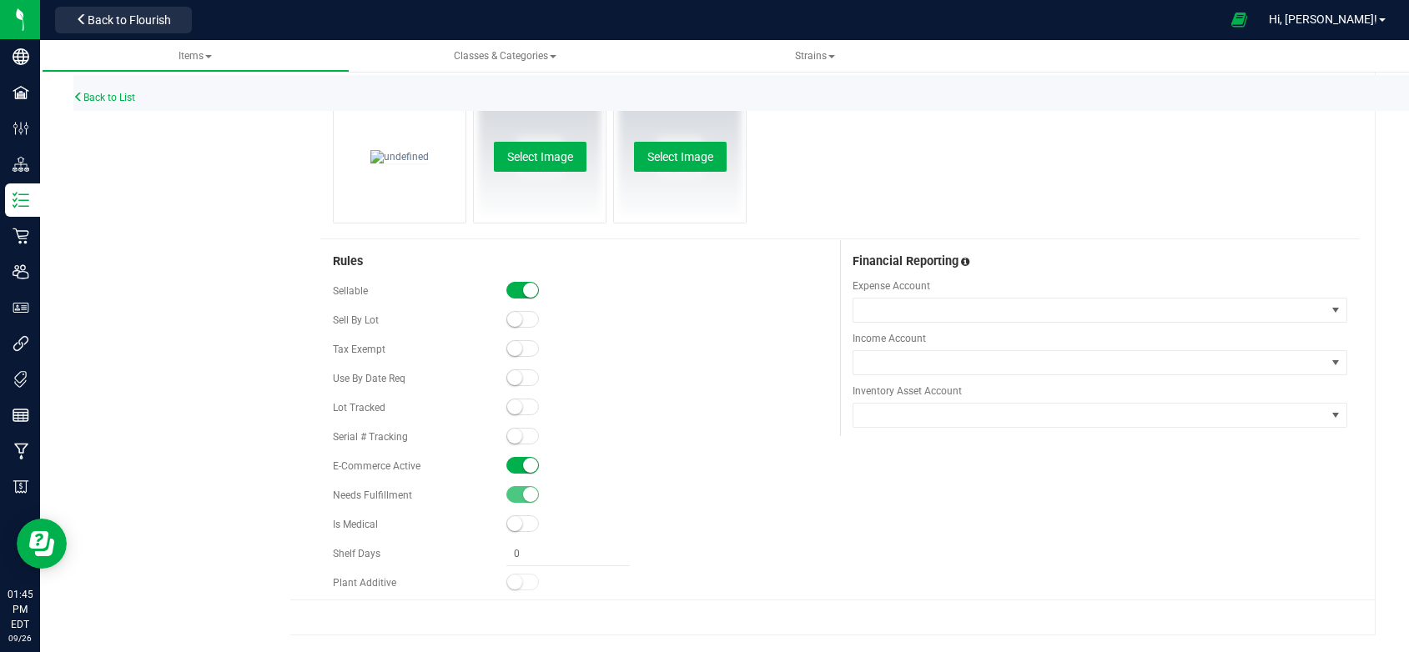
click at [508, 463] on span at bounding box center [522, 465] width 33 height 17
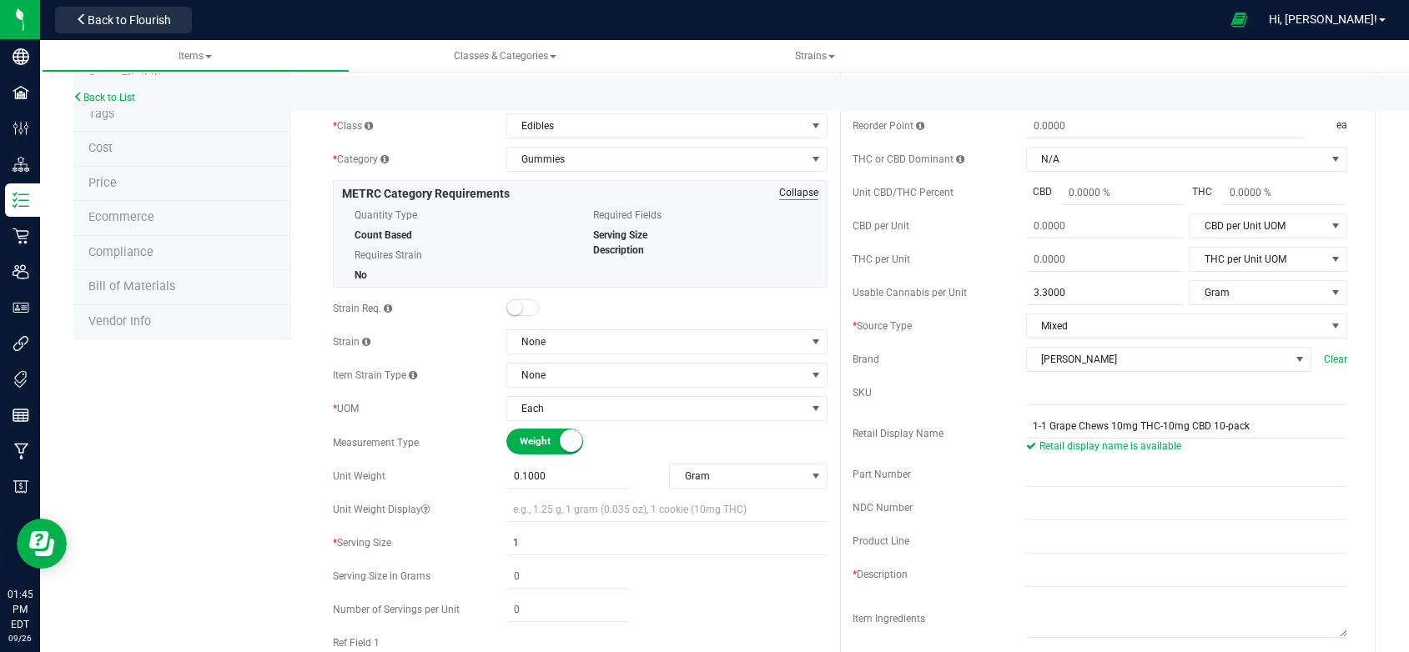
scroll to position [0, 0]
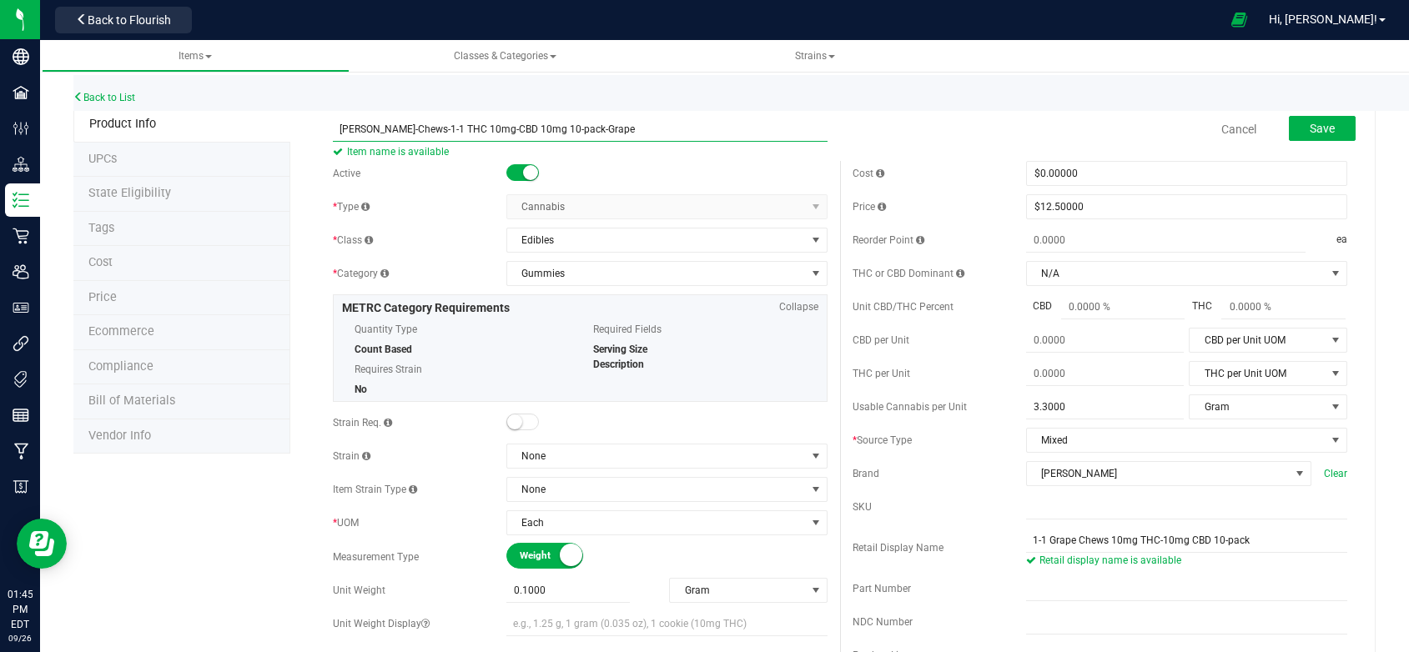
drag, startPoint x: 611, startPoint y: 125, endPoint x: 324, endPoint y: 98, distance: 287.4
drag, startPoint x: 1243, startPoint y: 556, endPoint x: 1006, endPoint y: 561, distance: 236.9
click at [1006, 561] on div "Retail Display Name 1-1 Grape Chews 10mg THC-10mg CBD 10-pack Retail display na…" at bounding box center [1099, 548] width 495 height 40
drag, startPoint x: 539, startPoint y: 122, endPoint x: 272, endPoint y: 108, distance: 267.3
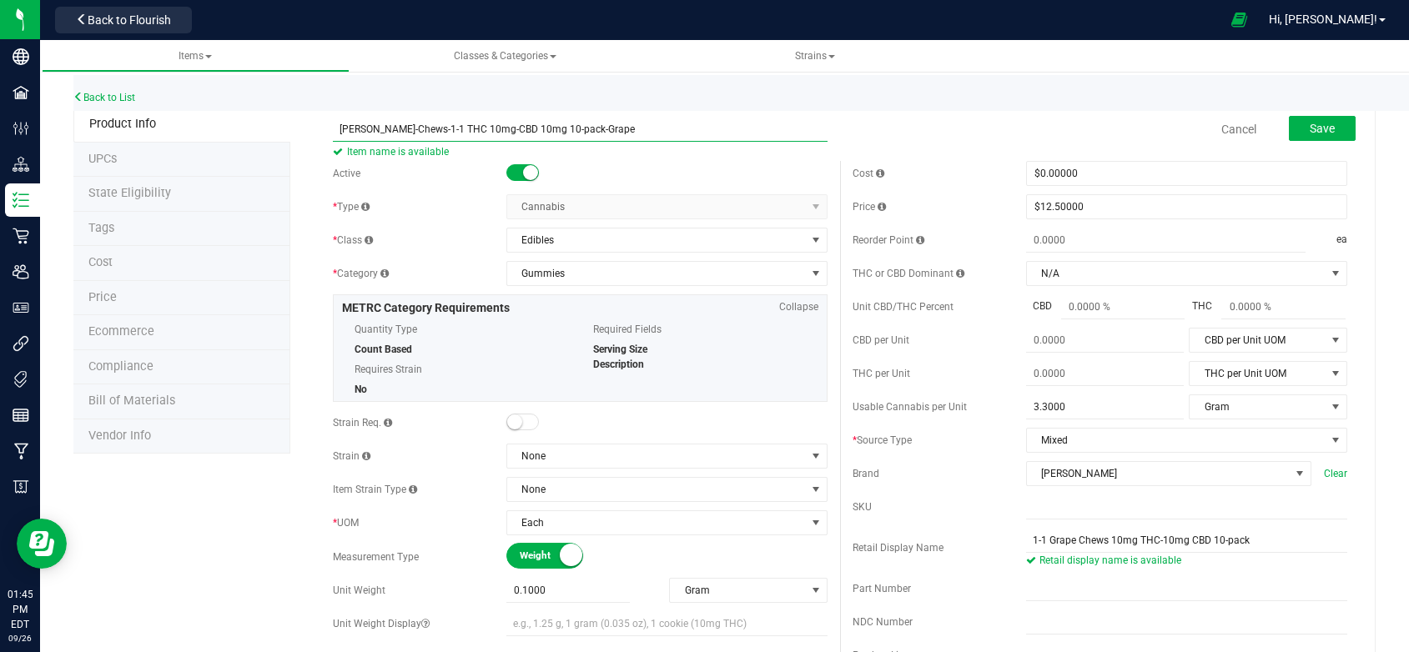
drag, startPoint x: 1237, startPoint y: 554, endPoint x: 1015, endPoint y: 554, distance: 221.9
click at [1015, 554] on div "Retail Display Name 1-1 Grape Chews 10mg THC-10mg CBD 10-pack Retail display na…" at bounding box center [1099, 548] width 495 height 40
paste input "THC 10mg-CBD 10mg"
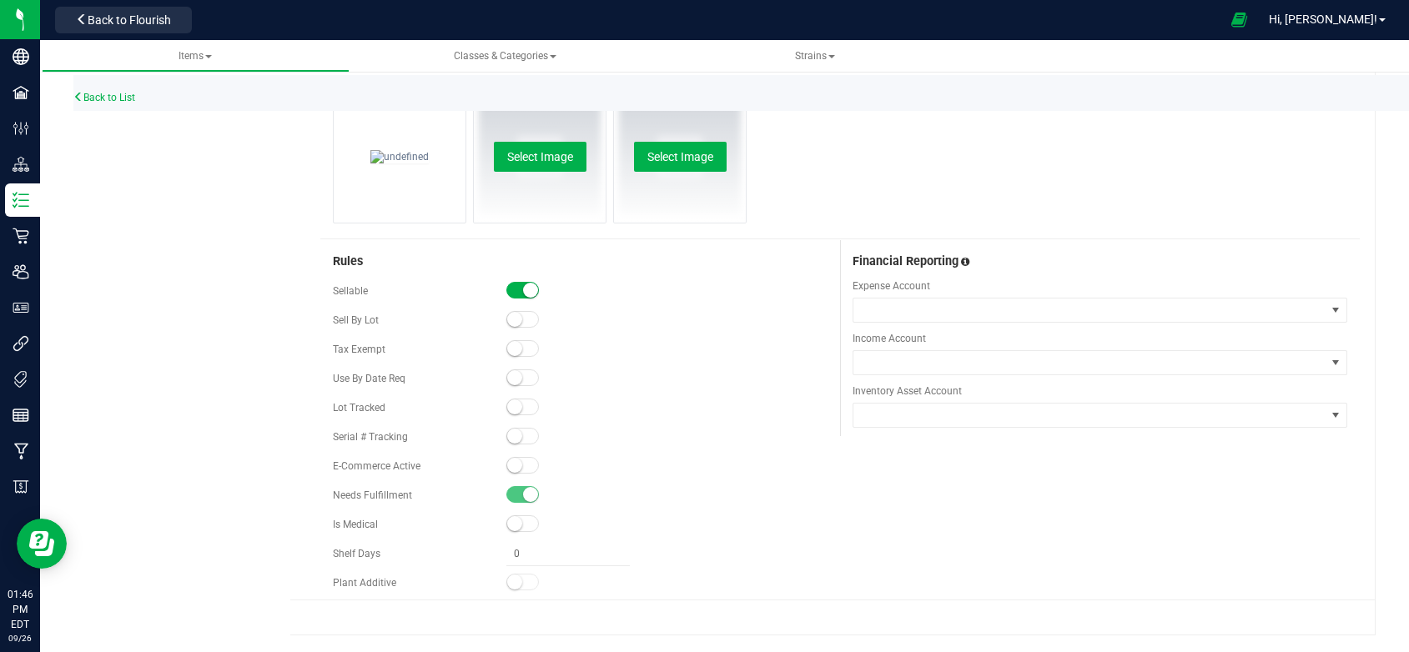
type input "1-1 Grape Chews THC 10mg-CBD 10mg 10-pack"
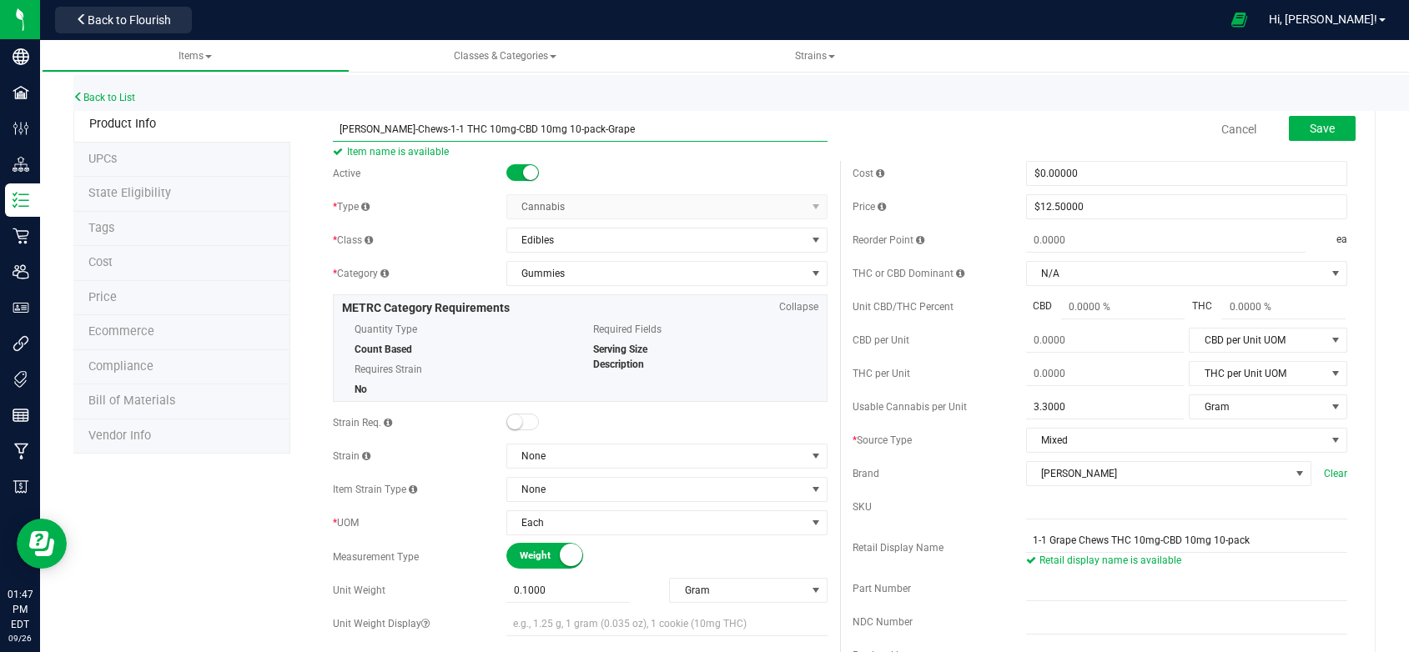
click at [437, 128] on input "[PERSON_NAME]-Chews-1-1 THC 10mg-CBD 10mg 10-pack-Grape" at bounding box center [580, 129] width 495 height 25
click at [491, 129] on input "[PERSON_NAME]-Chews-1-1 THC THC-10mg-CBD 10mg 10-pack-Grape" at bounding box center [580, 129] width 495 height 25
drag, startPoint x: 441, startPoint y: 128, endPoint x: 412, endPoint y: 133, distance: 29.5
click at [412, 133] on input "[PERSON_NAME]-Chews-1-1 THC THC-10mg-CBD 10mg 10-pack-Grape" at bounding box center [580, 129] width 495 height 25
type input "[PERSON_NAME]-Chews-1-1-10mg THC-10mg CBD 10-pack-Grape"
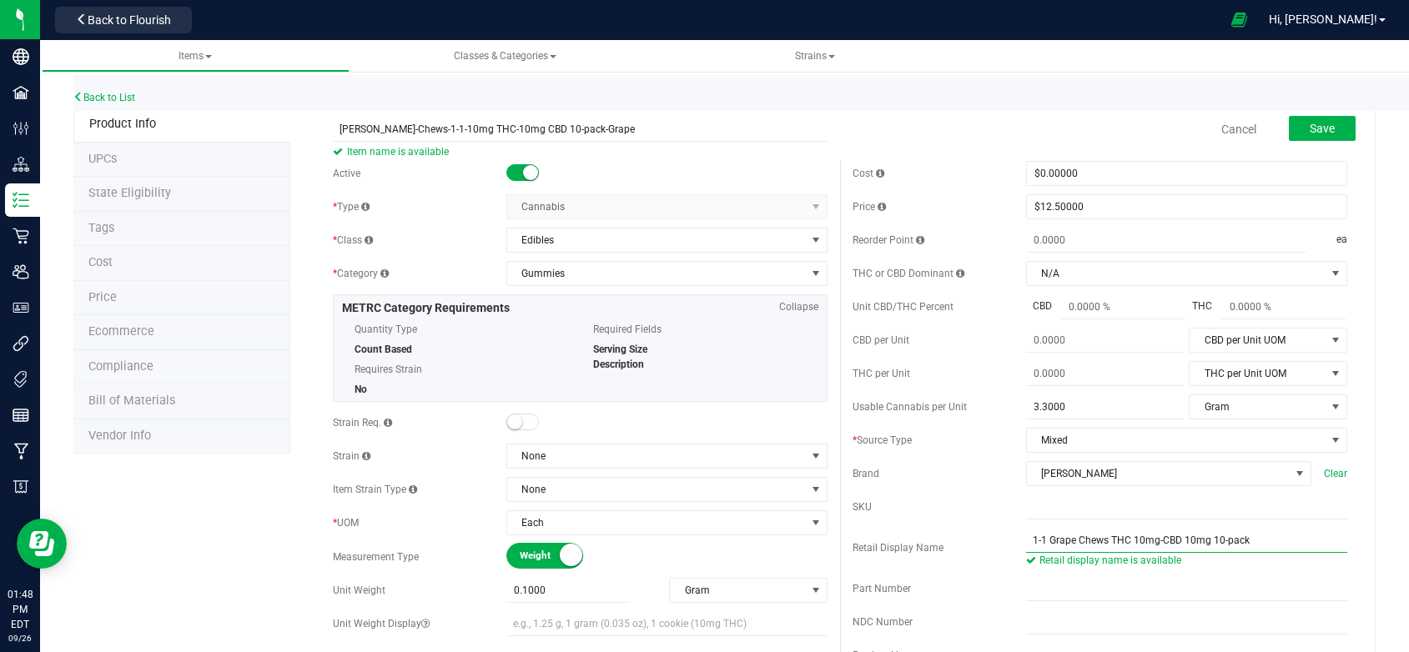
click at [1103, 553] on input "1-1 Grape Chews THC 10mg-CBD 10mg 10-pack" at bounding box center [1186, 540] width 321 height 25
click at [1153, 553] on input "1-1 Grape Chews 10mg THC 10mg-CBD 10mg 10-pack" at bounding box center [1186, 540] width 321 height 25
click at [1179, 551] on input "1-1 Grape Chews 10mg THC-10mg-CBD 10mg 10-pack" at bounding box center [1186, 540] width 321 height 25
drag, startPoint x: 1227, startPoint y: 556, endPoint x: 1203, endPoint y: 560, distance: 24.4
click at [1203, 553] on input "1-1 Grape Chews 10mg THC-10mg CBD 10mg 10-pack" at bounding box center [1186, 540] width 321 height 25
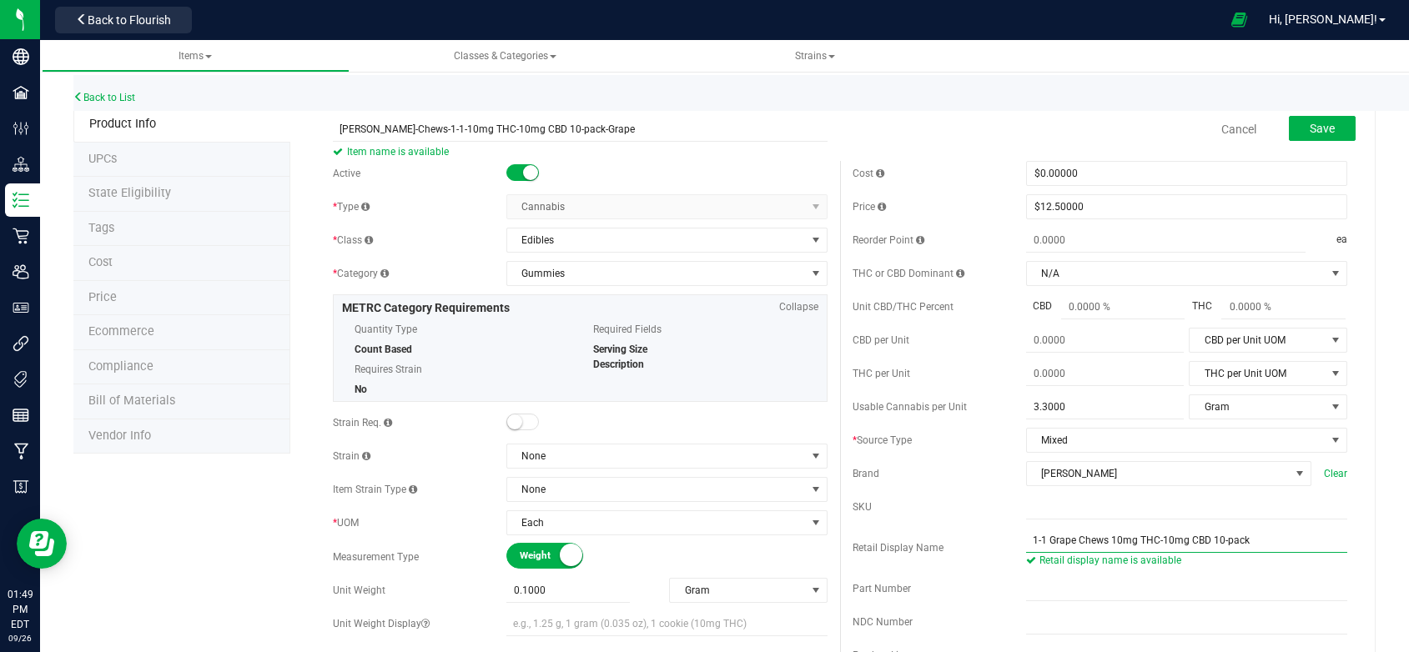
click at [1261, 553] on input "1-1 Grape Chews 10mg THC-10mg CBD 10-pack" at bounding box center [1186, 540] width 321 height 25
drag, startPoint x: 1240, startPoint y: 552, endPoint x: 977, endPoint y: 564, distance: 263.8
click at [977, 564] on div "Retail Display Name 1-1 Grape Chews 10mg THC-10mg CBD 10-pack Retail display na…" at bounding box center [1099, 548] width 495 height 40
type input "1-1 Grape Chews 10mg THC-10mg CBD 10-pack"
drag, startPoint x: 588, startPoint y: 128, endPoint x: 313, endPoint y: 107, distance: 276.0
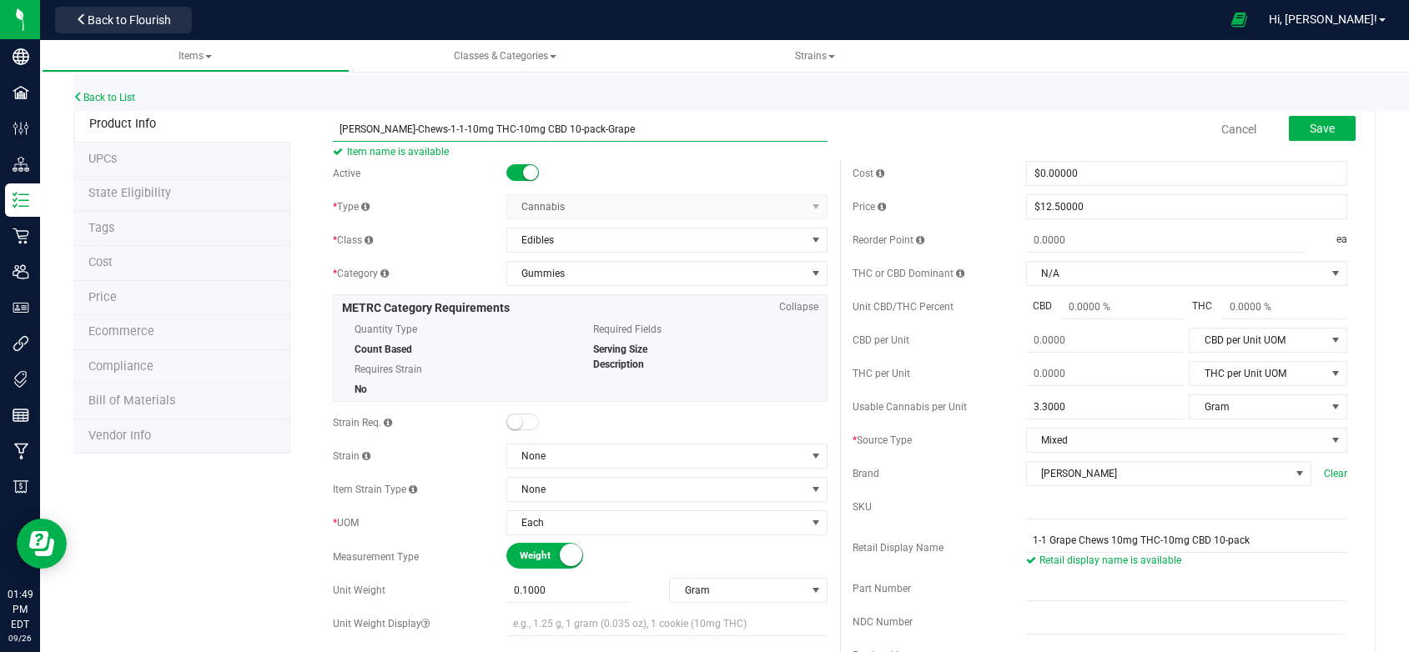
click at [1310, 133] on span "Save" at bounding box center [1322, 128] width 25 height 13
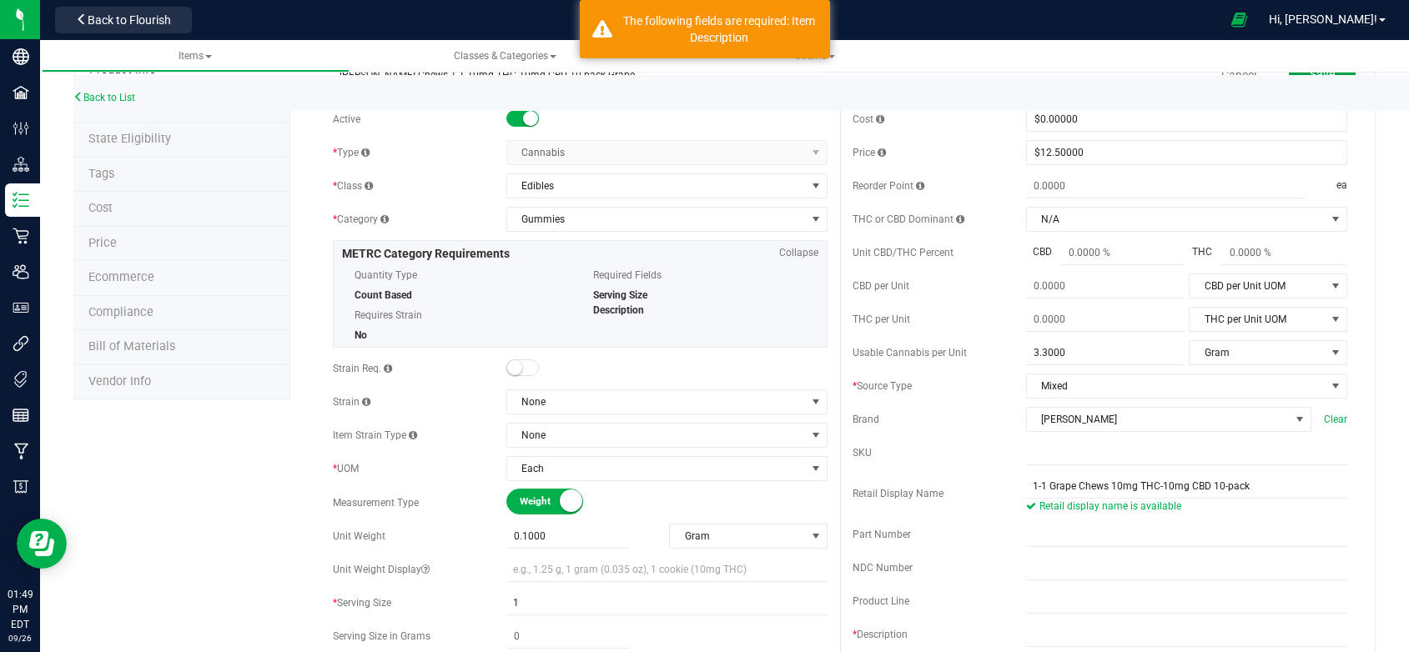
scroll to position [250, 0]
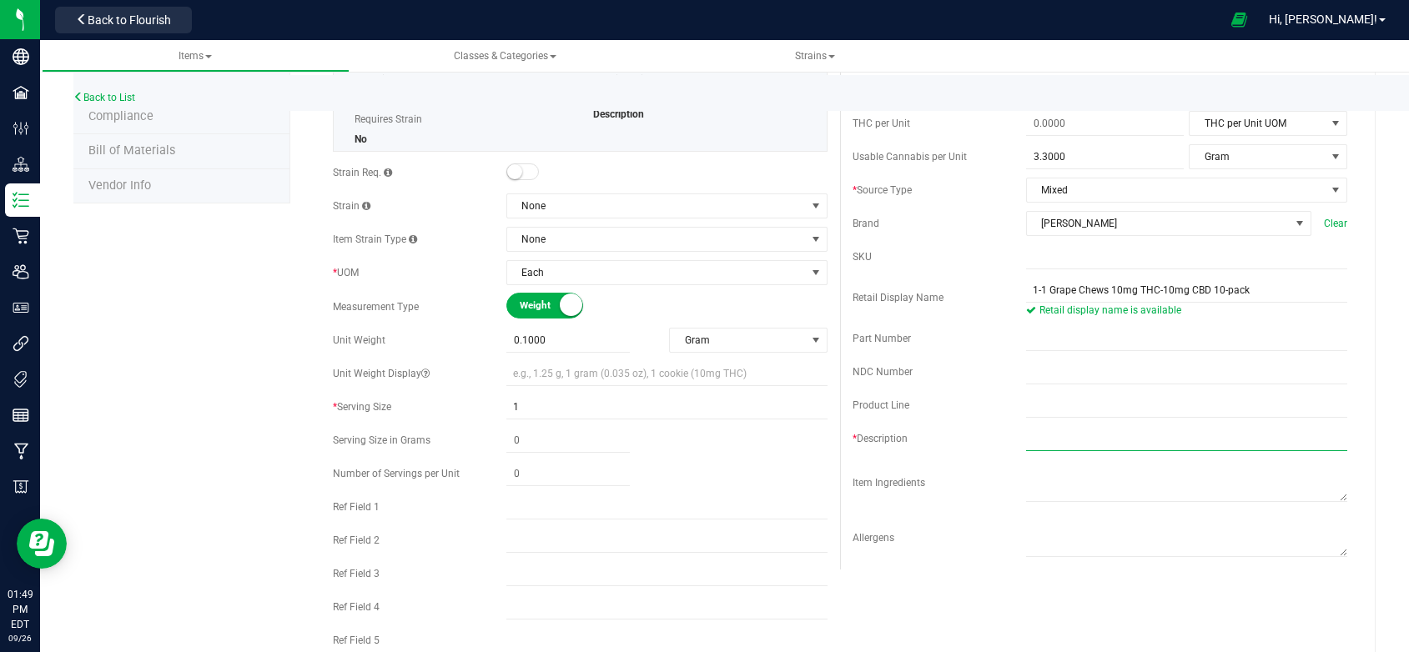
click at [1029, 451] on input "text" at bounding box center [1186, 438] width 321 height 25
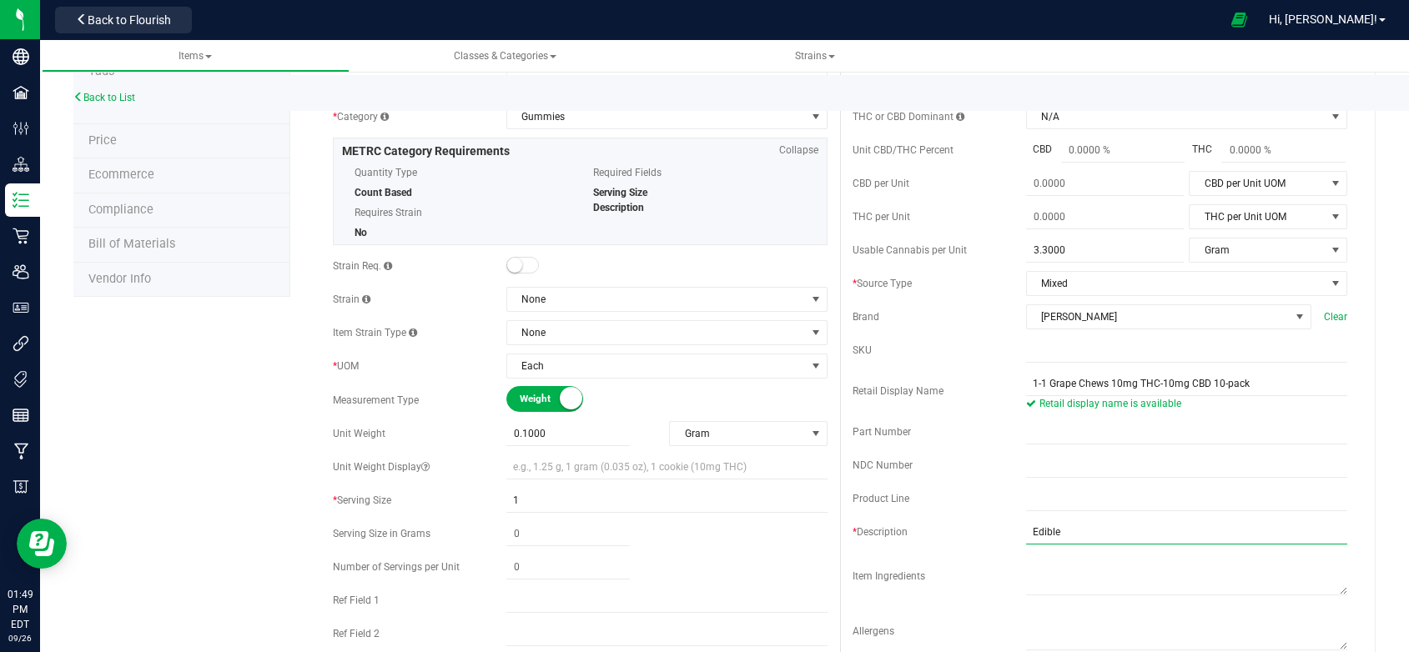
scroll to position [0, 0]
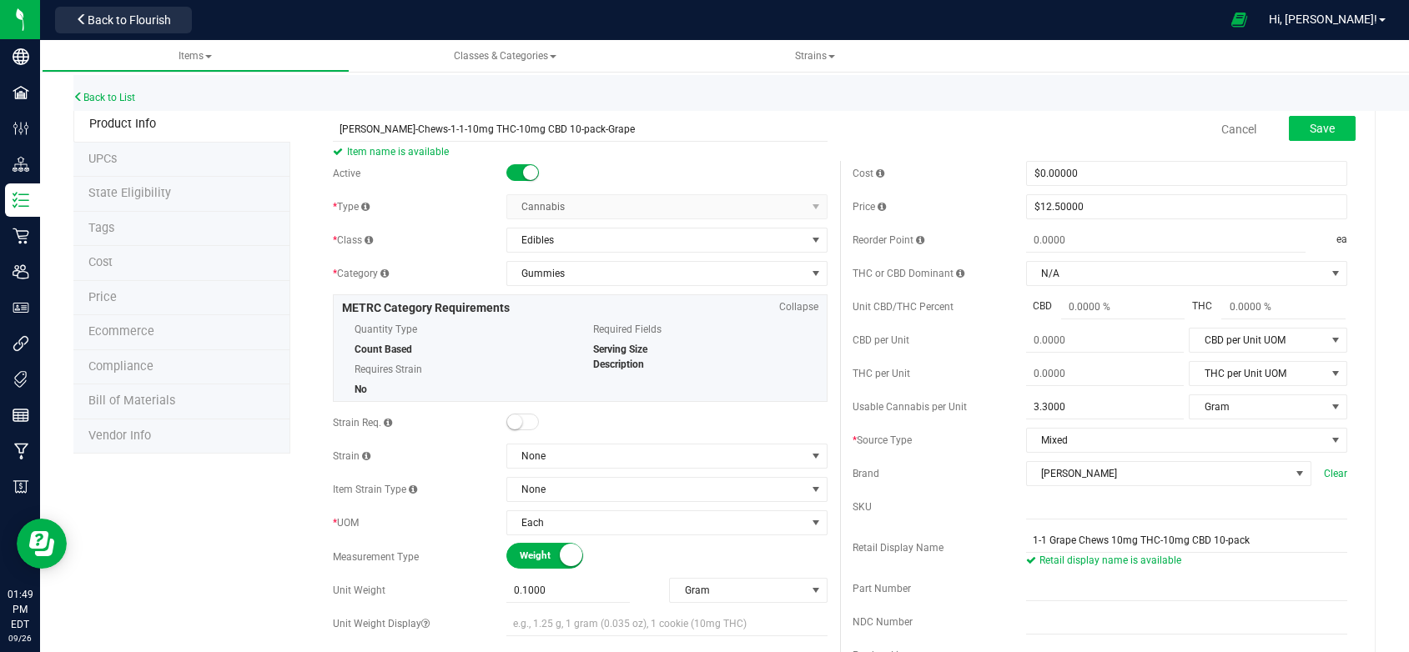
type input "Edible"
click at [1313, 124] on span "Save" at bounding box center [1322, 128] width 25 height 13
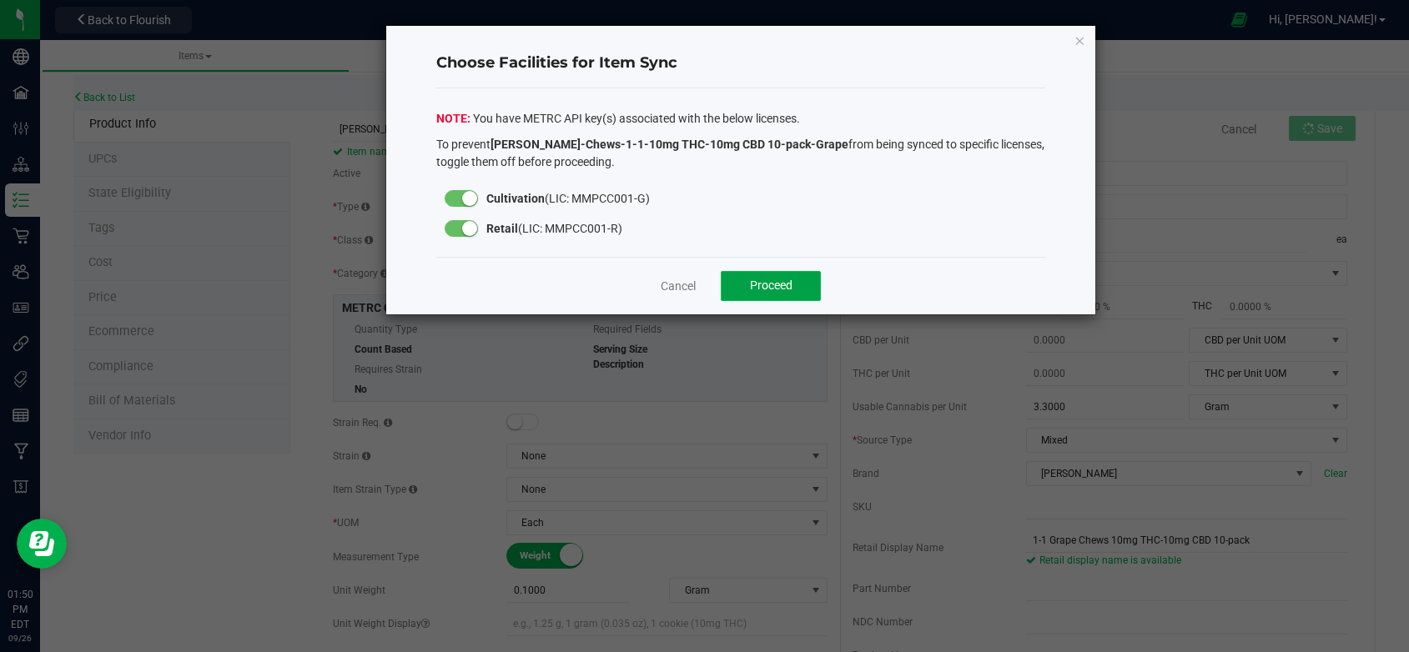
click at [757, 290] on span "Proceed" at bounding box center [771, 285] width 43 height 13
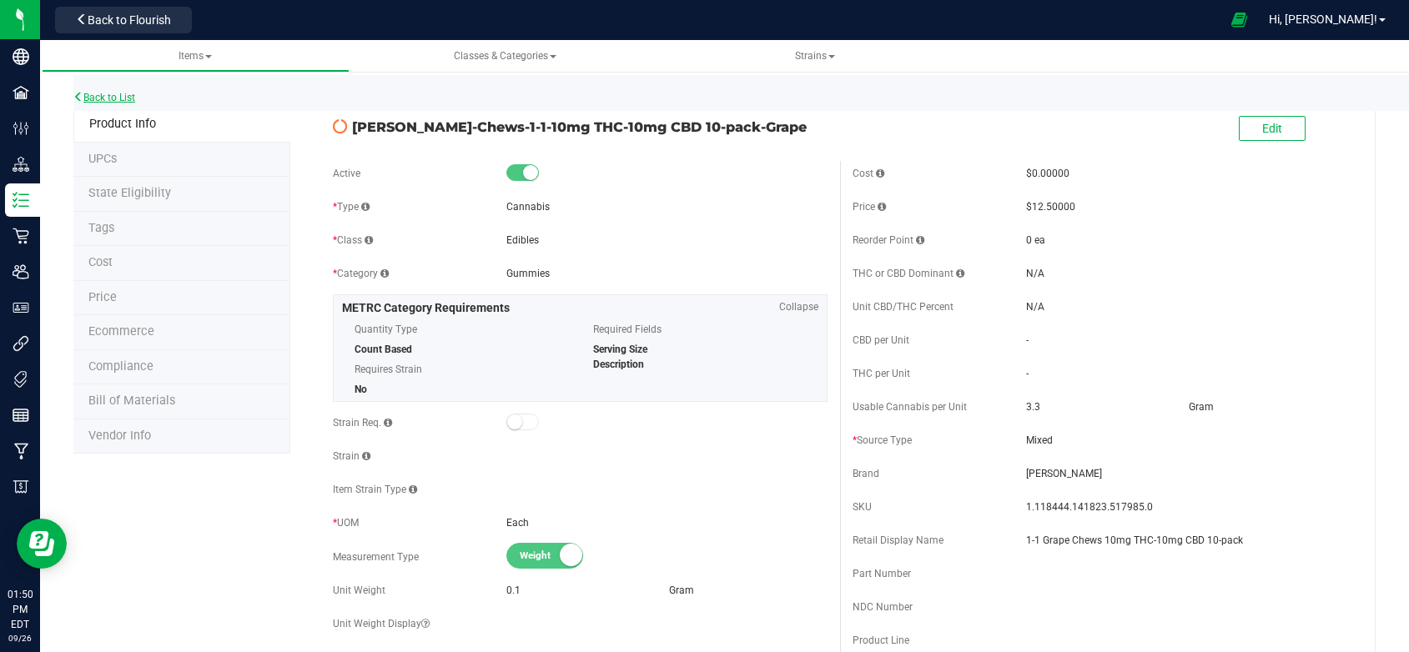
click at [115, 95] on link "Back to List" at bounding box center [104, 98] width 62 height 12
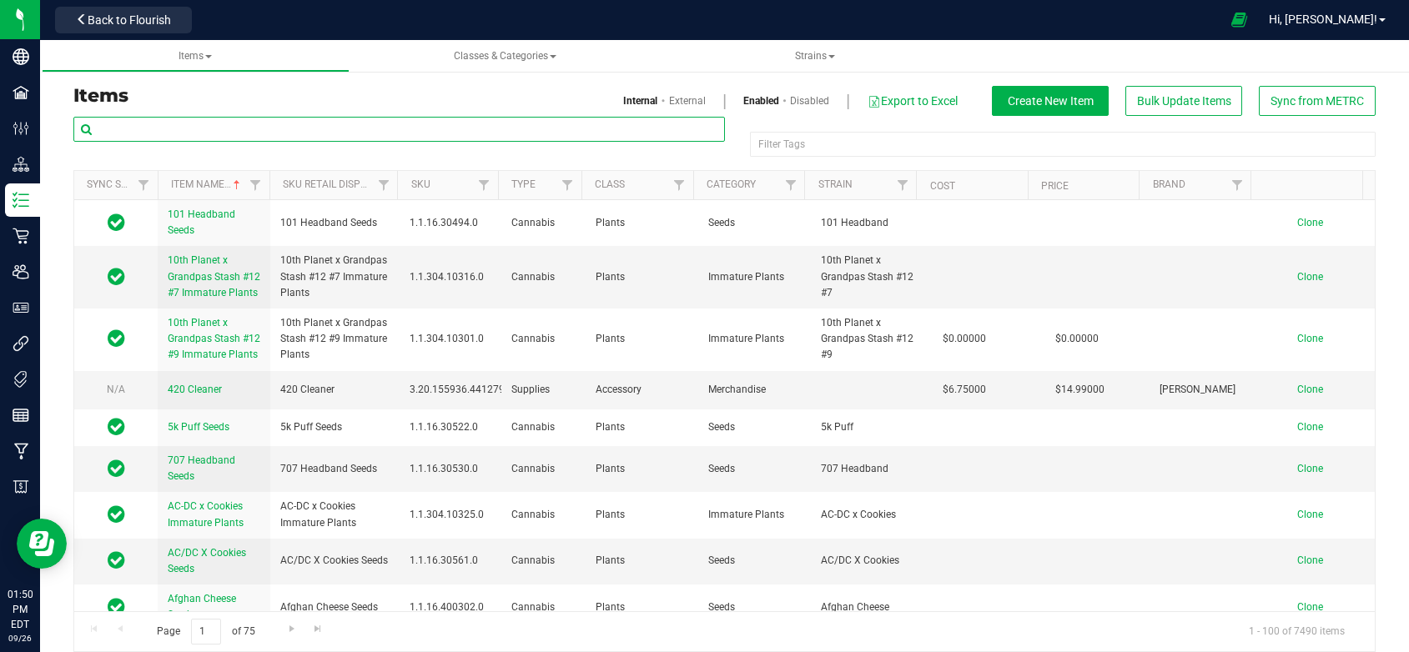
click at [160, 130] on input "text" at bounding box center [398, 129] width 651 height 25
paste input "[PERSON_NAME]-Chews-1-1-10mg THC-10mg CBD 10-pack-Grape"
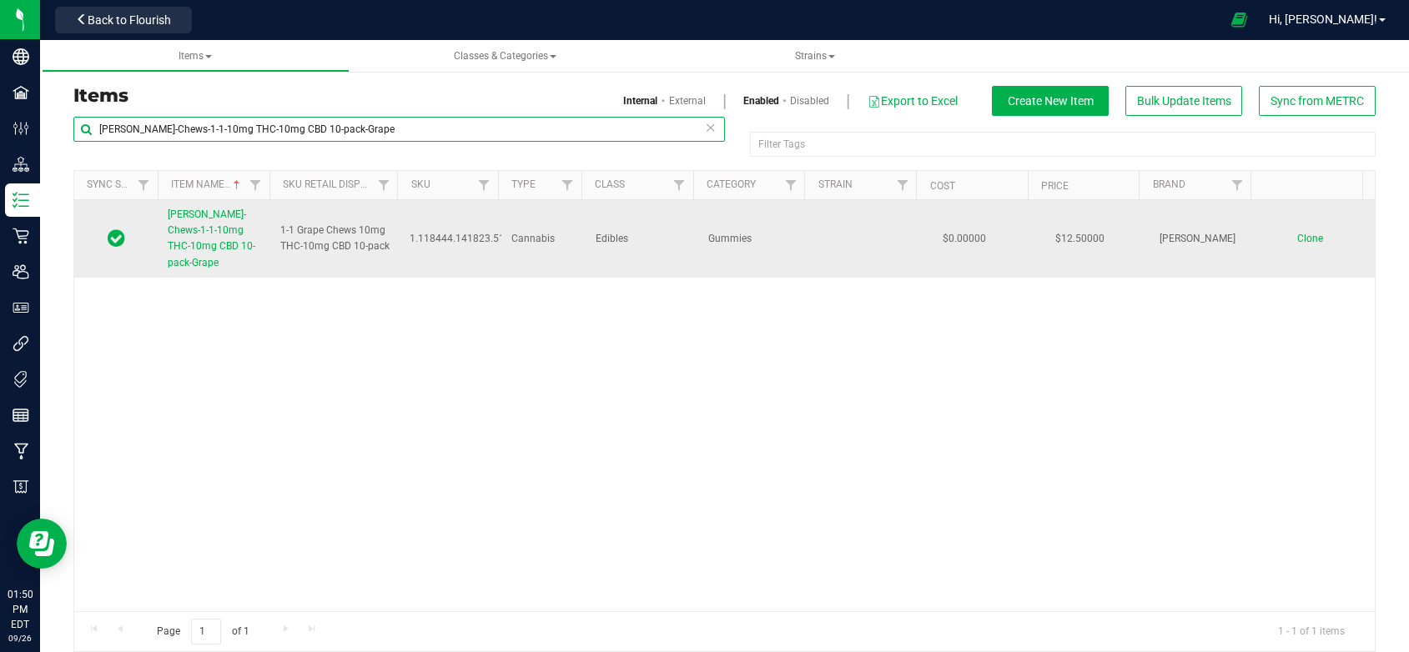
type input "[PERSON_NAME]-Chews-1-1-10mg THC-10mg CBD 10-pack-Grape"
click at [1297, 233] on span "Clone" at bounding box center [1310, 239] width 26 height 12
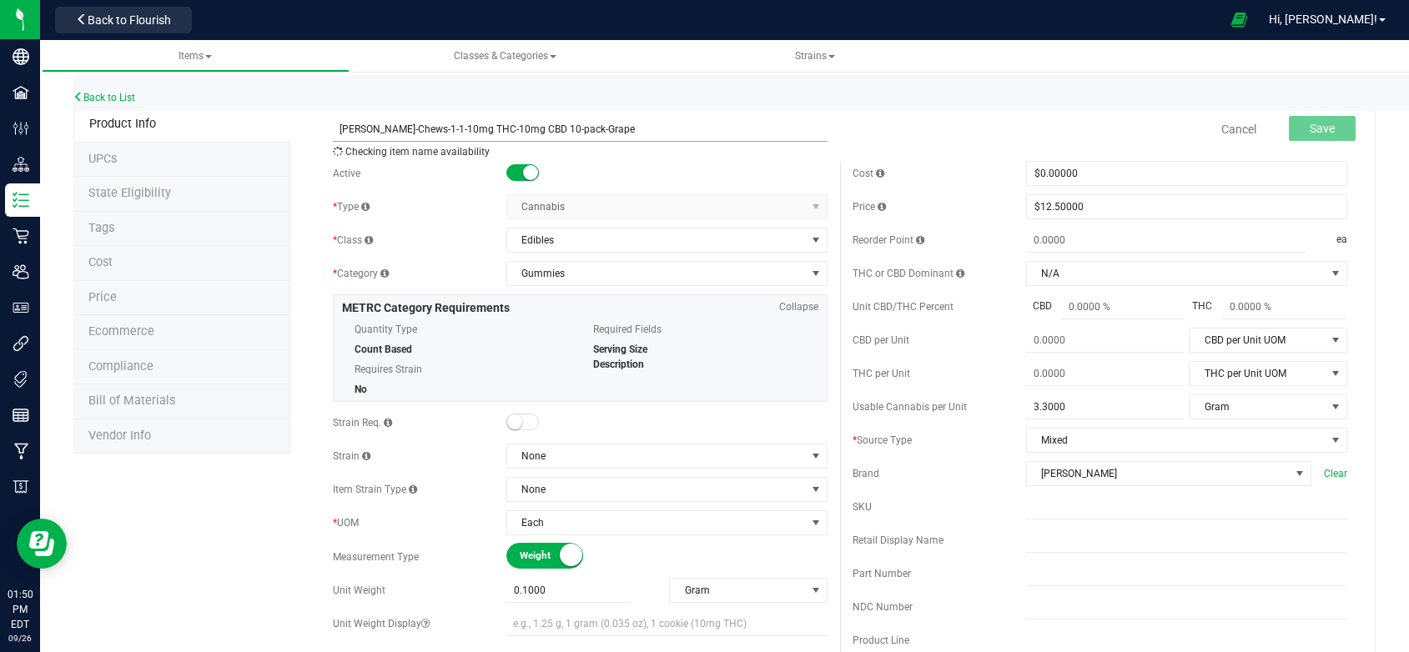
click at [600, 125] on input "[PERSON_NAME]-Chews-1-1-10mg THC-10mg CBD 10-pack-Grape" at bounding box center [580, 129] width 495 height 25
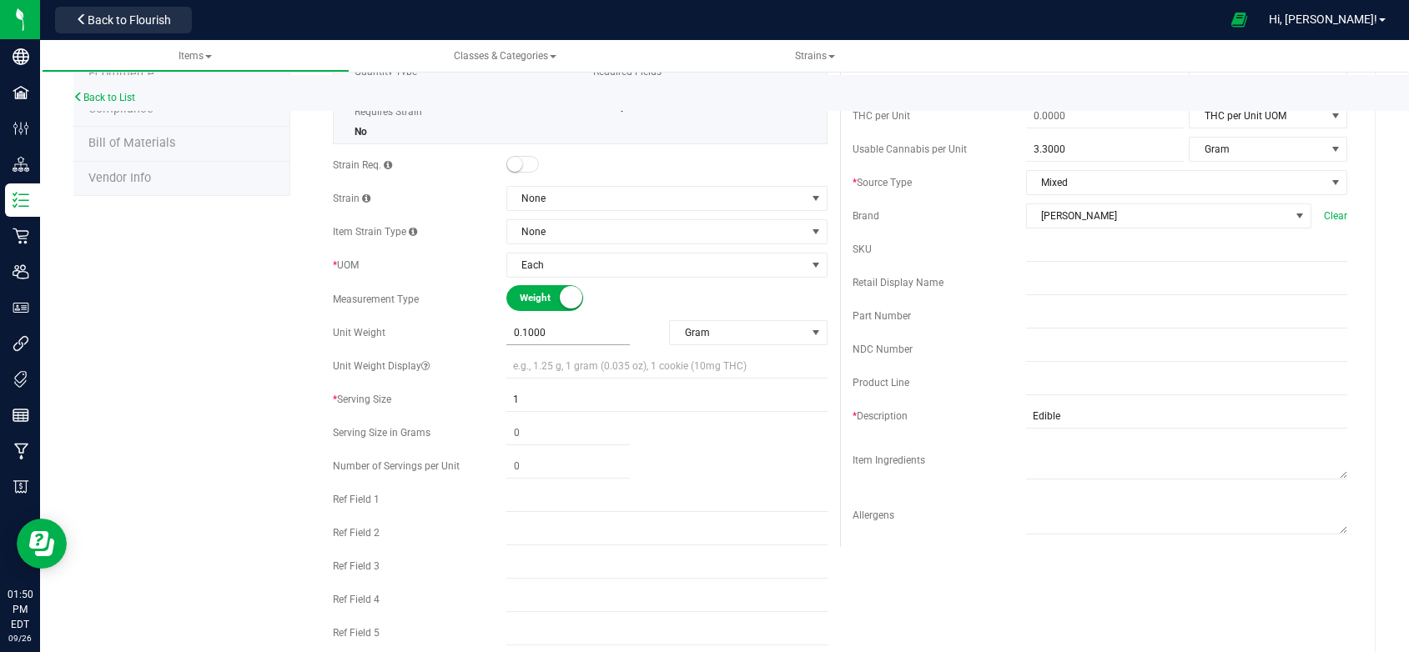
scroll to position [584, 0]
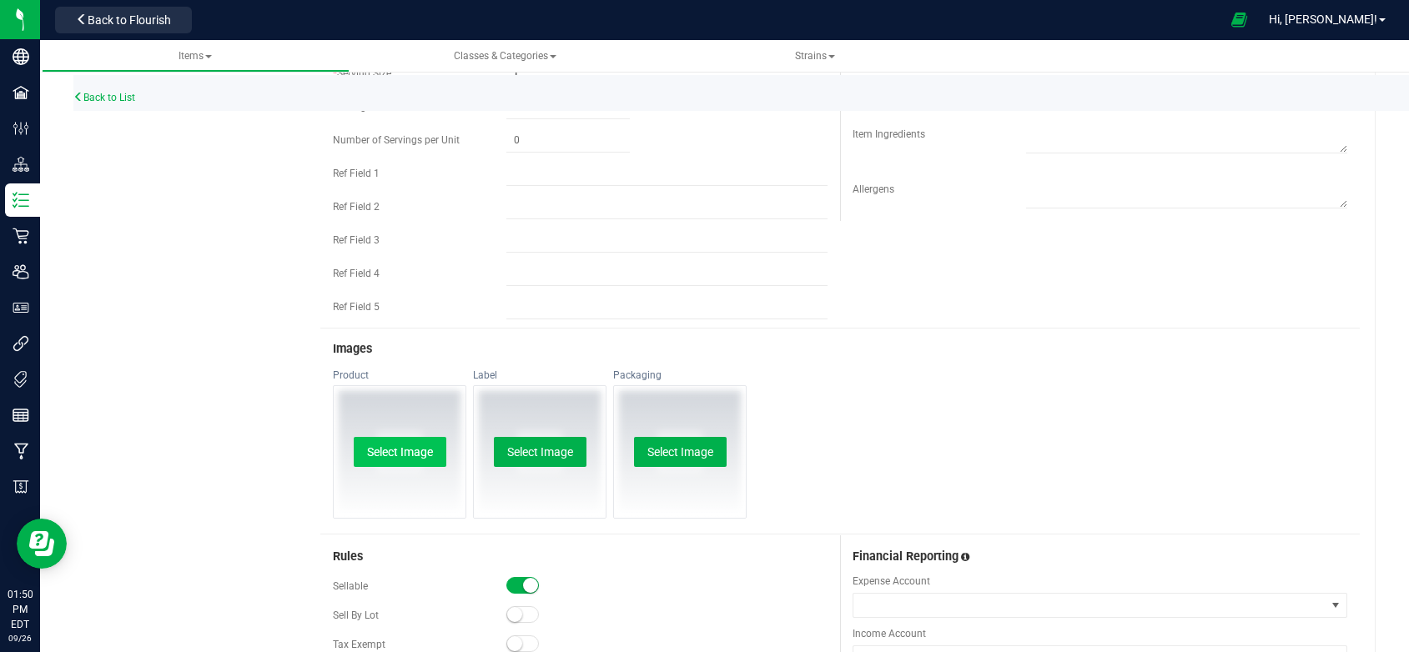
type input "[PERSON_NAME]-Chews-1-1-10mg THC-10mg CBD 10-pack-Blueberry"
click at [394, 449] on button "Select Image" at bounding box center [400, 452] width 93 height 30
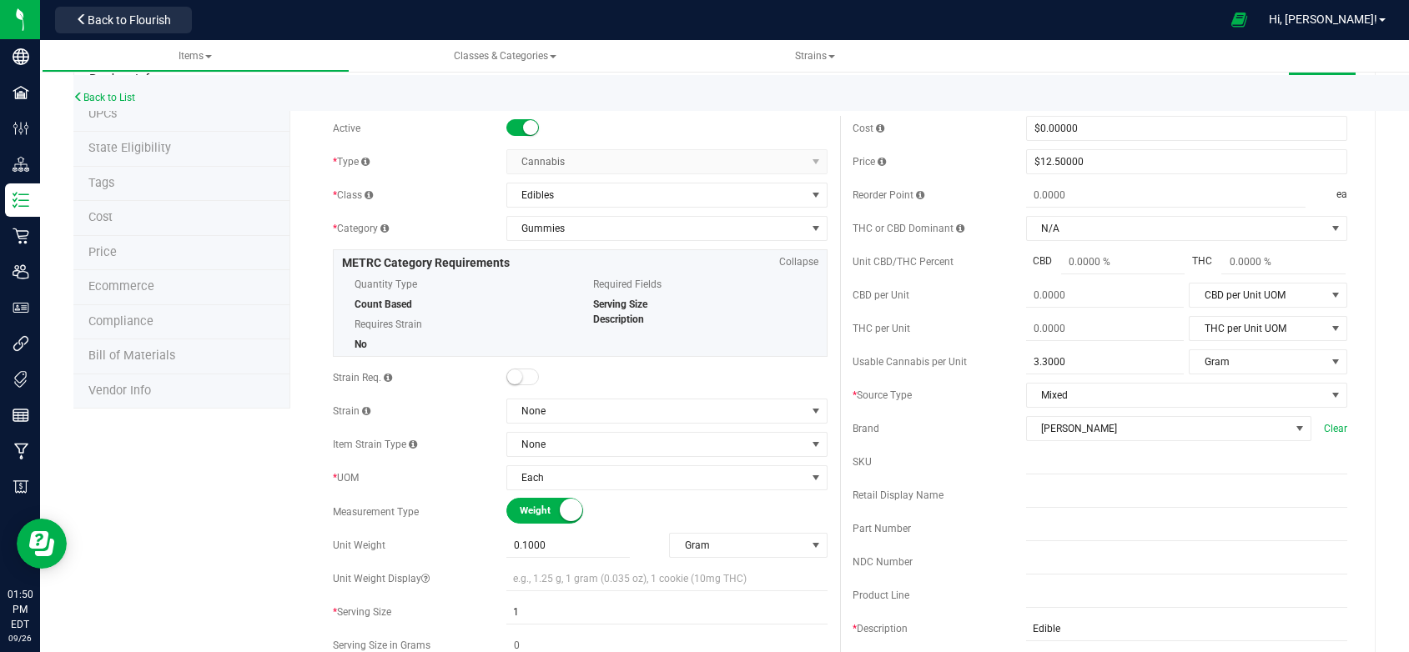
scroll to position [0, 0]
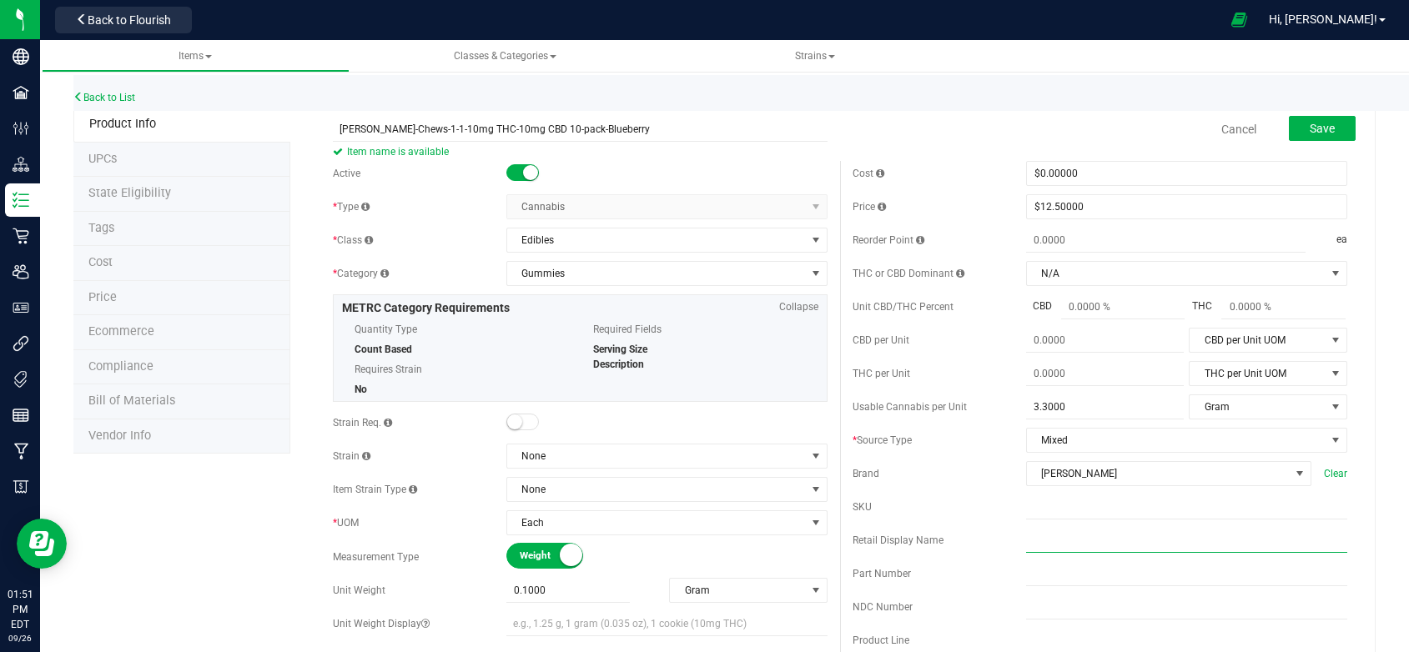
click at [1026, 553] on input "text" at bounding box center [1186, 540] width 321 height 25
paste input "1-1 Grape Chews 10mg THC-10mg CBD 10-pack"
click at [1068, 552] on input "1-1 Grape Chews 10mg THC-10mg CBD 10-pack" at bounding box center [1186, 540] width 321 height 25
drag, startPoint x: 1268, startPoint y: 554, endPoint x: 989, endPoint y: 560, distance: 278.7
click at [989, 560] on div "Retail Display Name 1-1 Blueberry Chews 10mg THC-10mg CBD 10-pack Retail displa…" at bounding box center [1099, 548] width 495 height 40
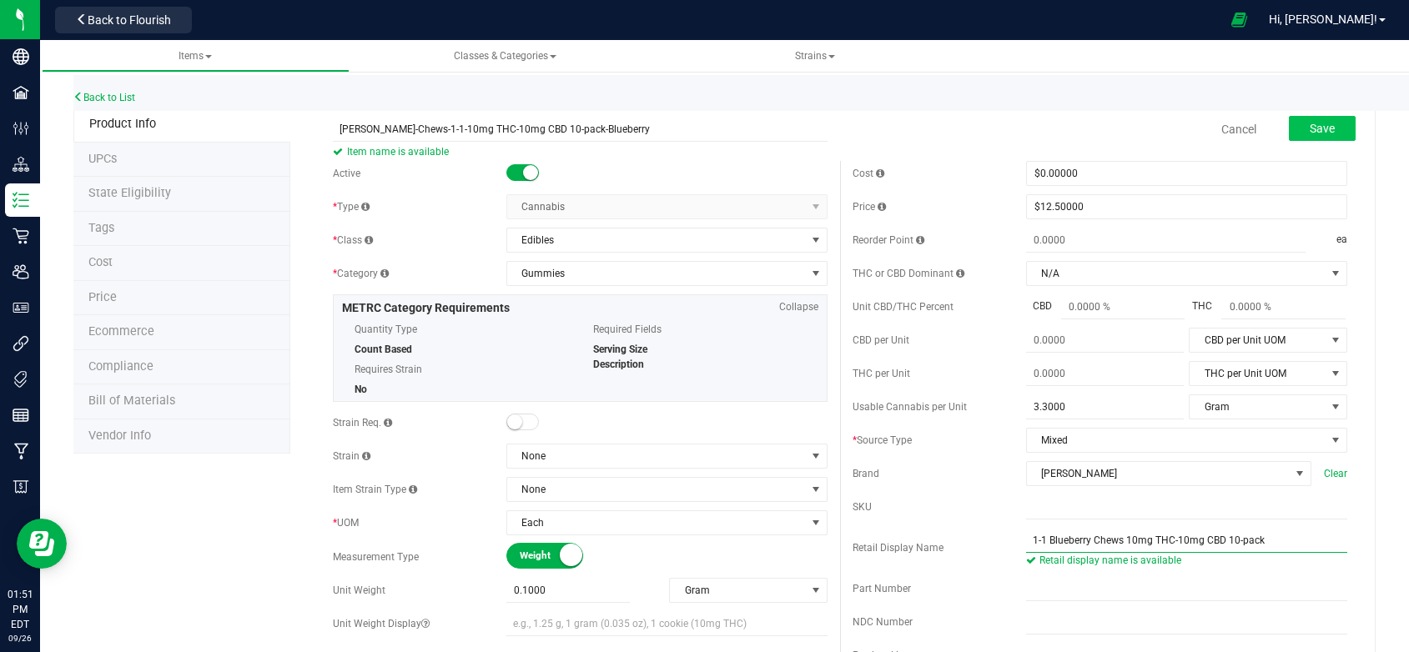
type input "1-1 Blueberry Chews 10mg THC-10mg CBD 10-pack"
click at [1310, 127] on span "Save" at bounding box center [1322, 128] width 25 height 13
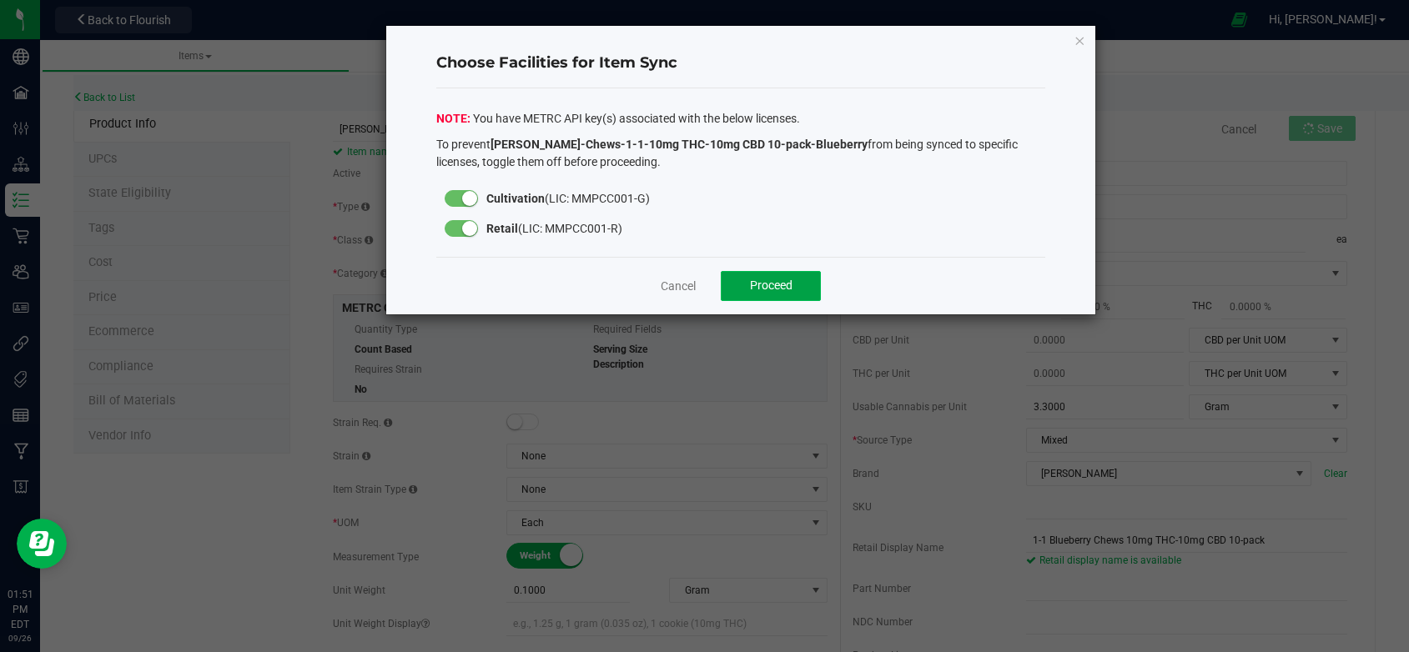
click at [784, 289] on span "Proceed" at bounding box center [771, 285] width 43 height 13
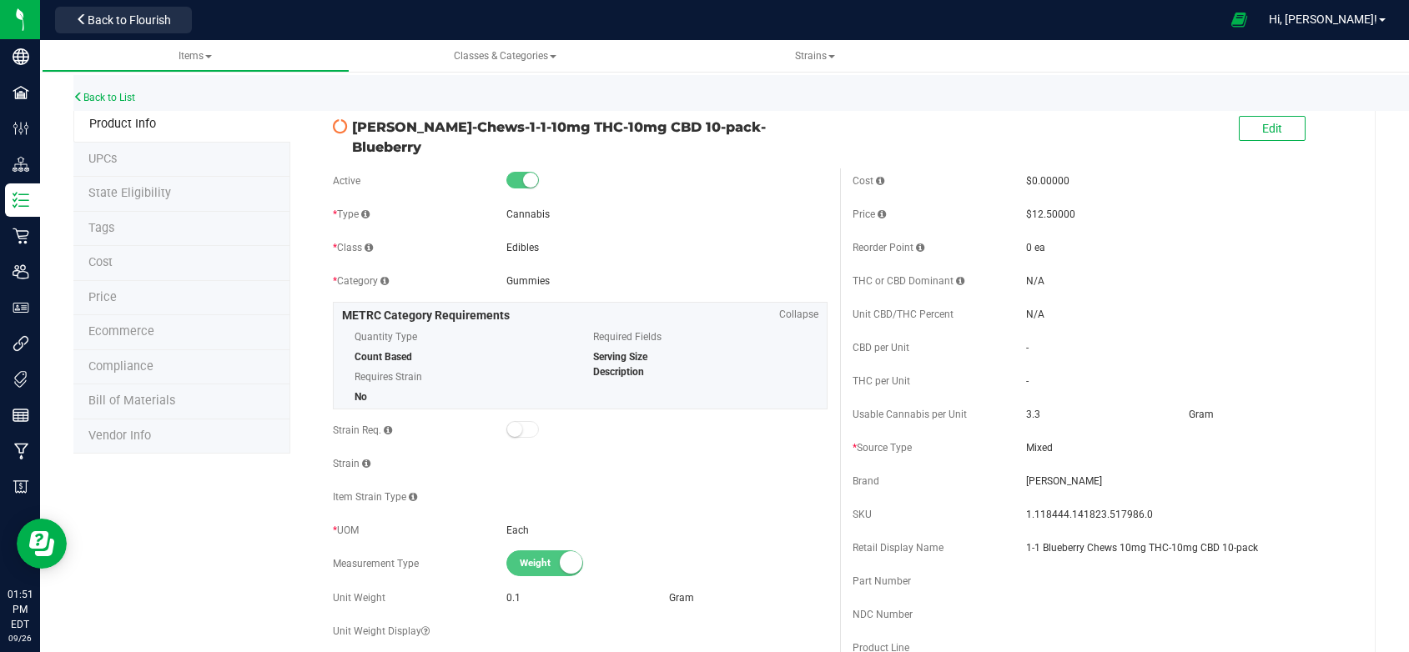
drag, startPoint x: 758, startPoint y: 128, endPoint x: 350, endPoint y: 123, distance: 407.9
click at [352, 123] on span "[PERSON_NAME]-Chews-1-1-10mg THC-10mg CBD 10-pack-Blueberry" at bounding box center [589, 137] width 475 height 40
copy span "[PERSON_NAME]-Chews-1-1-10mg THC-10mg CBD 10-pack-Blueberry"
click at [110, 100] on link "Back to List" at bounding box center [104, 98] width 62 height 12
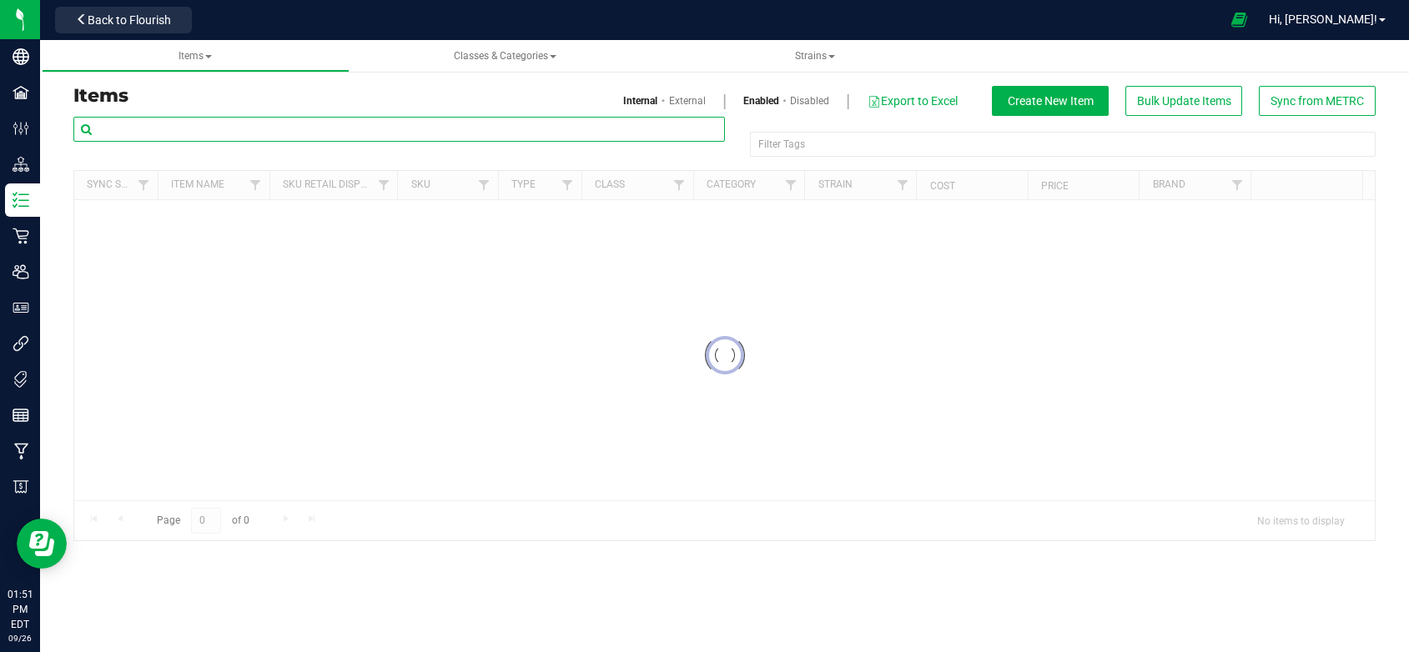
click at [200, 128] on input "text" at bounding box center [398, 129] width 651 height 25
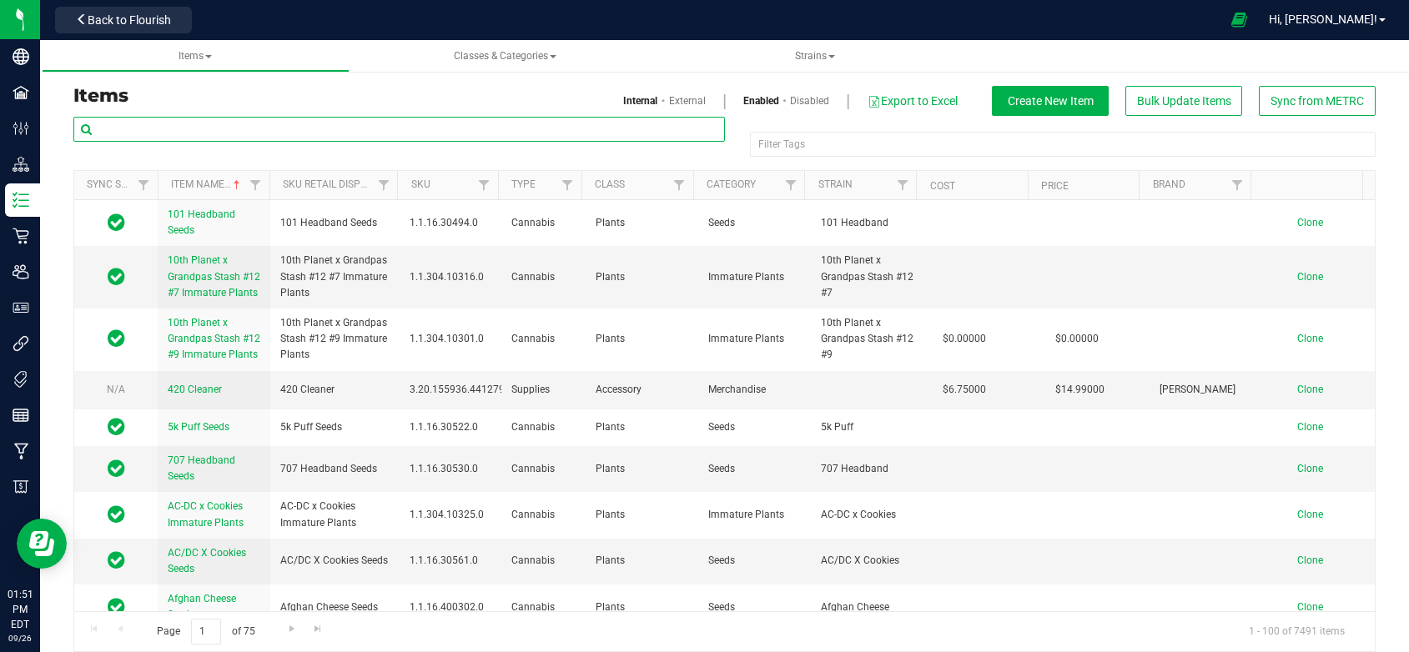
paste input "[PERSON_NAME]-Chews-1-1-10mg THC-10mg CBD 10-pack-Blueberry"
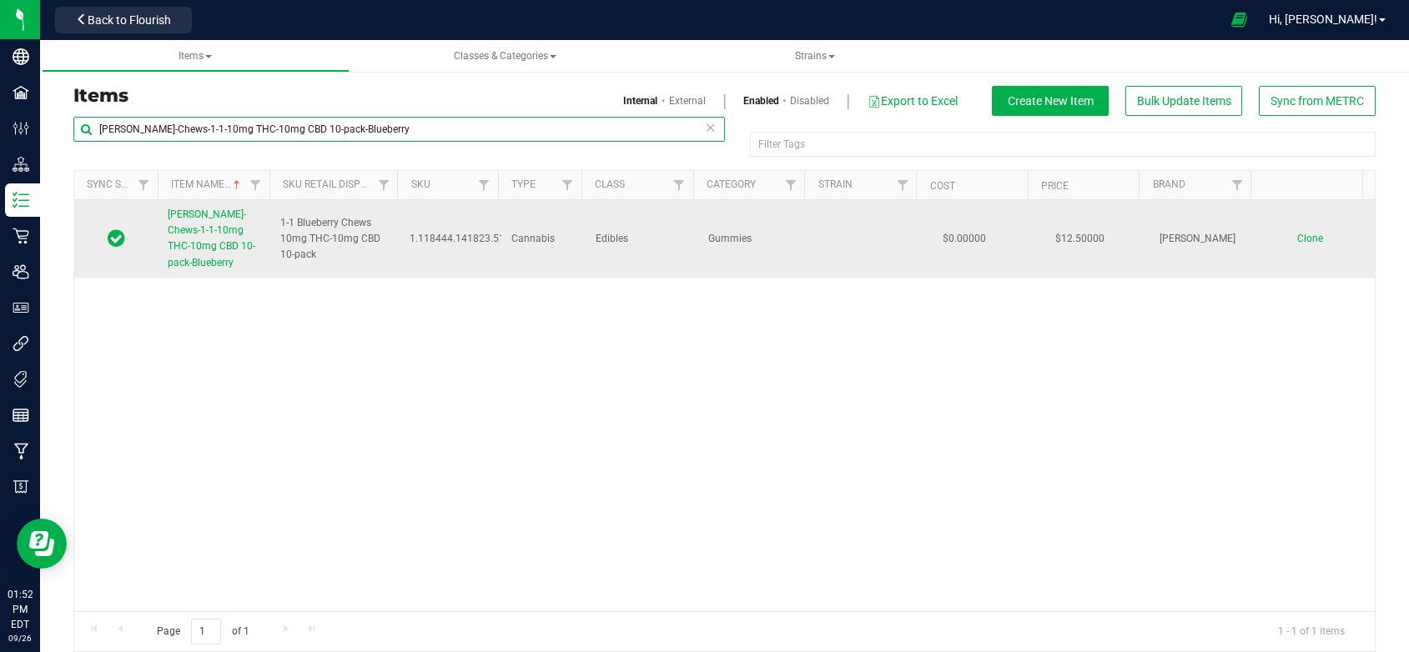
type input "[PERSON_NAME]-Chews-1-1-10mg THC-10mg CBD 10-pack-Blueberry"
click at [1297, 238] on span "Clone" at bounding box center [1310, 239] width 26 height 12
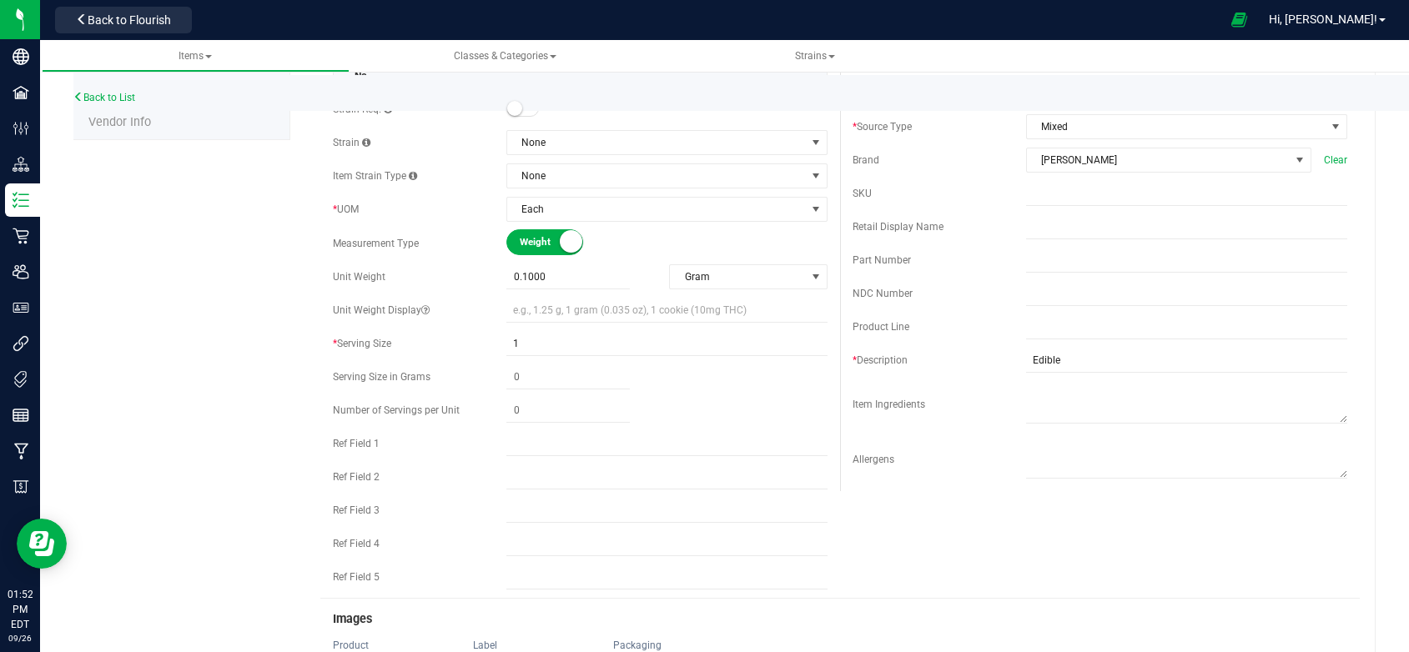
scroll to position [667, 0]
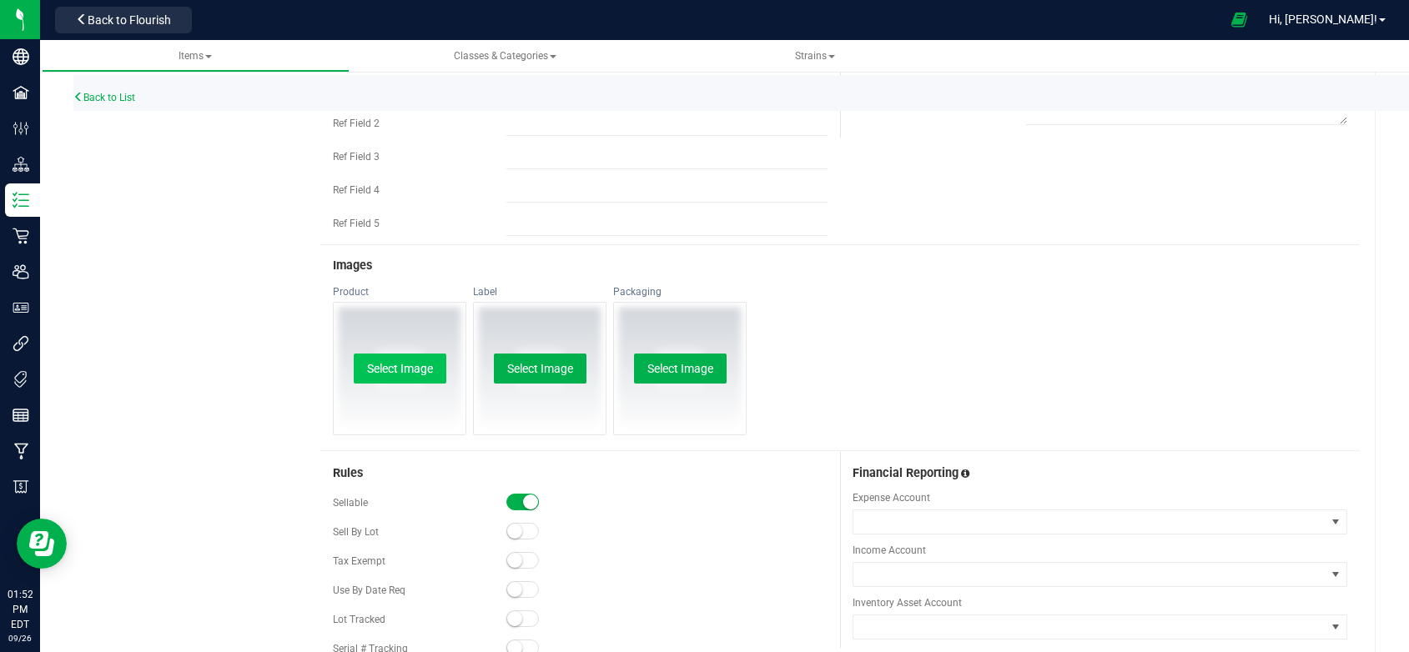
type input "[PERSON_NAME]-Chews-1-1-10mg THC-10mg CBD 10-pack-Strawberry"
click at [424, 376] on button "Select Image" at bounding box center [400, 369] width 93 height 30
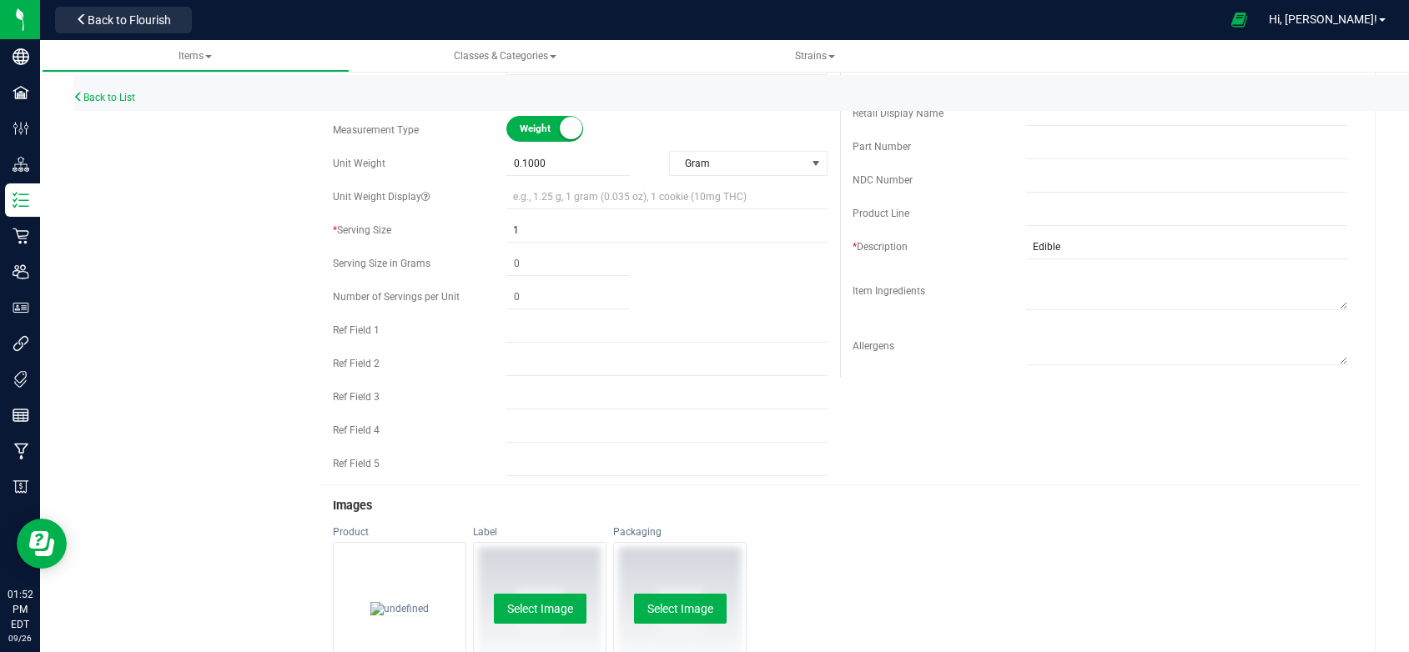
scroll to position [167, 0]
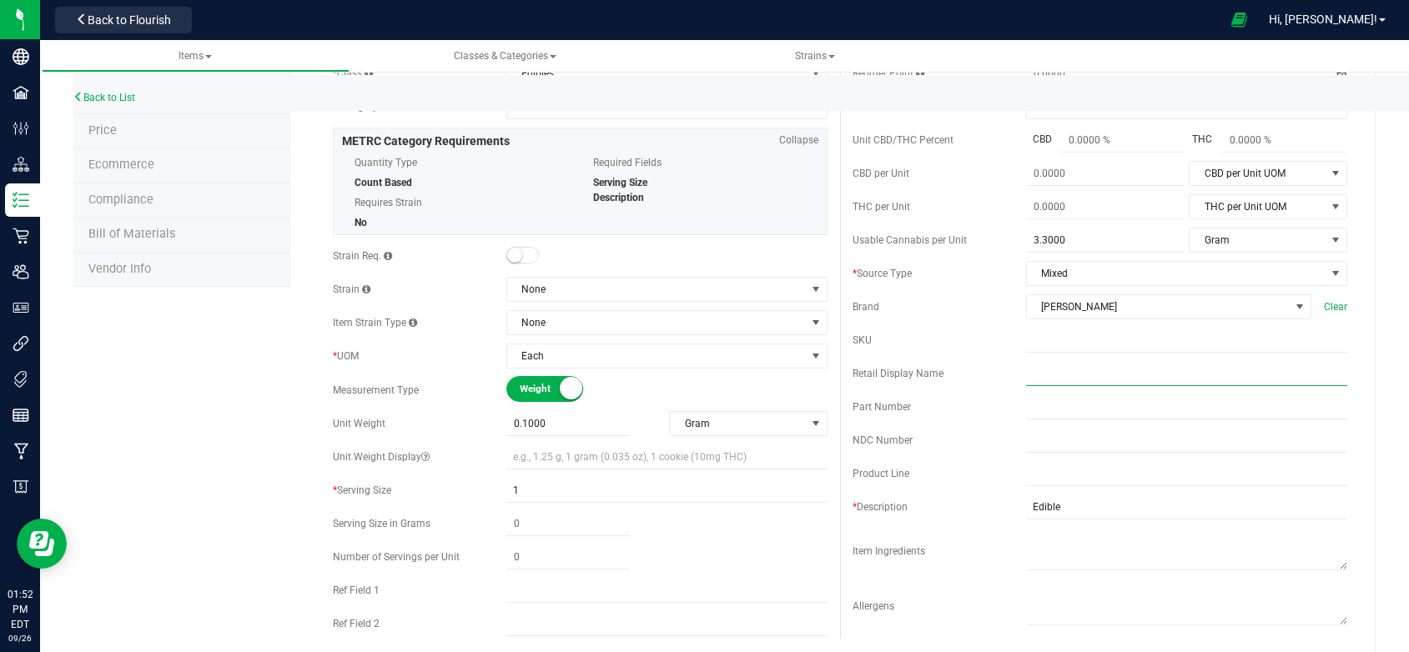
click at [1032, 386] on input "text" at bounding box center [1186, 373] width 321 height 25
paste input "[PERSON_NAME]-Chews-1-1-10mg THC-10mg CBD 10-pack-Grape"
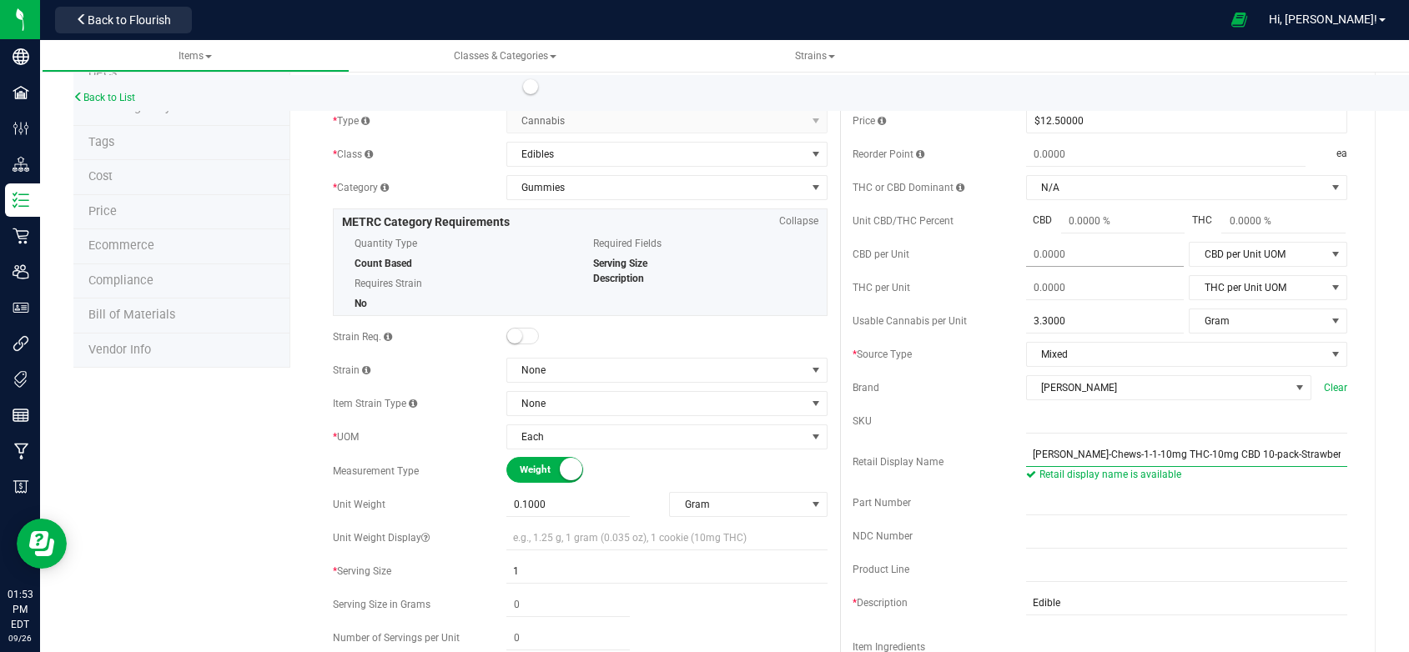
scroll to position [0, 0]
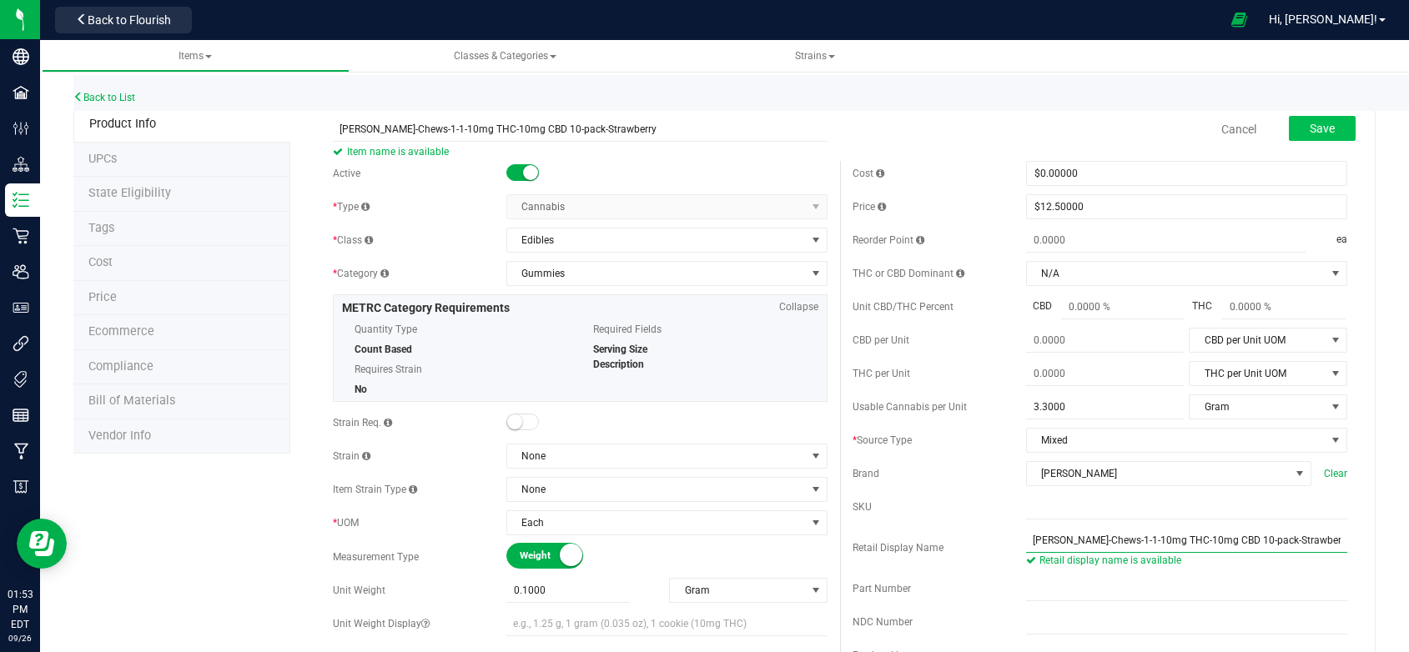
type input "[PERSON_NAME]-Chews-1-1-10mg THC-10mg CBD 10-pack-Strawberry"
click at [1325, 121] on button "Save" at bounding box center [1322, 128] width 67 height 25
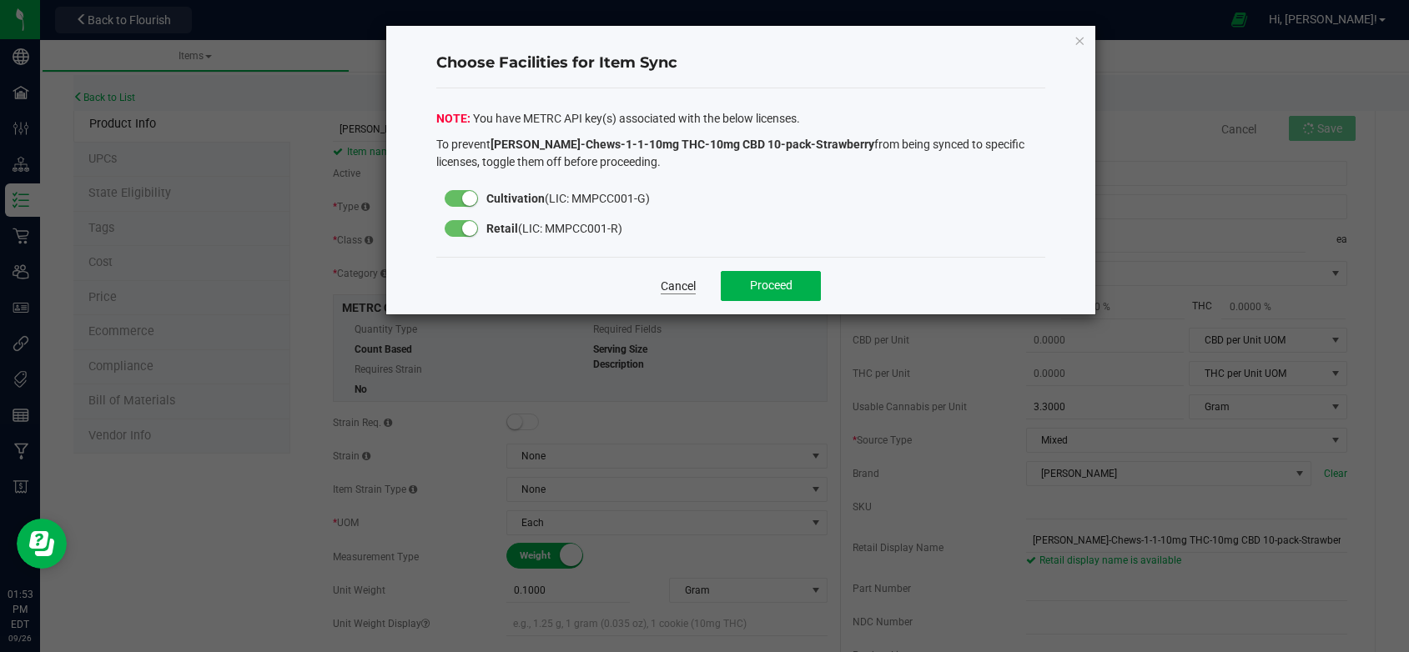
click at [678, 287] on link "Cancel" at bounding box center [678, 286] width 35 height 17
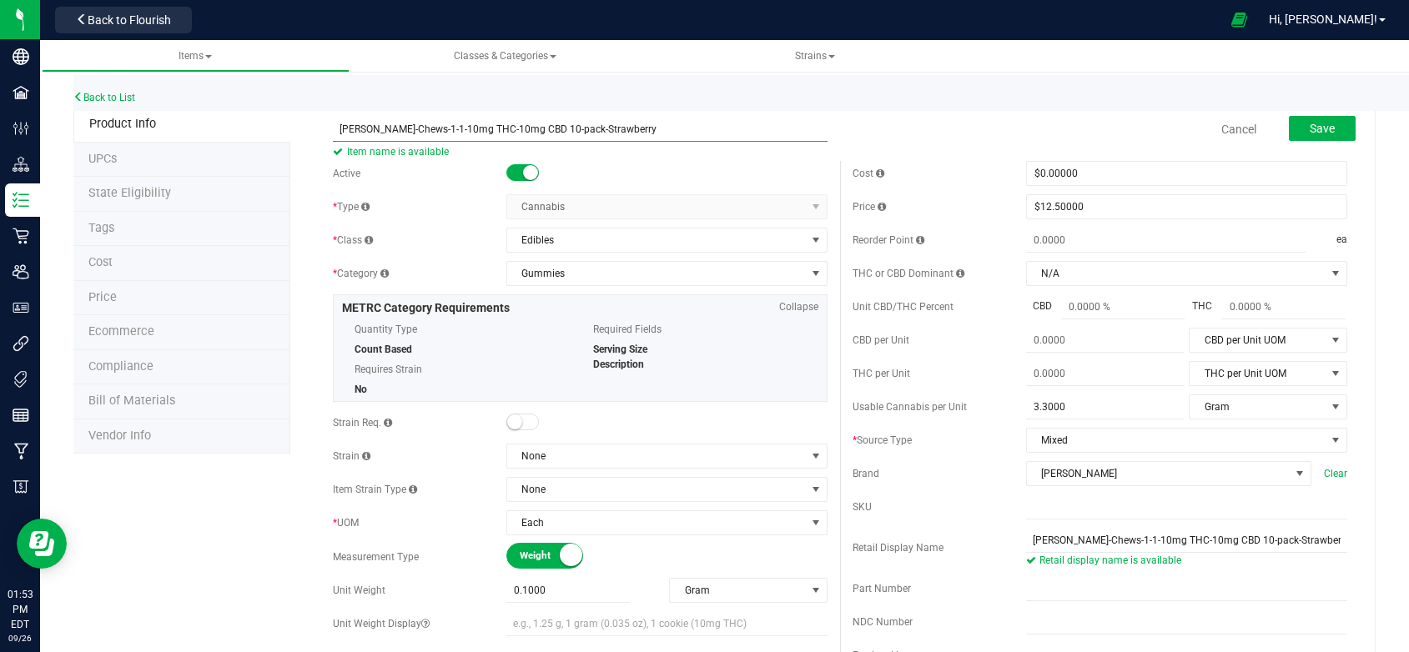
drag, startPoint x: 635, startPoint y: 125, endPoint x: 325, endPoint y: 118, distance: 309.5
click at [325, 118] on div "[PERSON_NAME]-Chews-1-1-10mg THC-10mg CBD 10-pack-Strawberry Item name is avail…" at bounding box center [580, 118] width 520 height 20
click at [1310, 128] on span "Save" at bounding box center [1322, 128] width 25 height 13
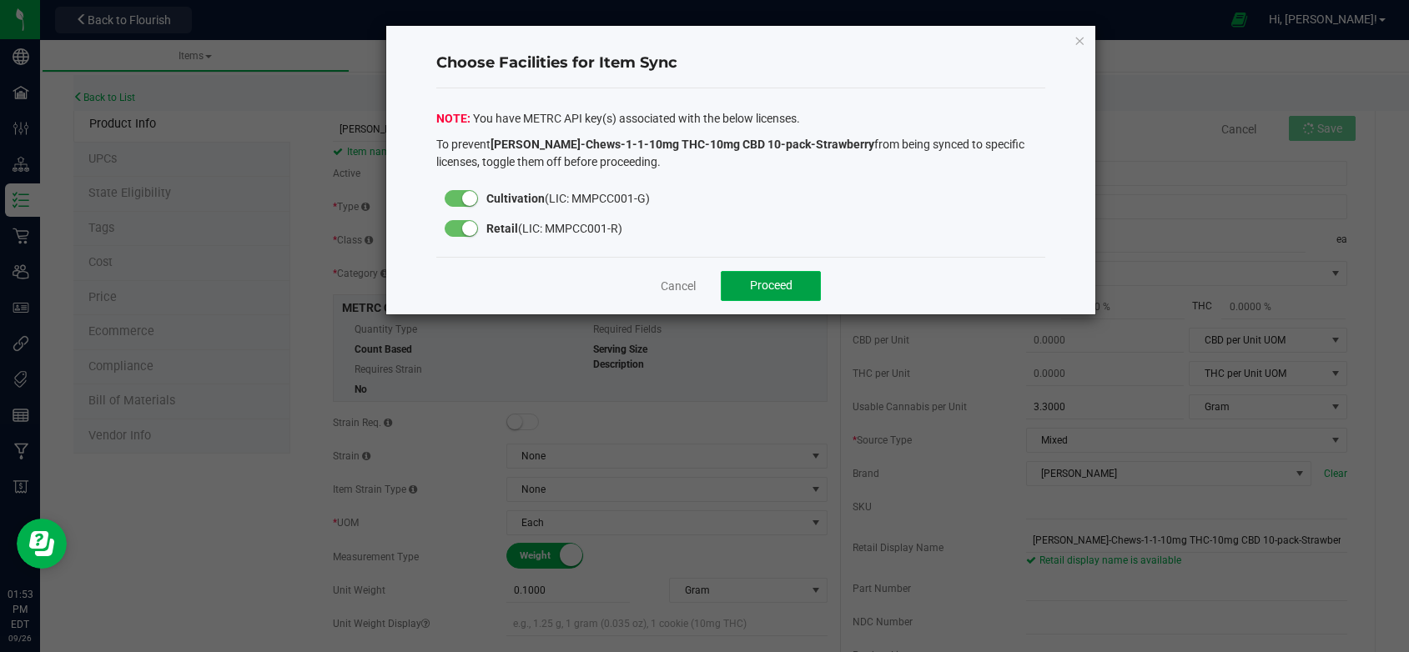
click at [770, 289] on span "Proceed" at bounding box center [771, 285] width 43 height 13
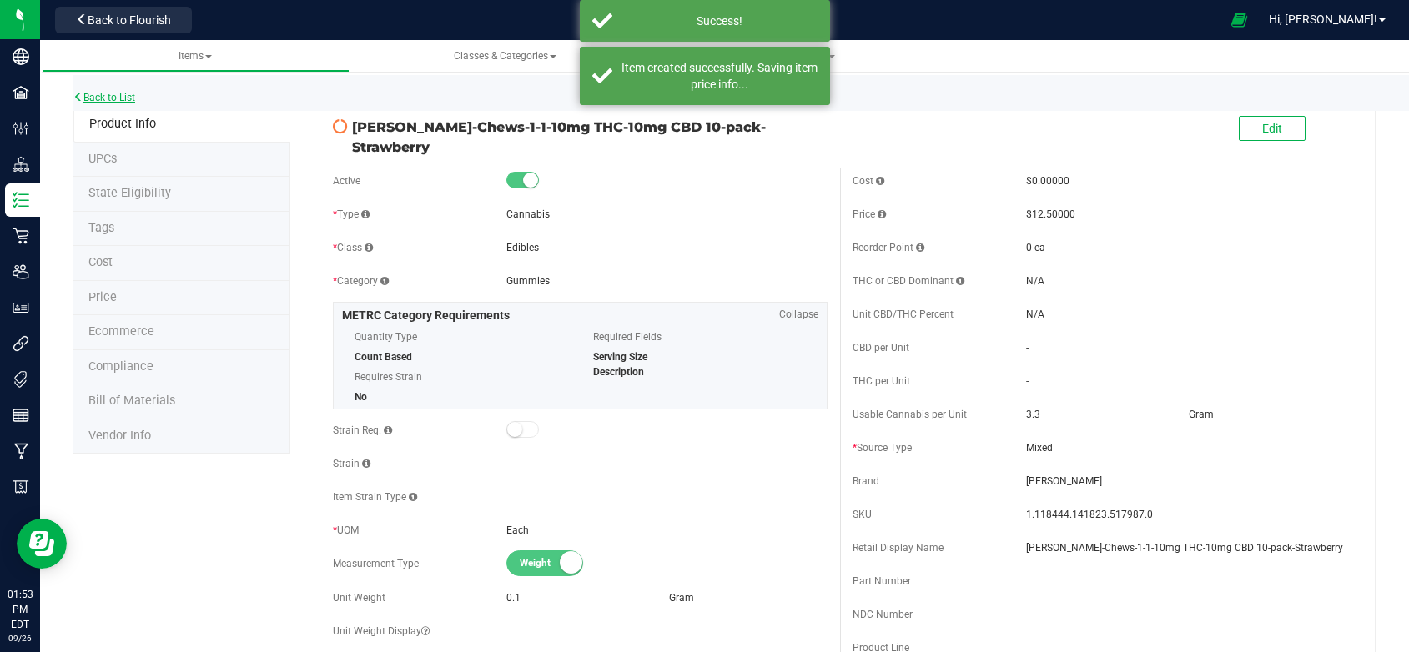
click at [109, 98] on link "Back to List" at bounding box center [104, 98] width 62 height 12
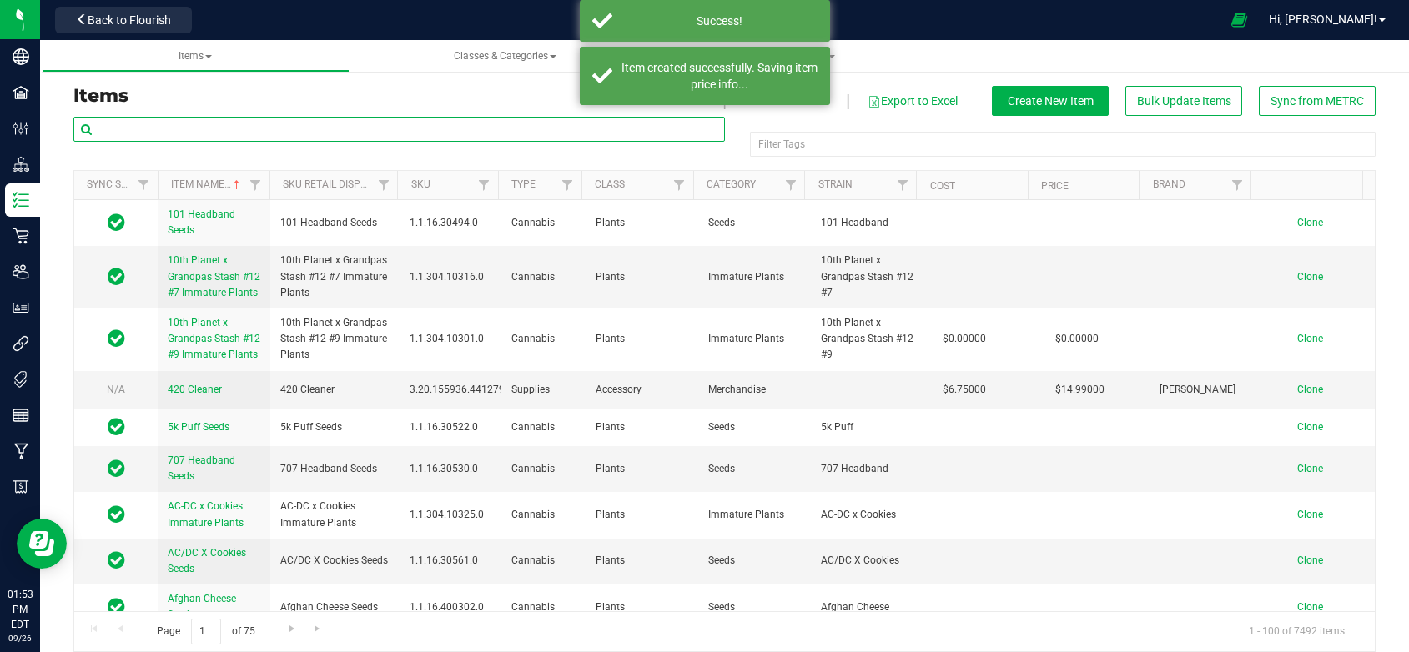
paste input "[PERSON_NAME]-Chews-1-1-10mg THC-10mg CBD 10-pack-Strawberry"
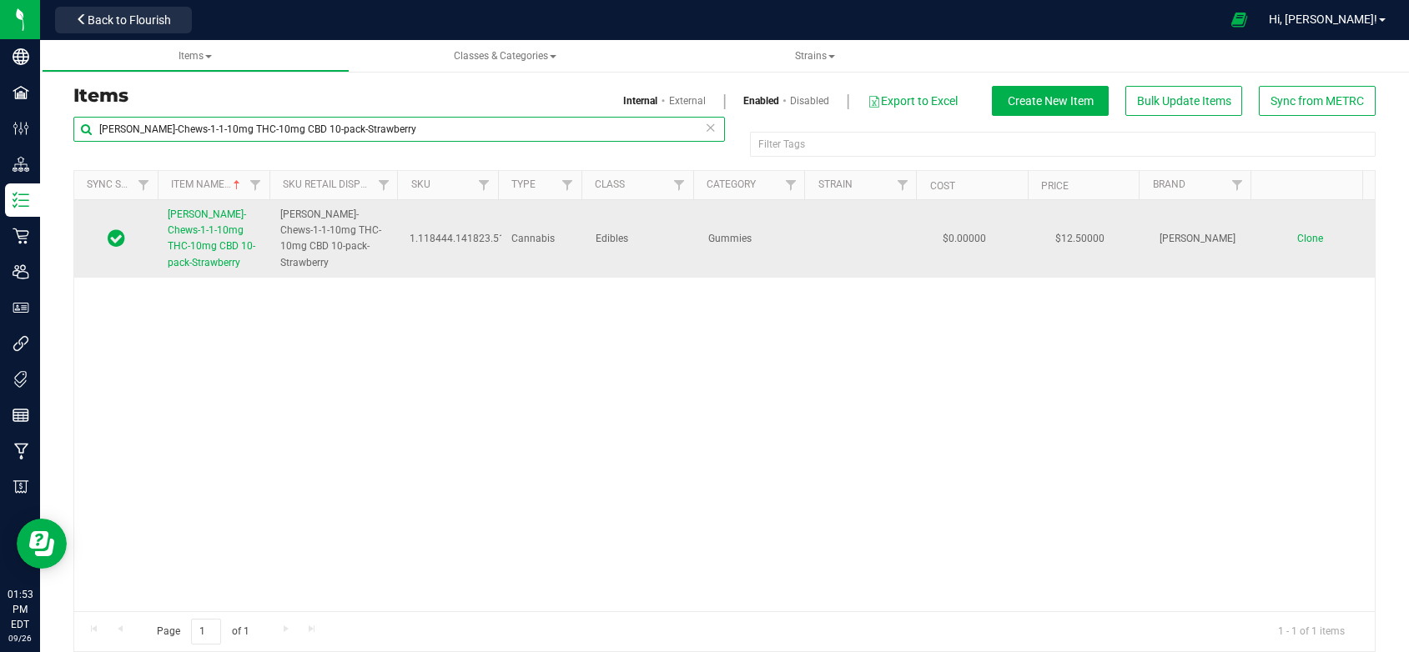
type input "[PERSON_NAME]-Chews-1-1-10mg THC-10mg CBD 10-pack-Strawberry"
click at [1297, 234] on span "Clone" at bounding box center [1310, 239] width 26 height 12
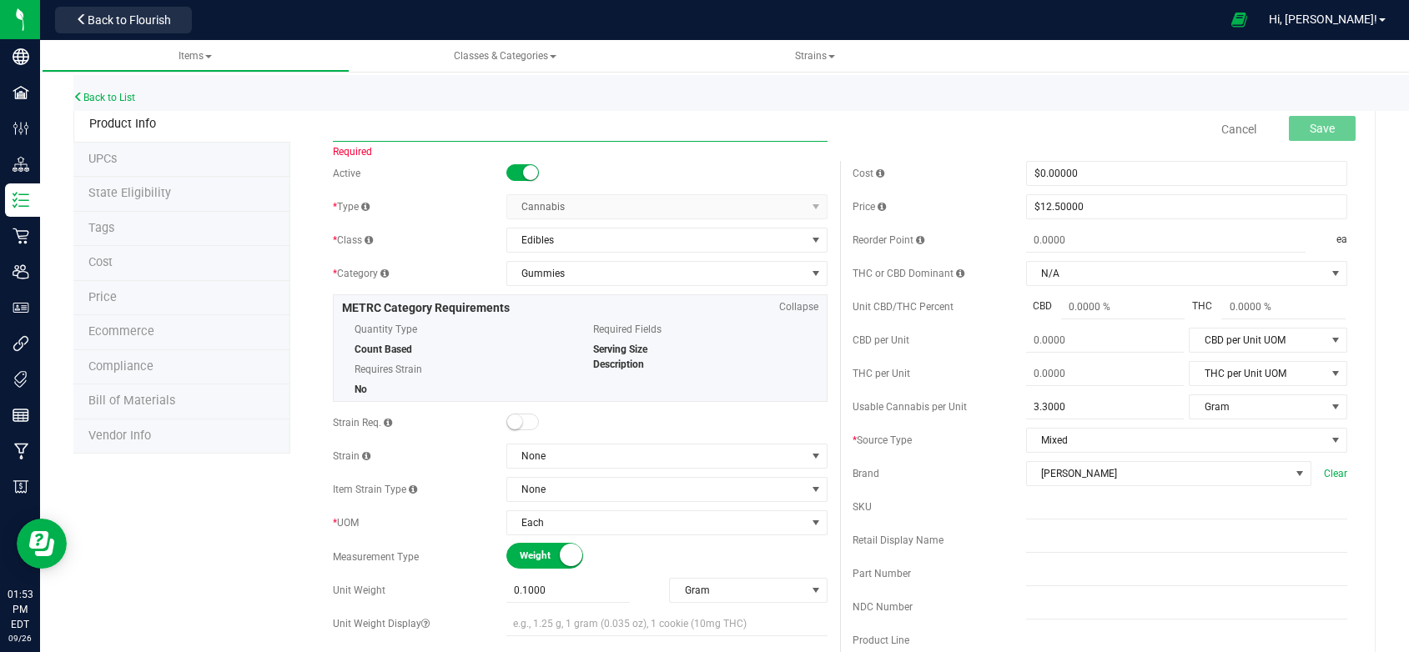
click at [372, 128] on input "text" at bounding box center [580, 129] width 495 height 25
paste input "[PERSON_NAME]-Chews-1-1-10mg THC-10mg CBD 10-pack-Strawberry"
drag, startPoint x: 620, startPoint y: 128, endPoint x: 554, endPoint y: 128, distance: 65.9
click at [554, 128] on input "[PERSON_NAME]-Chews-1-1-10mg THC-10mg CBD 10-pack-Strawberry" at bounding box center [580, 129] width 495 height 25
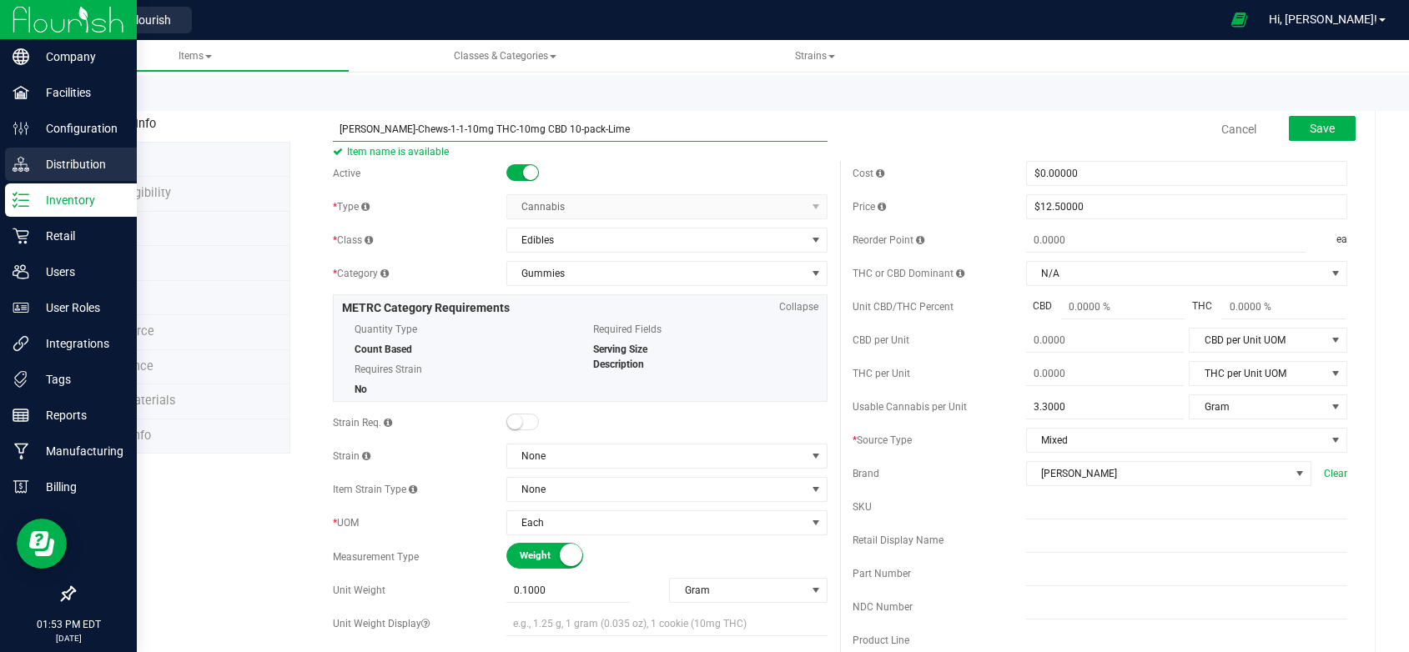
type input "[PERSON_NAME]-Chews-1-1-10mg THC-10mg CBD 10-pack-Lime"
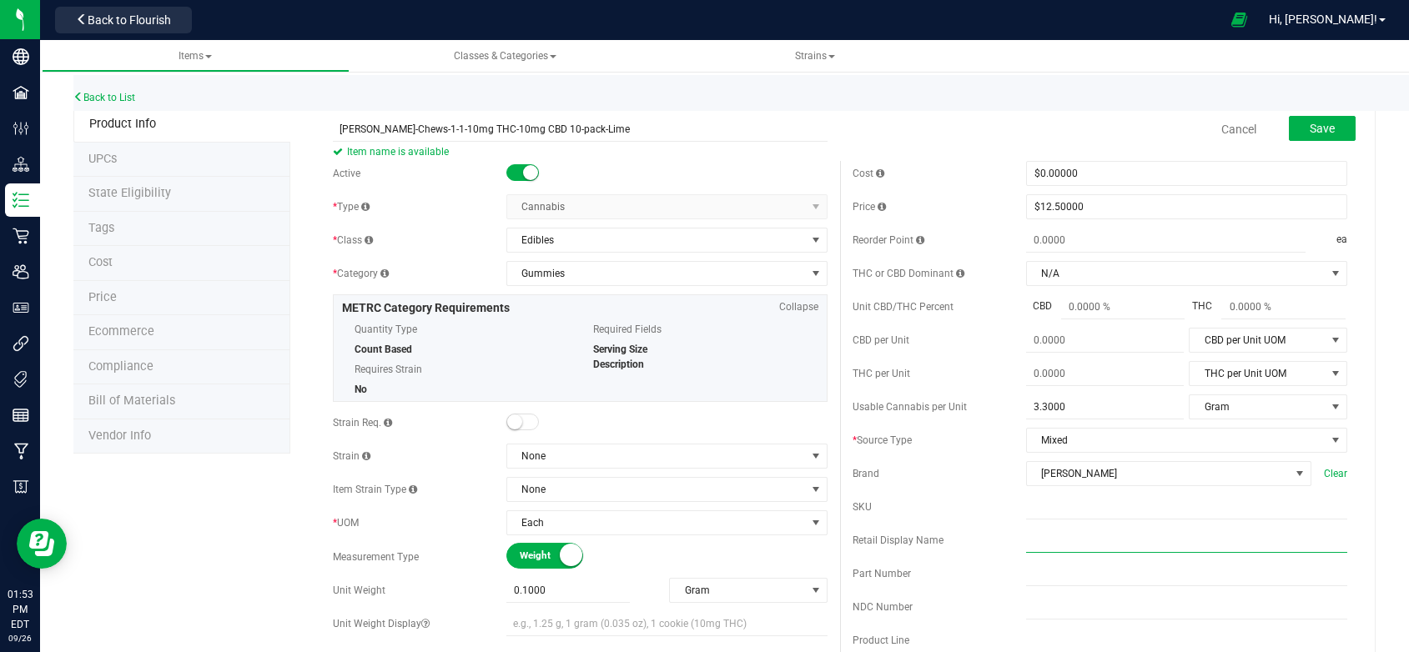
click at [1054, 553] on input "text" at bounding box center [1186, 540] width 321 height 25
paste input "1-1 Grape Chews 10mg THC-10mg CBD 10-pack"
click at [1068, 553] on input "1-1 Grape Chews 10mg THC-10mg CBD 10-pack" at bounding box center [1186, 540] width 321 height 25
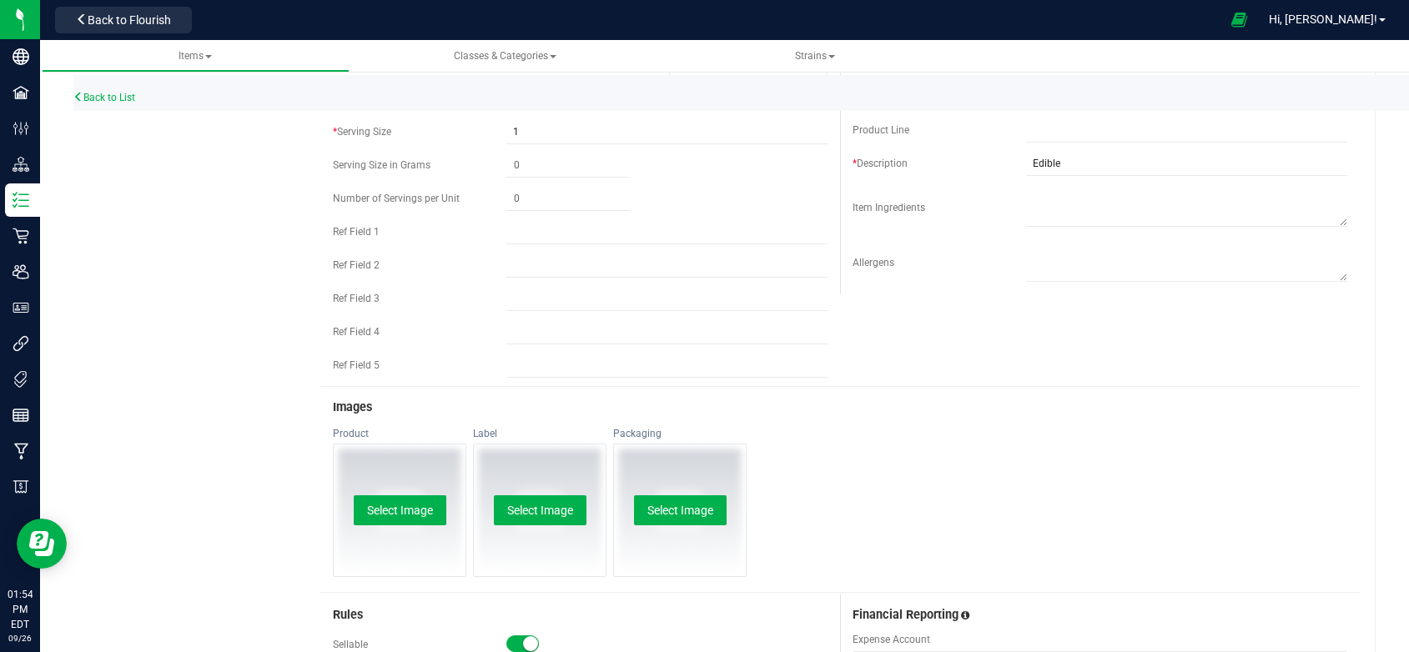
scroll to position [584, 0]
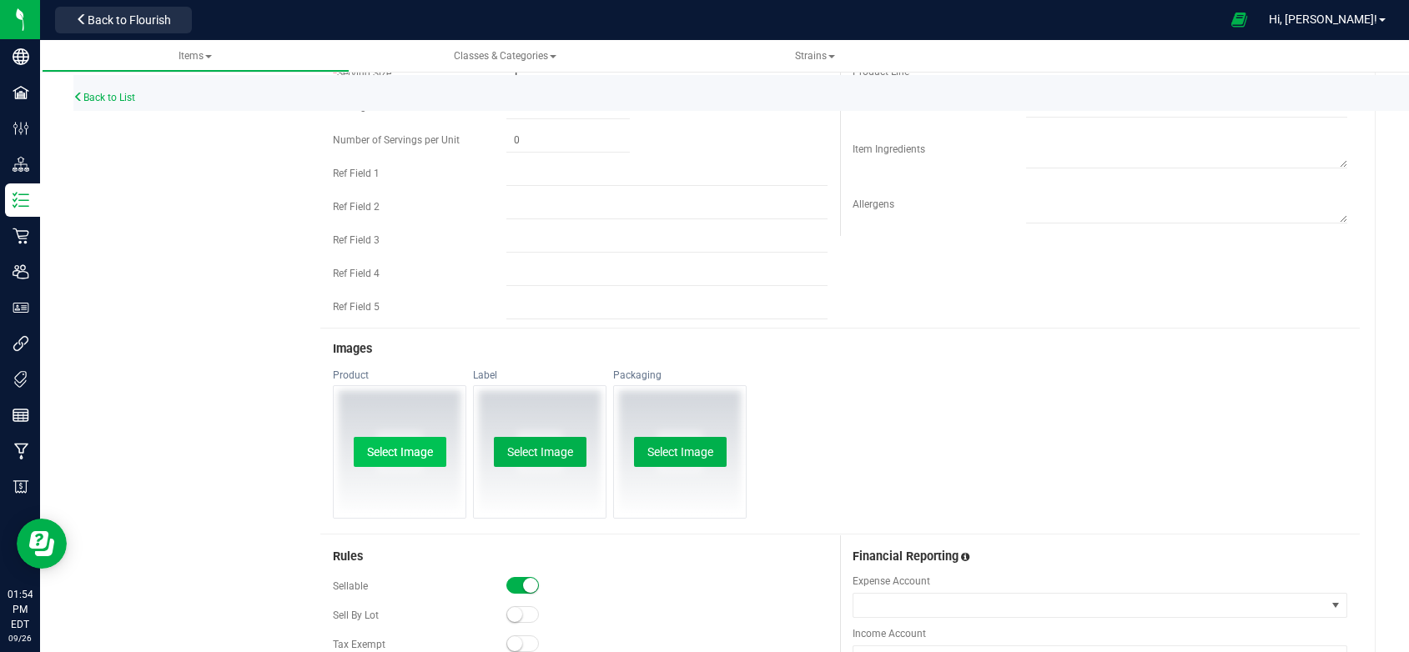
type input "1-1 Lime Chews 10mg THC-10mg CBD 10-pack"
click at [369, 455] on button "Select Image" at bounding box center [400, 452] width 93 height 30
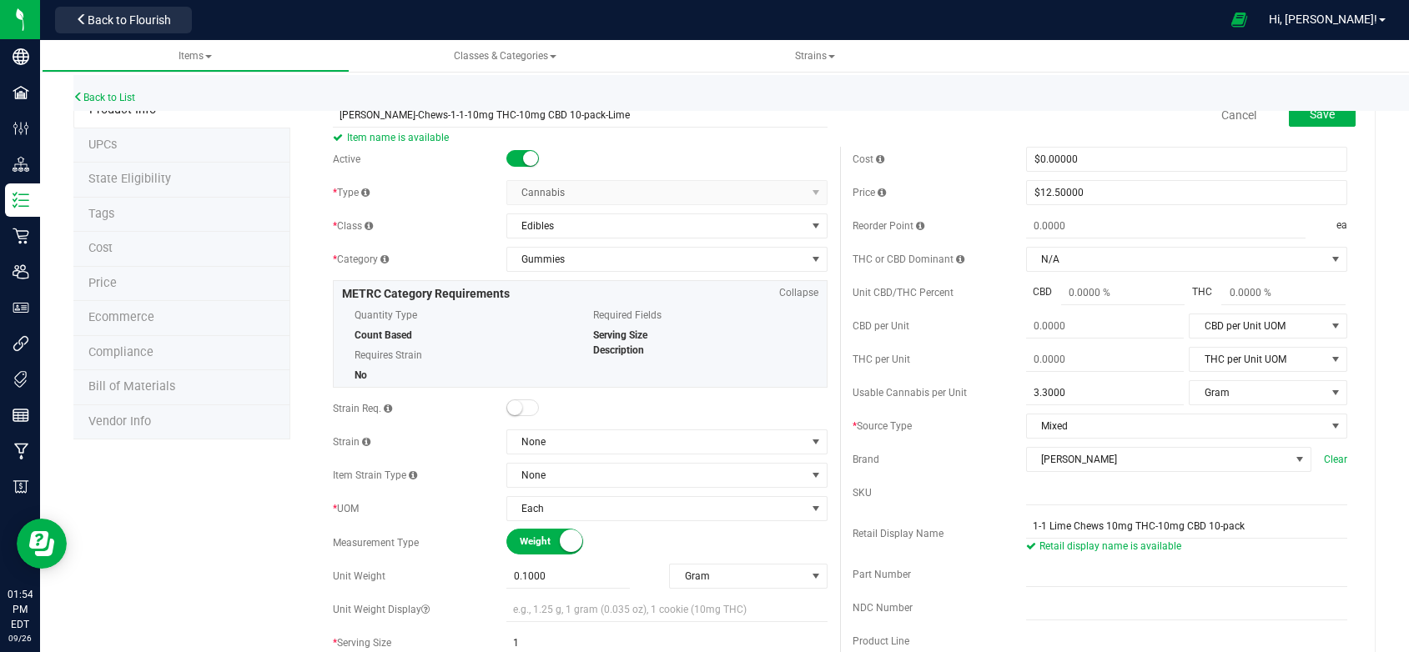
scroll to position [0, 0]
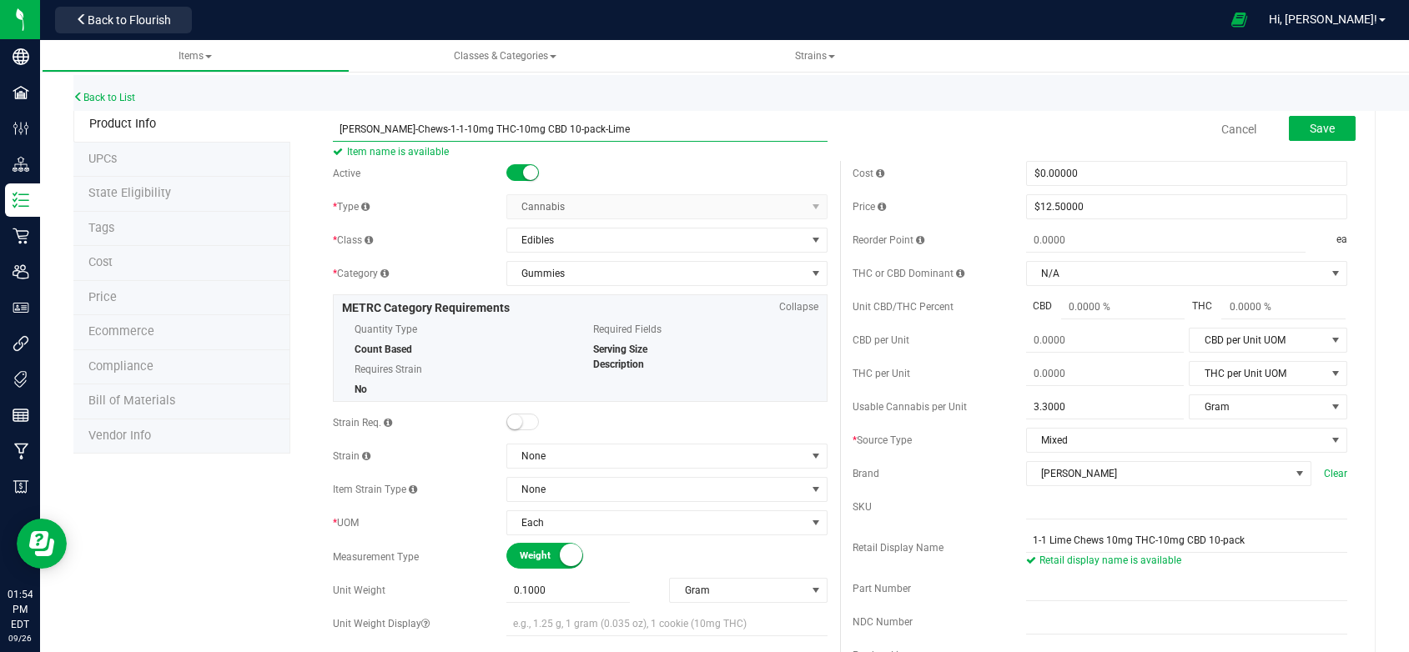
drag, startPoint x: 334, startPoint y: 126, endPoint x: 646, endPoint y: 129, distance: 312.0
click at [646, 129] on input "[PERSON_NAME]-Chews-1-1-10mg THC-10mg CBD 10-pack-Lime" at bounding box center [580, 129] width 495 height 25
click at [1310, 128] on span "Save" at bounding box center [1322, 128] width 25 height 13
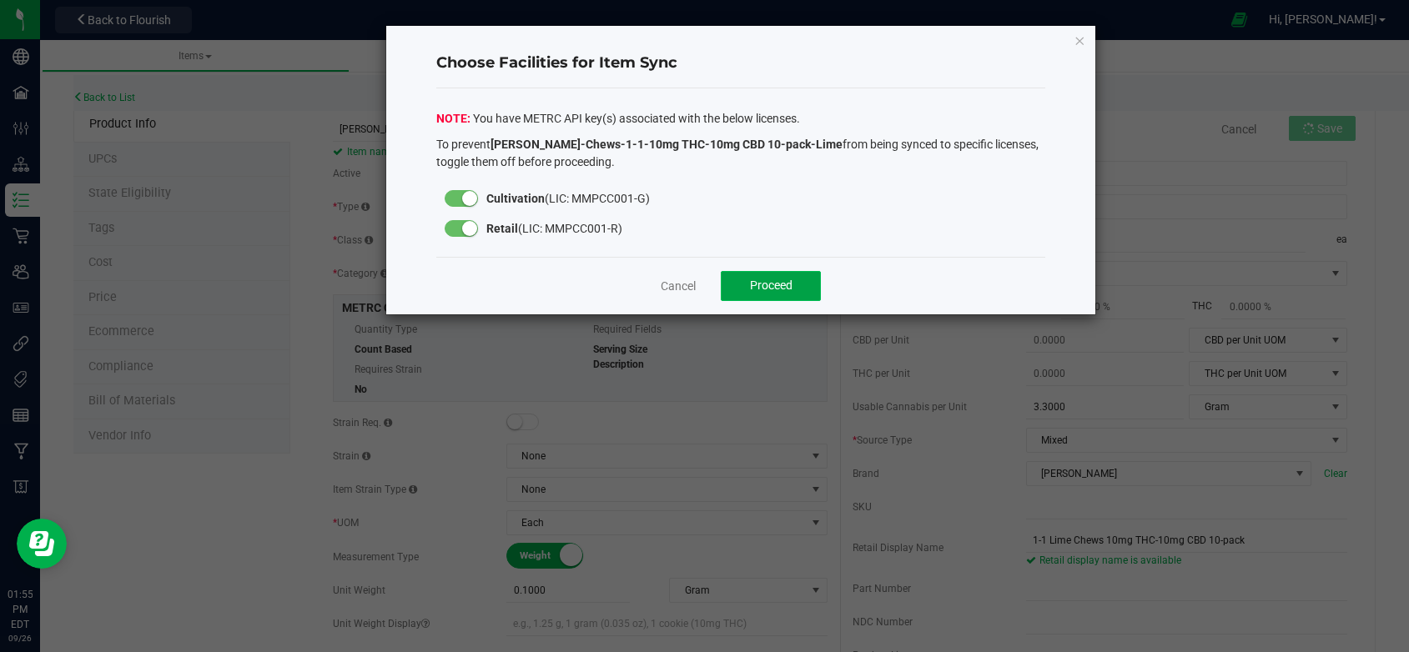
click at [781, 289] on span "Proceed" at bounding box center [771, 285] width 43 height 13
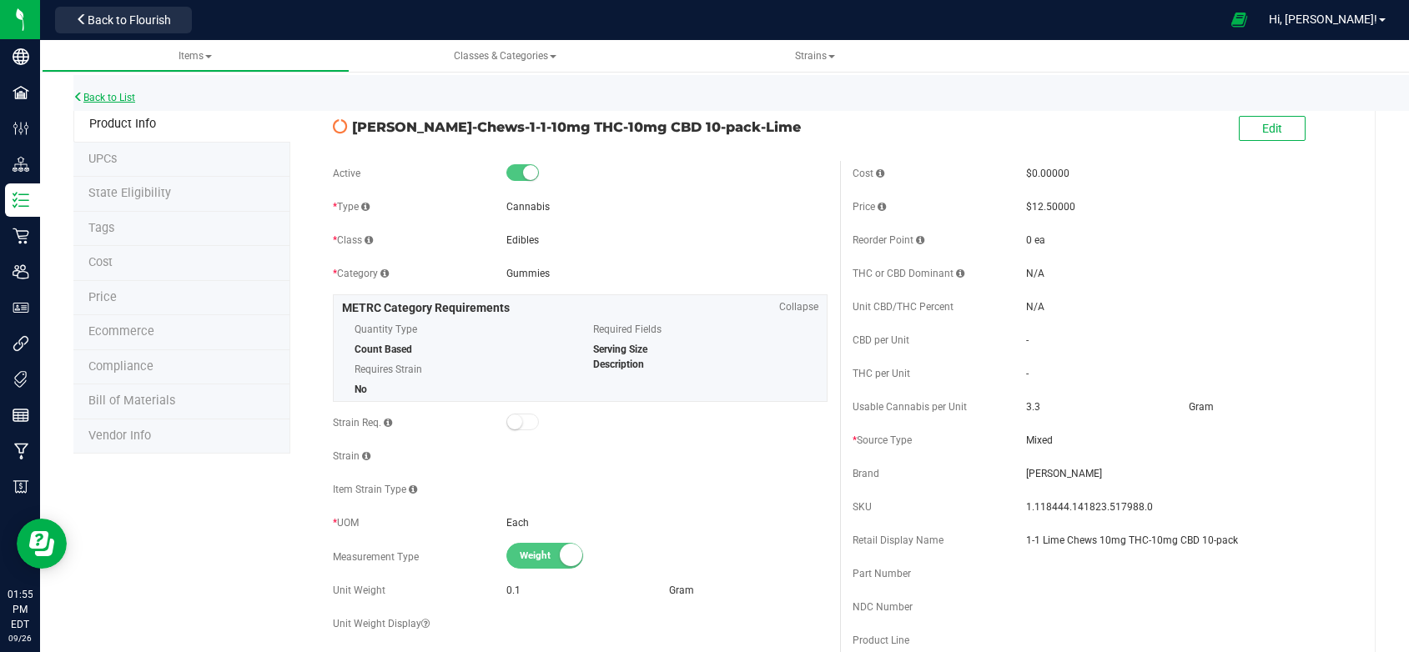
click at [115, 99] on link "Back to List" at bounding box center [104, 98] width 62 height 12
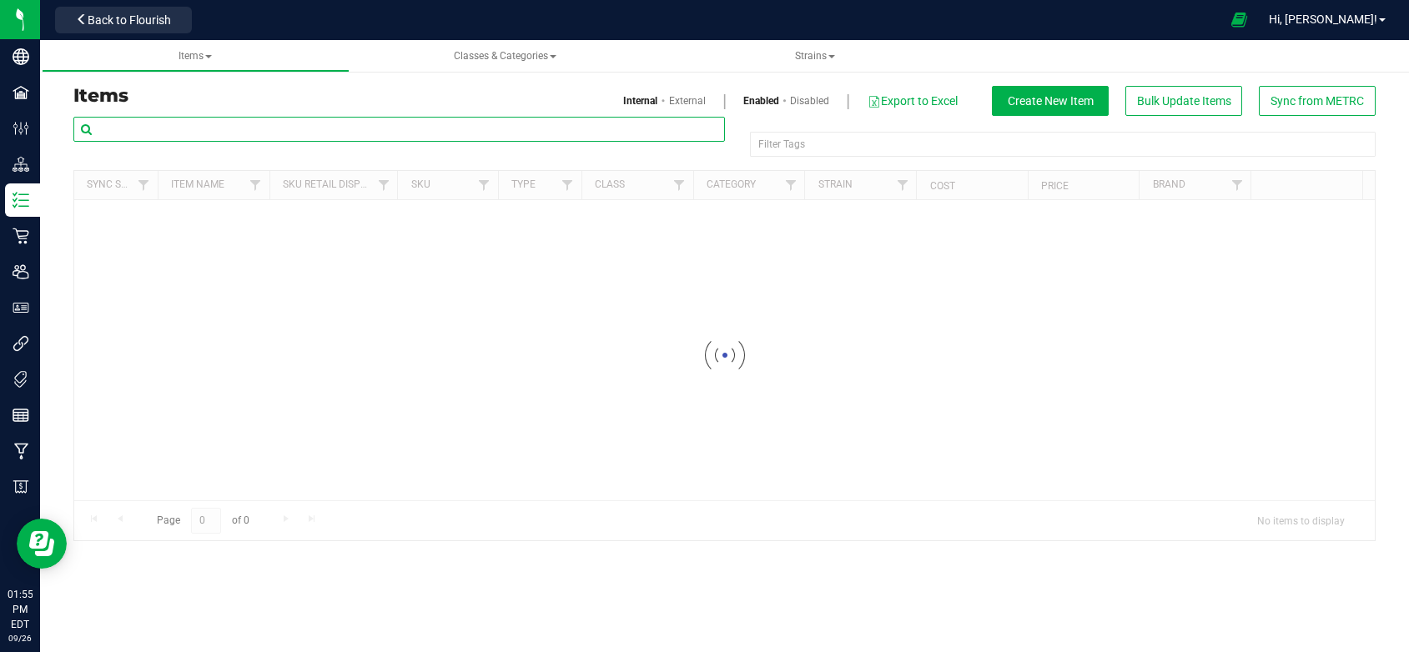
click at [147, 123] on input "text" at bounding box center [398, 129] width 651 height 25
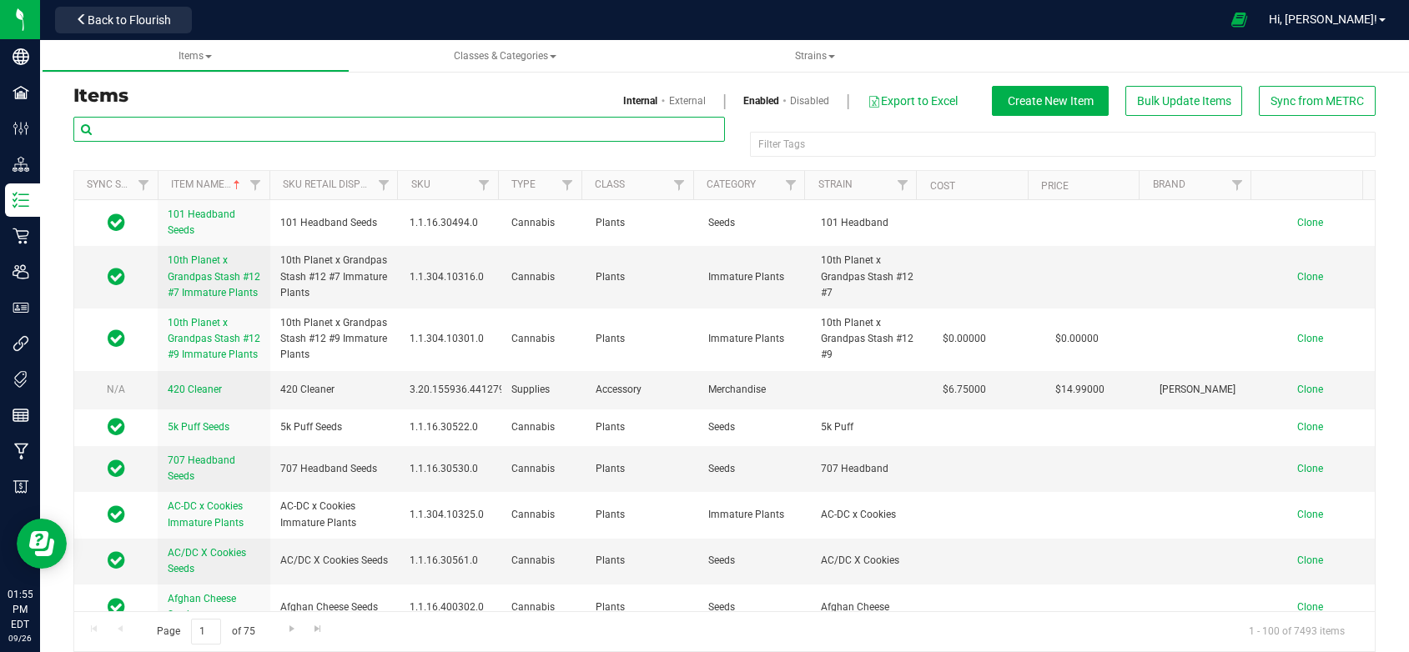
paste input "[PERSON_NAME]-3.5g-Z-Cake"
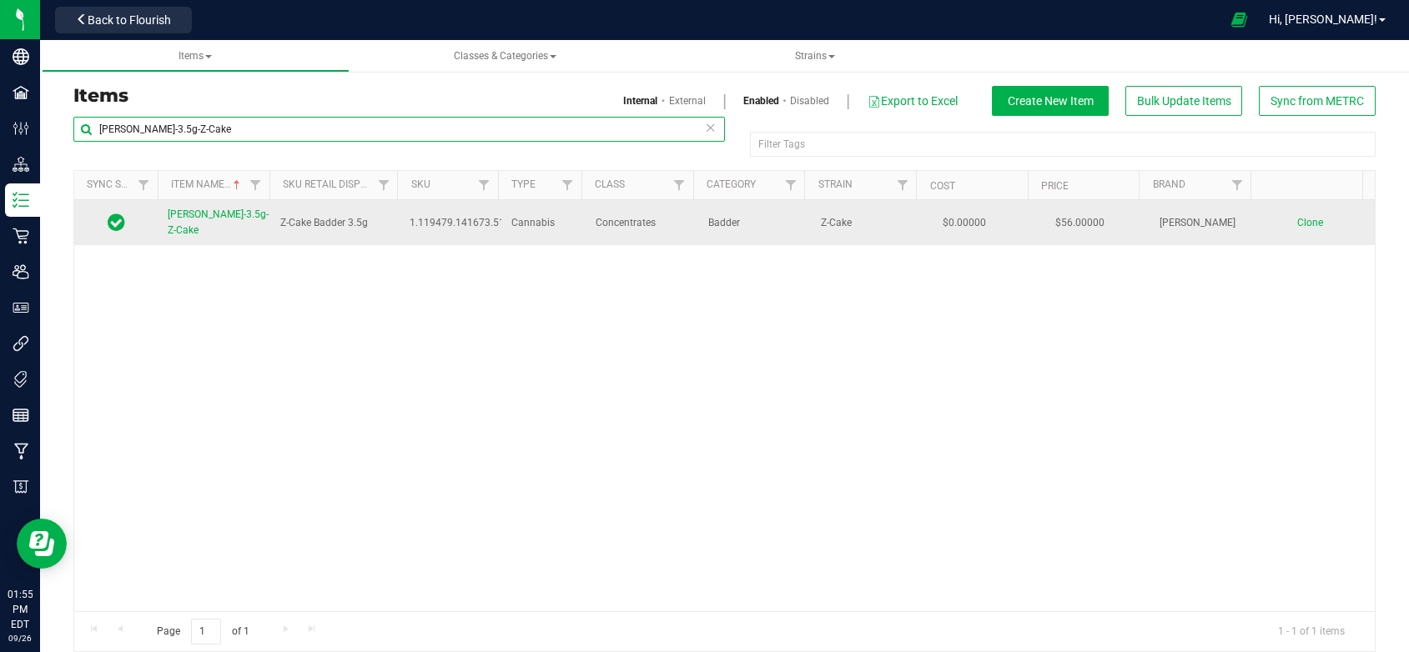
type input "[PERSON_NAME]-3.5g-Z-Cake"
click at [207, 233] on link "[PERSON_NAME]-3.5g-Z-Cake" at bounding box center [218, 223] width 101 height 32
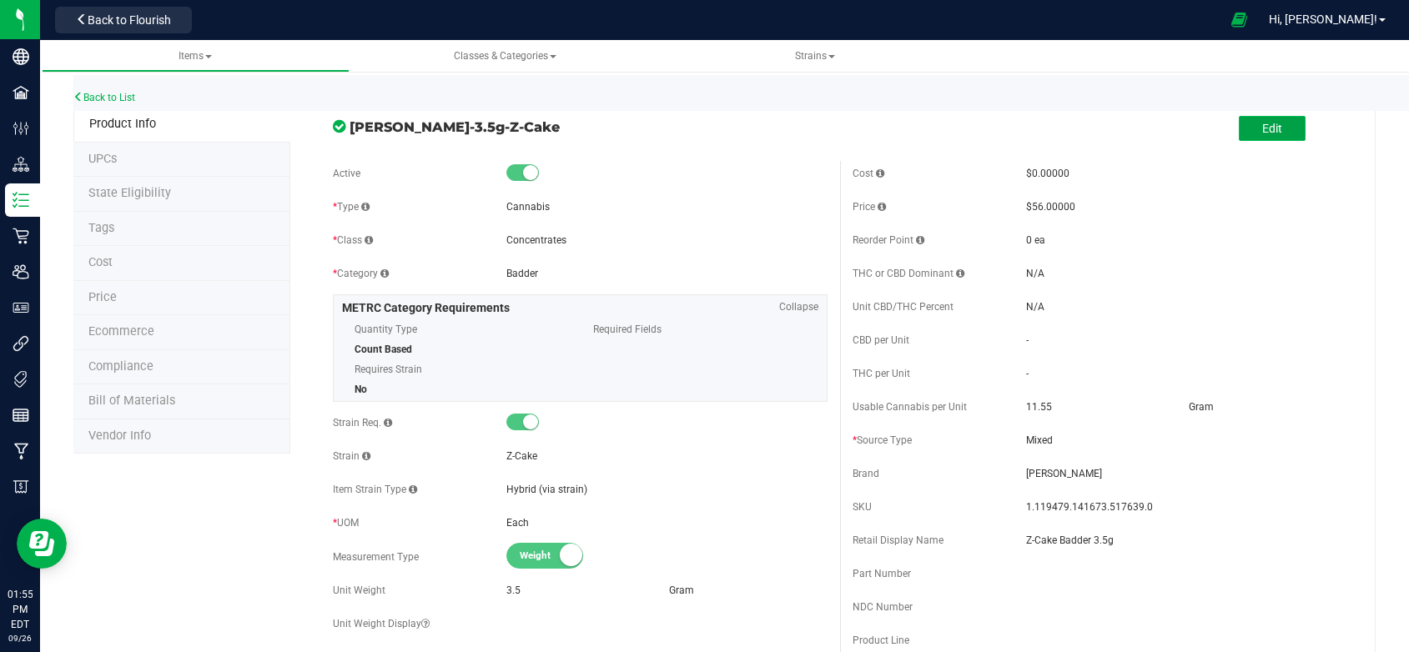
click at [1262, 133] on span "Edit" at bounding box center [1272, 128] width 20 height 13
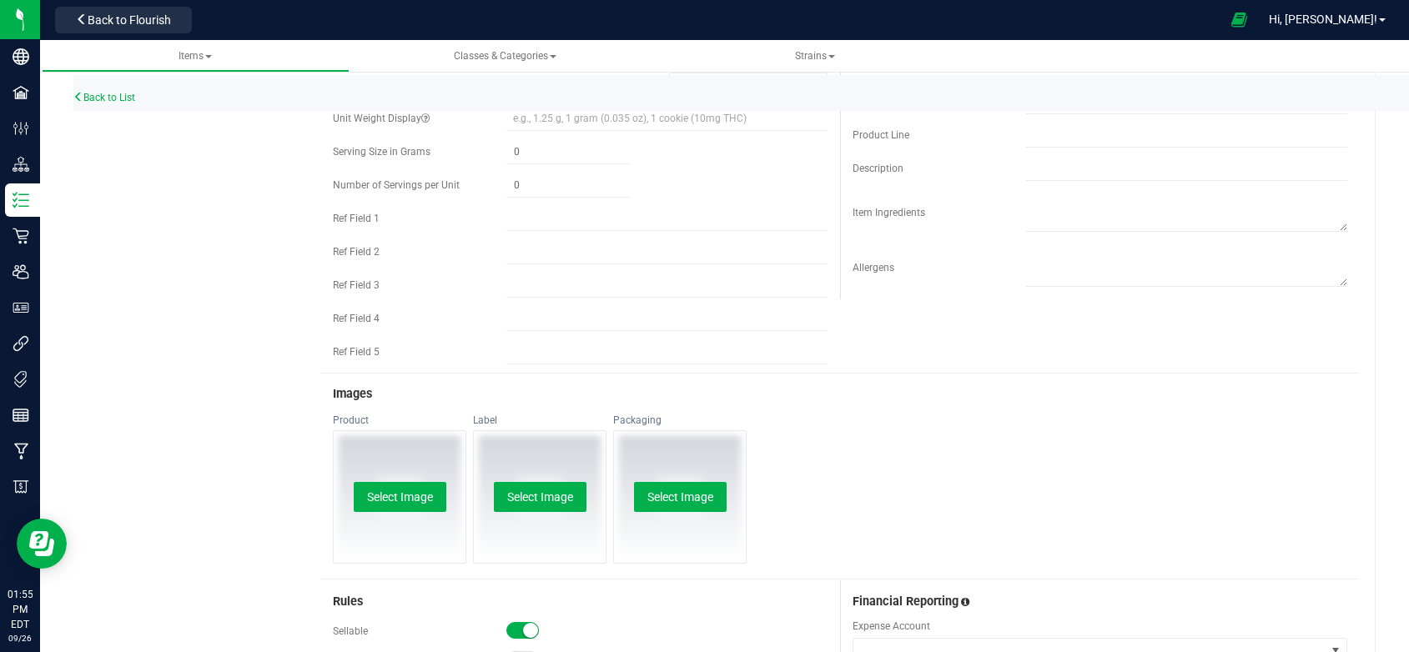
scroll to position [834, 0]
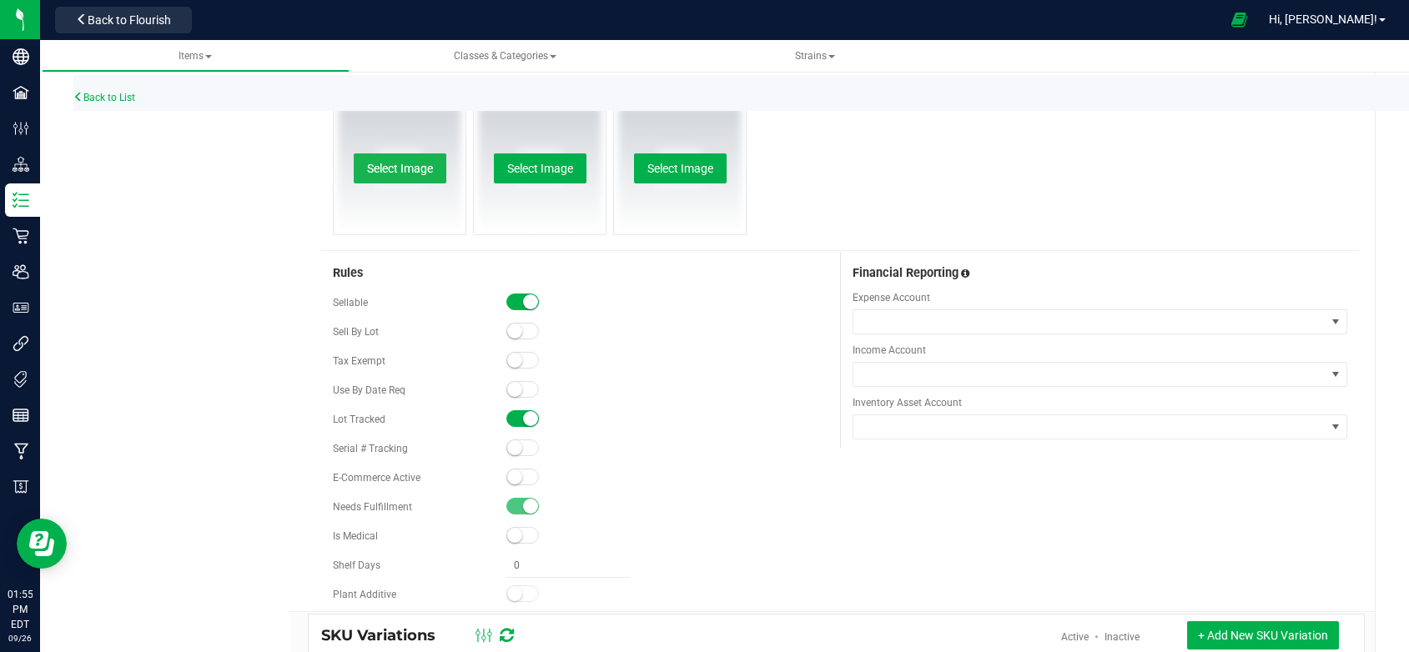
click at [379, 168] on button "Select Image" at bounding box center [400, 168] width 93 height 30
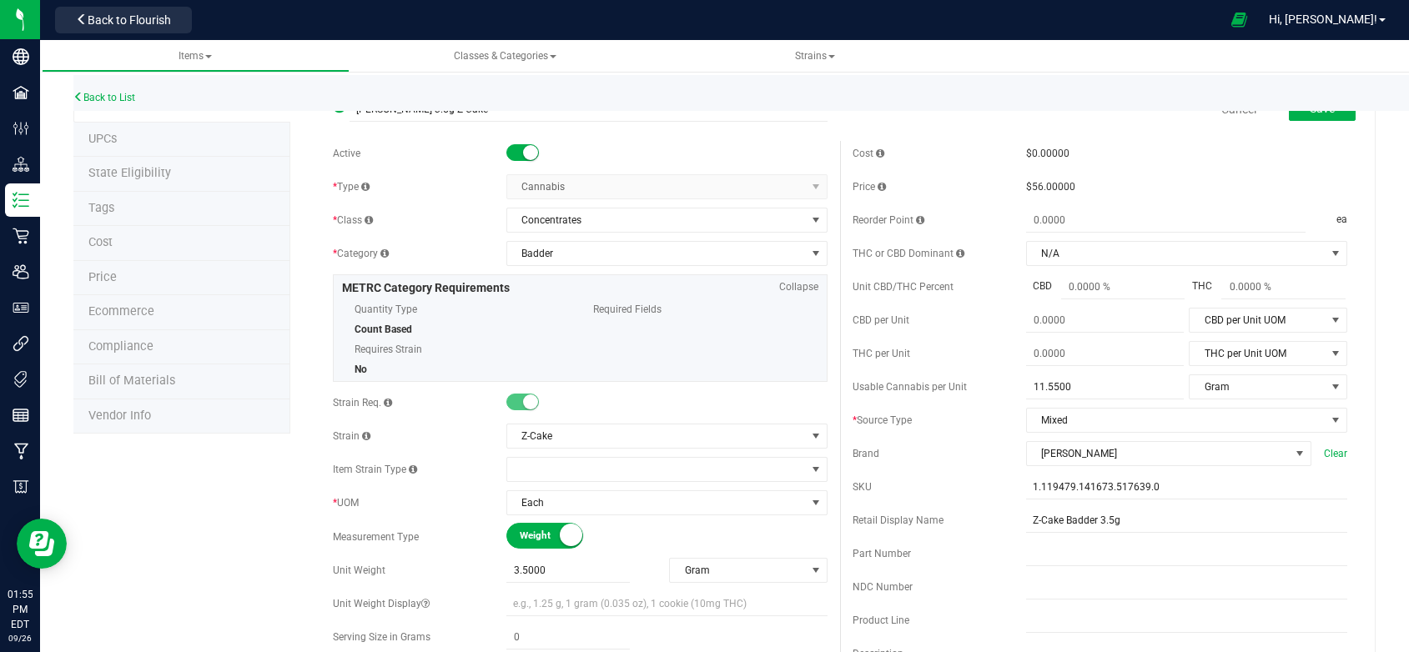
scroll to position [0, 0]
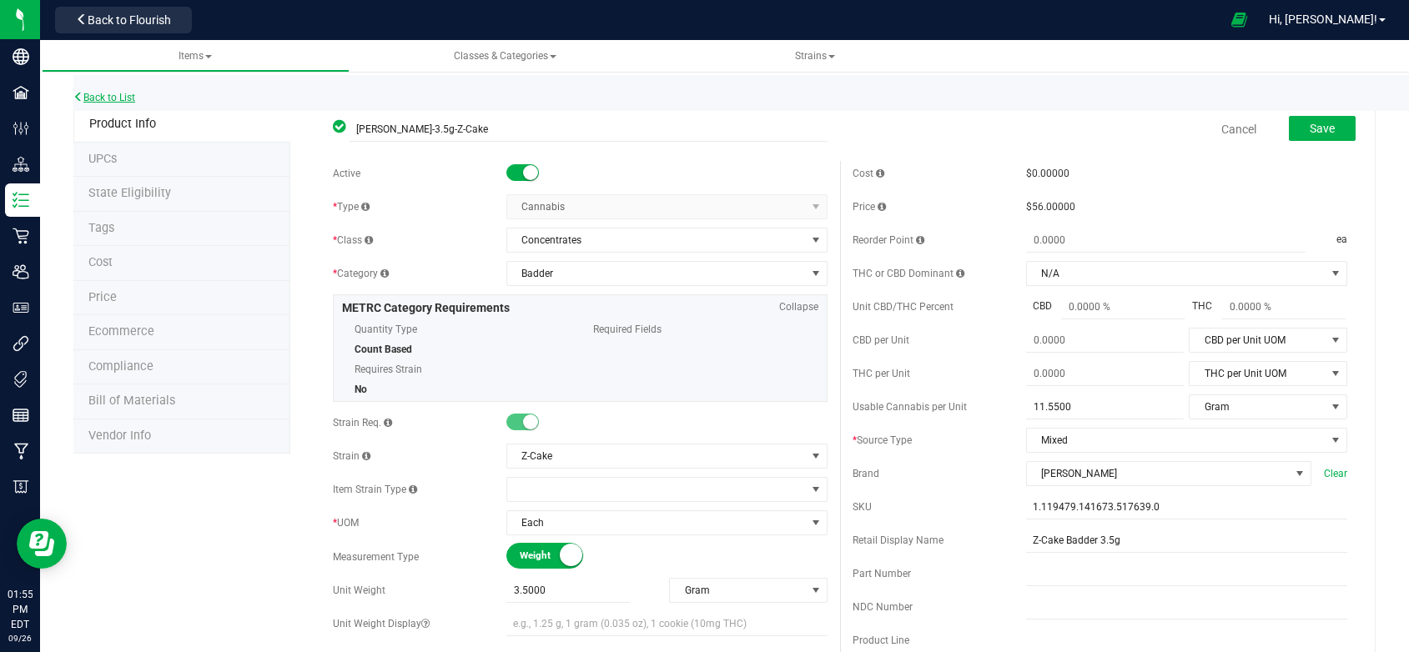
click at [123, 97] on link "Back to List" at bounding box center [104, 98] width 62 height 12
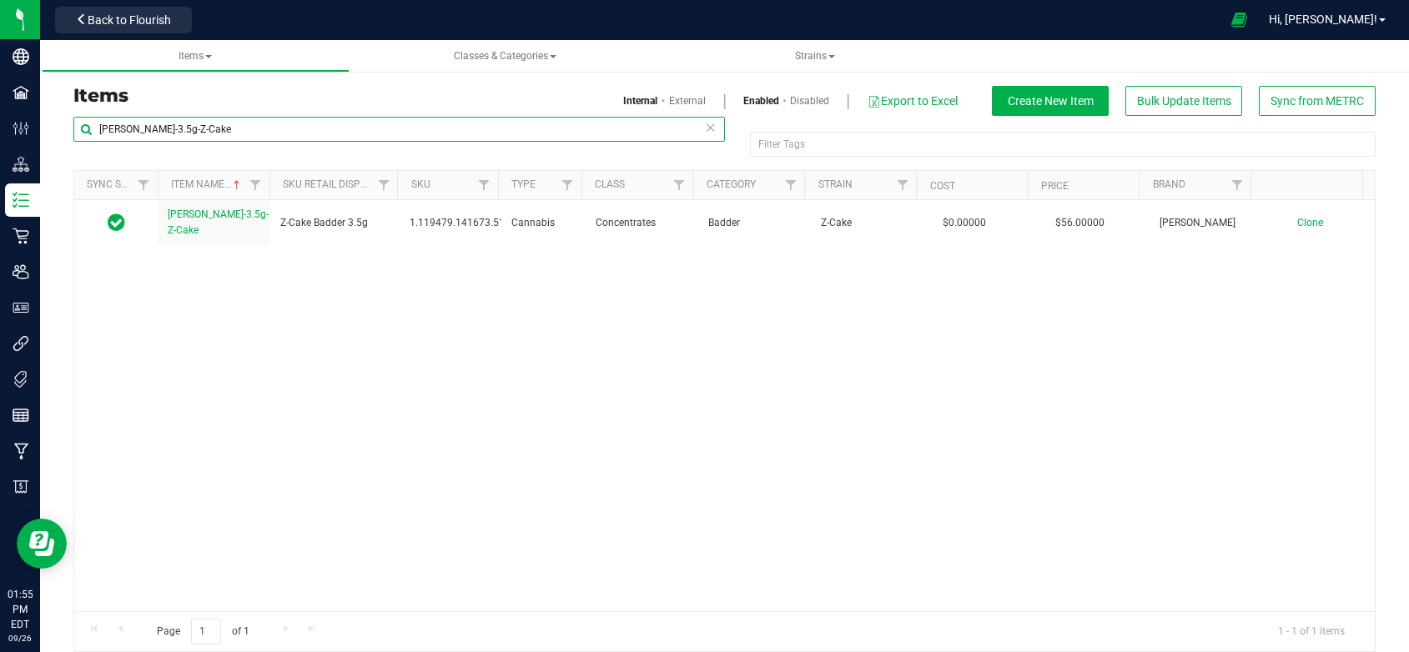
click at [176, 125] on input "[PERSON_NAME]-3.5g-Z-Cake" at bounding box center [398, 129] width 651 height 25
type input "[PERSON_NAME]-1g-Z-Cake"
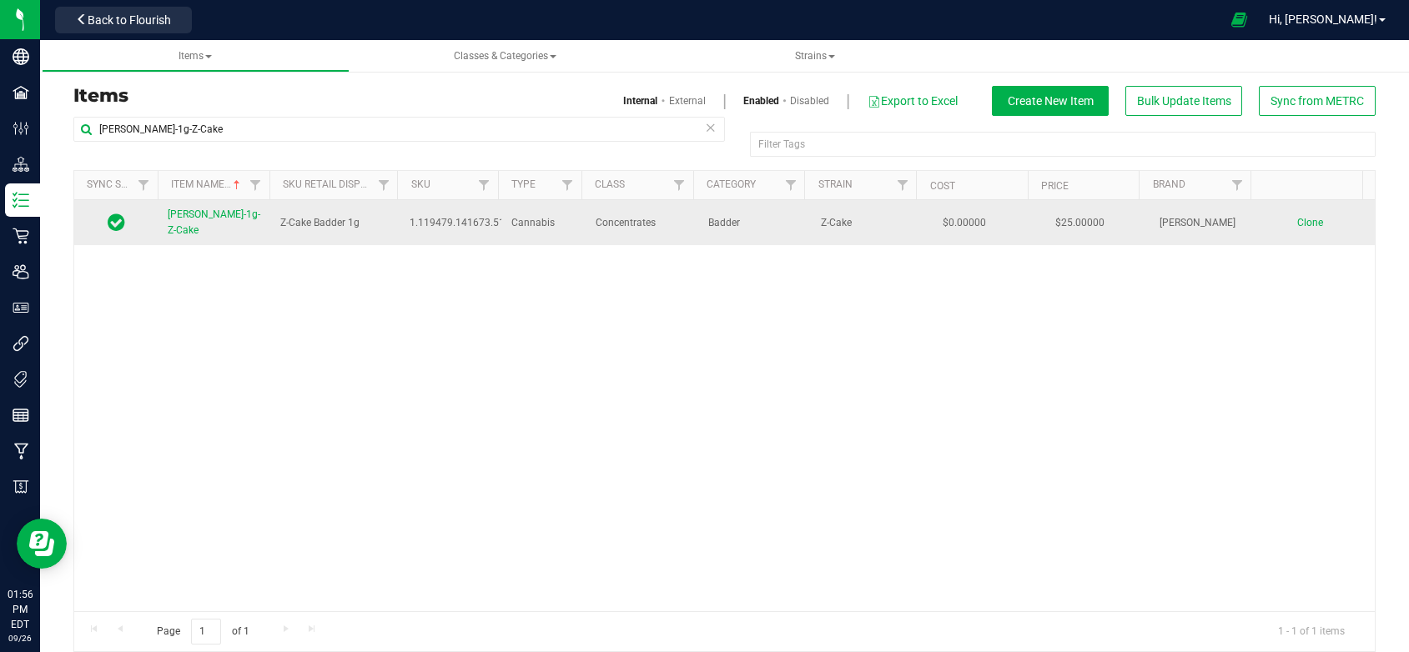
click at [186, 234] on span "[PERSON_NAME]-1g-Z-Cake" at bounding box center [214, 223] width 93 height 28
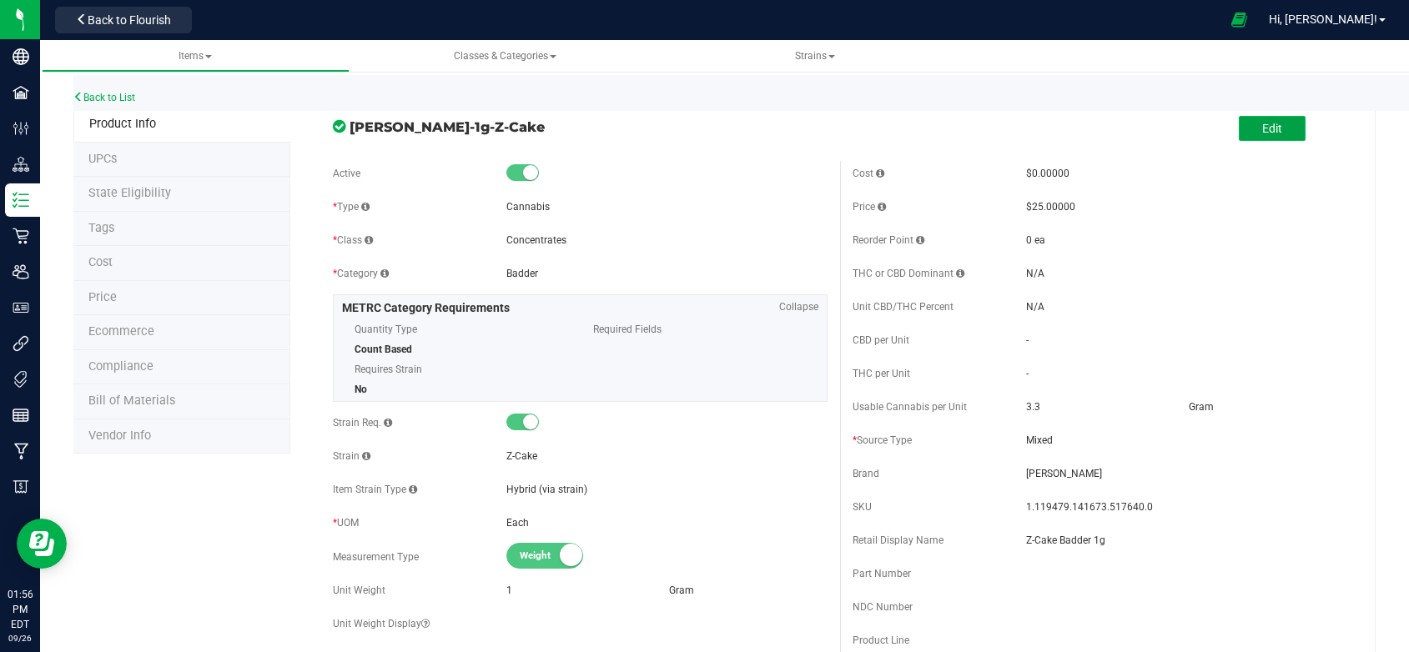
click at [1239, 120] on button "Edit" at bounding box center [1272, 128] width 67 height 25
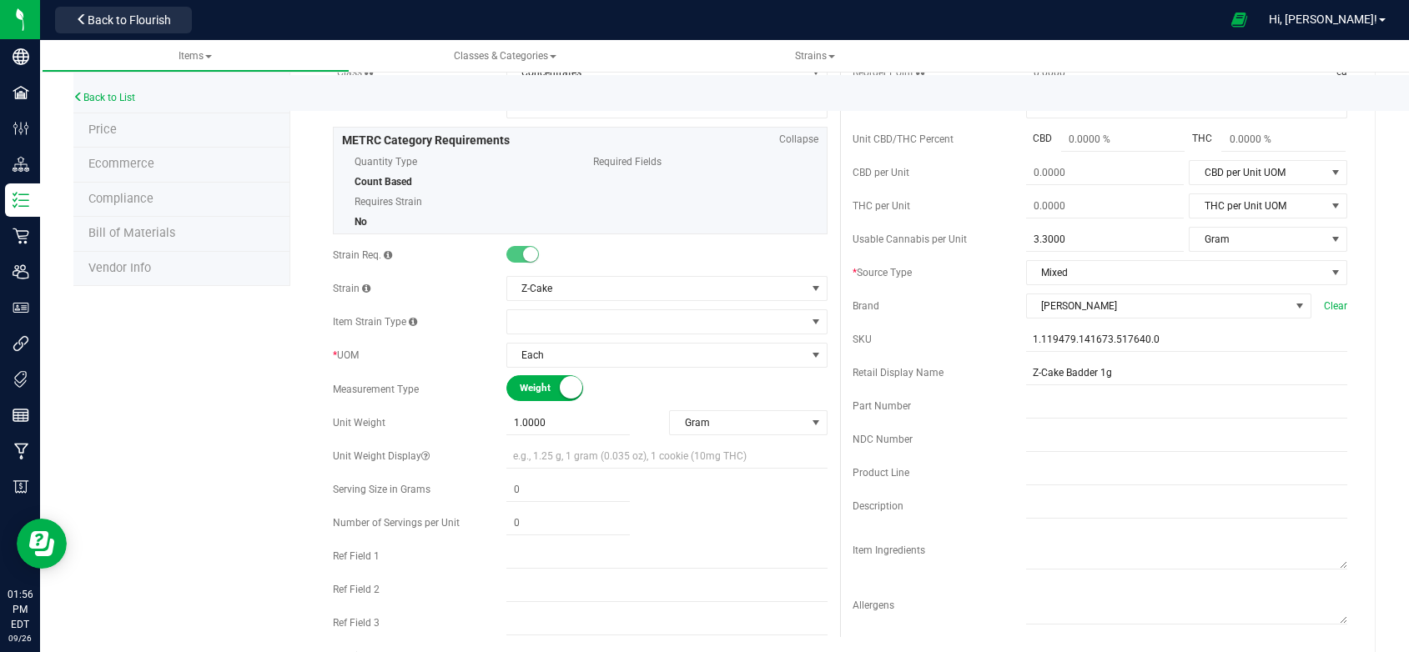
scroll to position [584, 0]
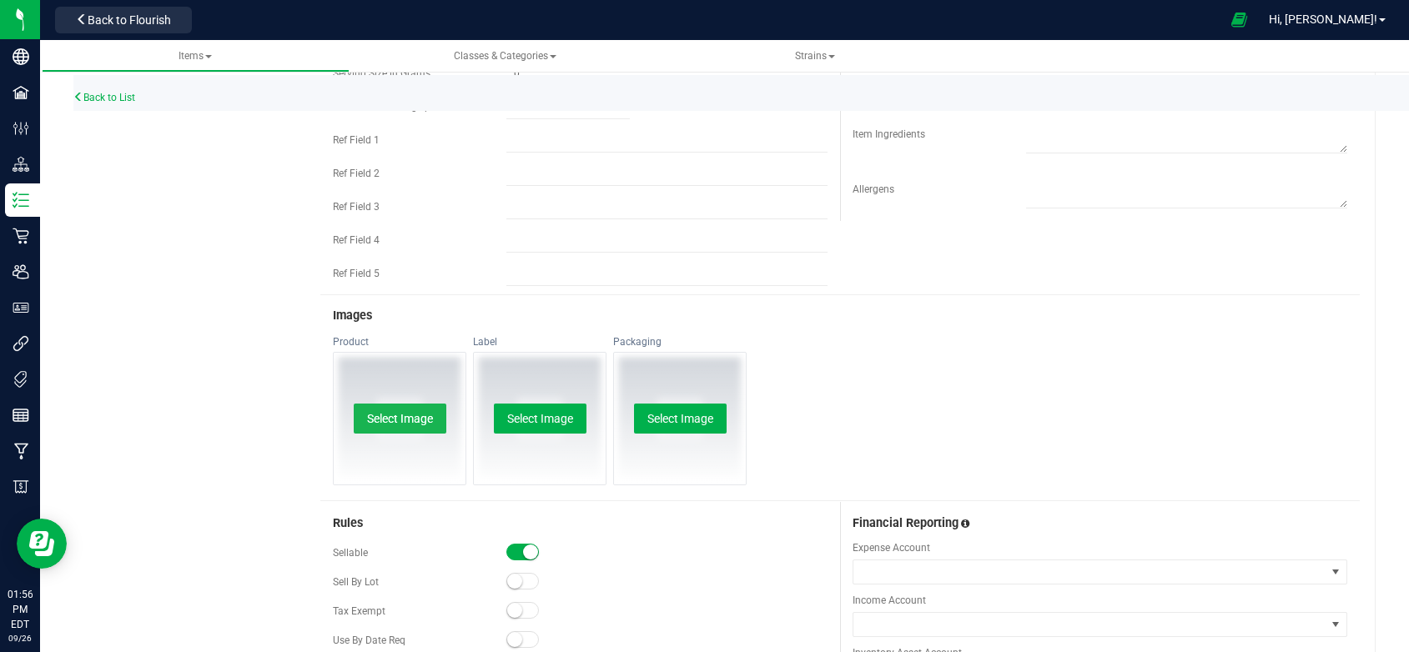
click at [418, 421] on button "Select Image" at bounding box center [400, 419] width 93 height 30
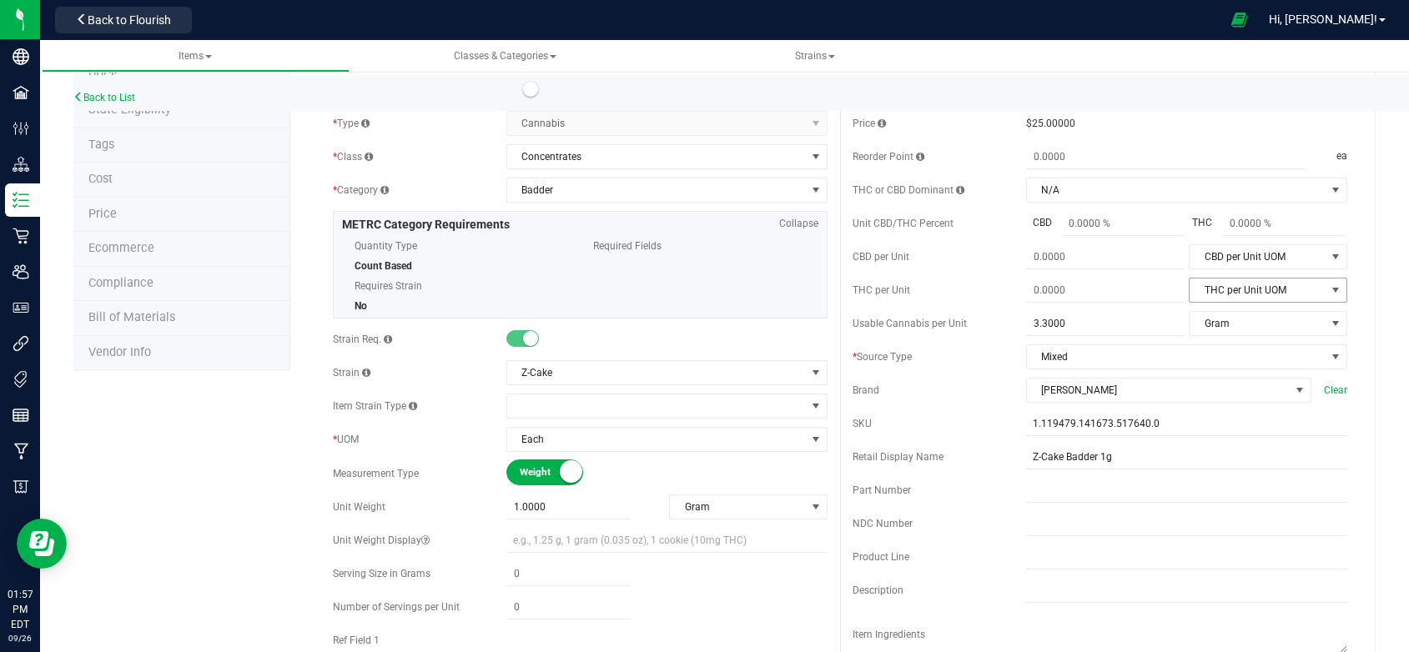
drag, startPoint x: 1280, startPoint y: 304, endPoint x: 1280, endPoint y: 276, distance: 27.5
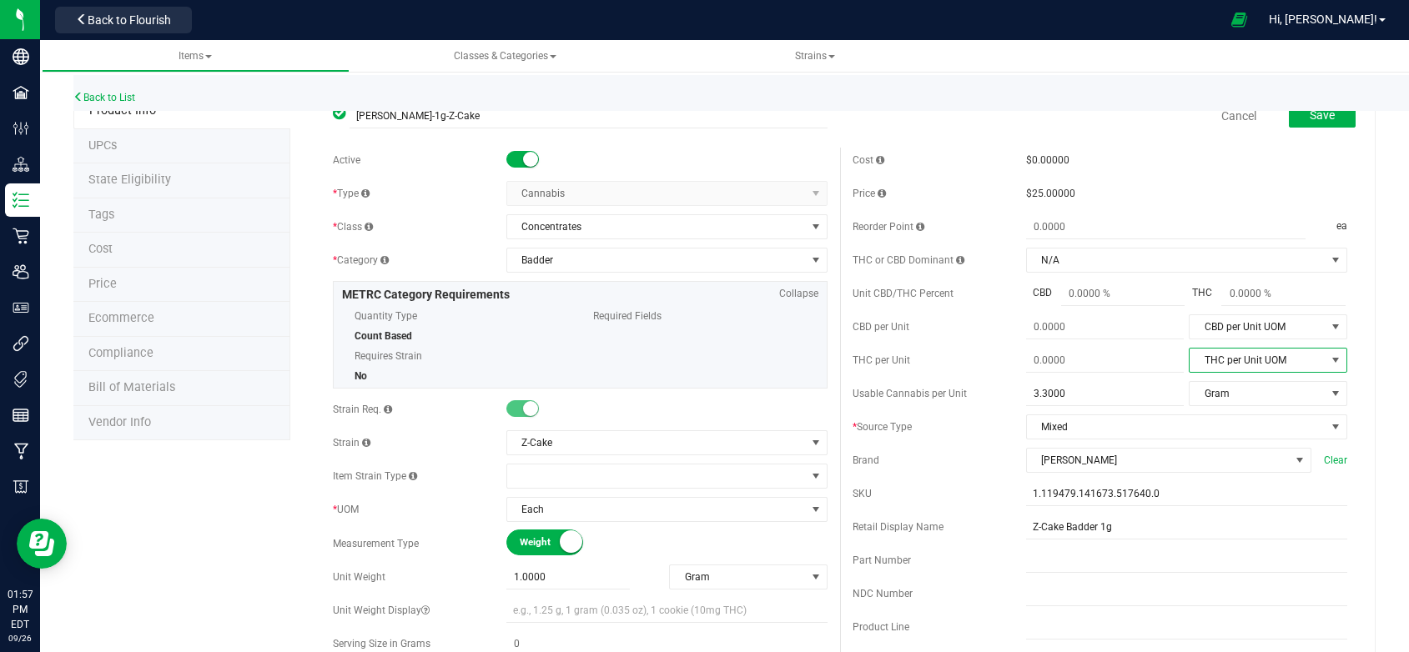
scroll to position [0, 0]
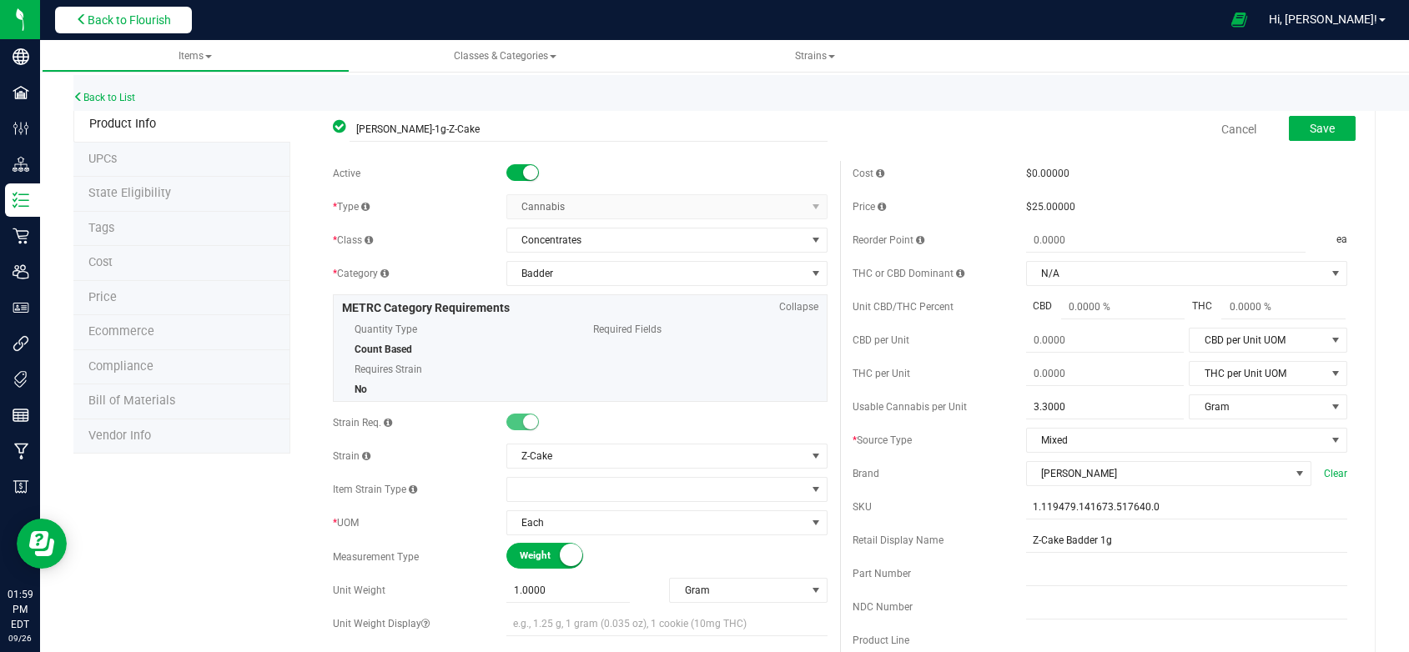
click at [137, 19] on span "Back to Flourish" at bounding box center [129, 19] width 83 height 13
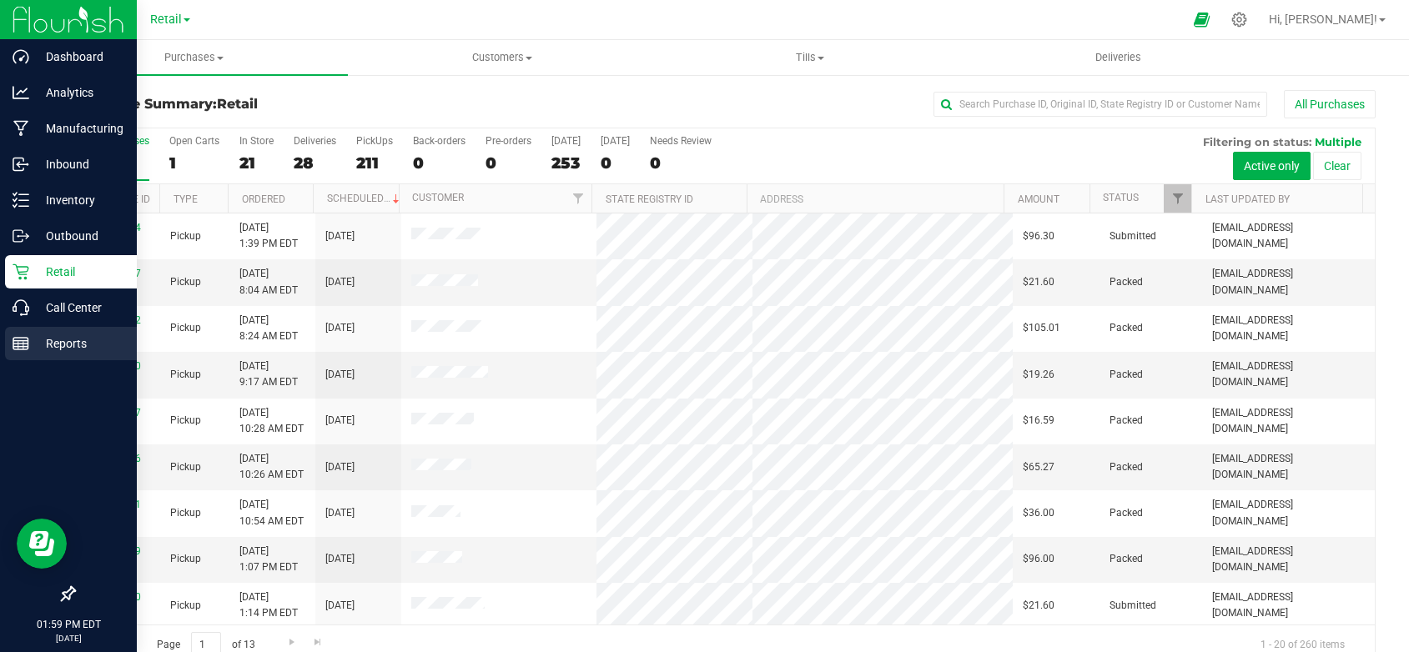
click at [53, 340] on p "Reports" at bounding box center [79, 344] width 100 height 20
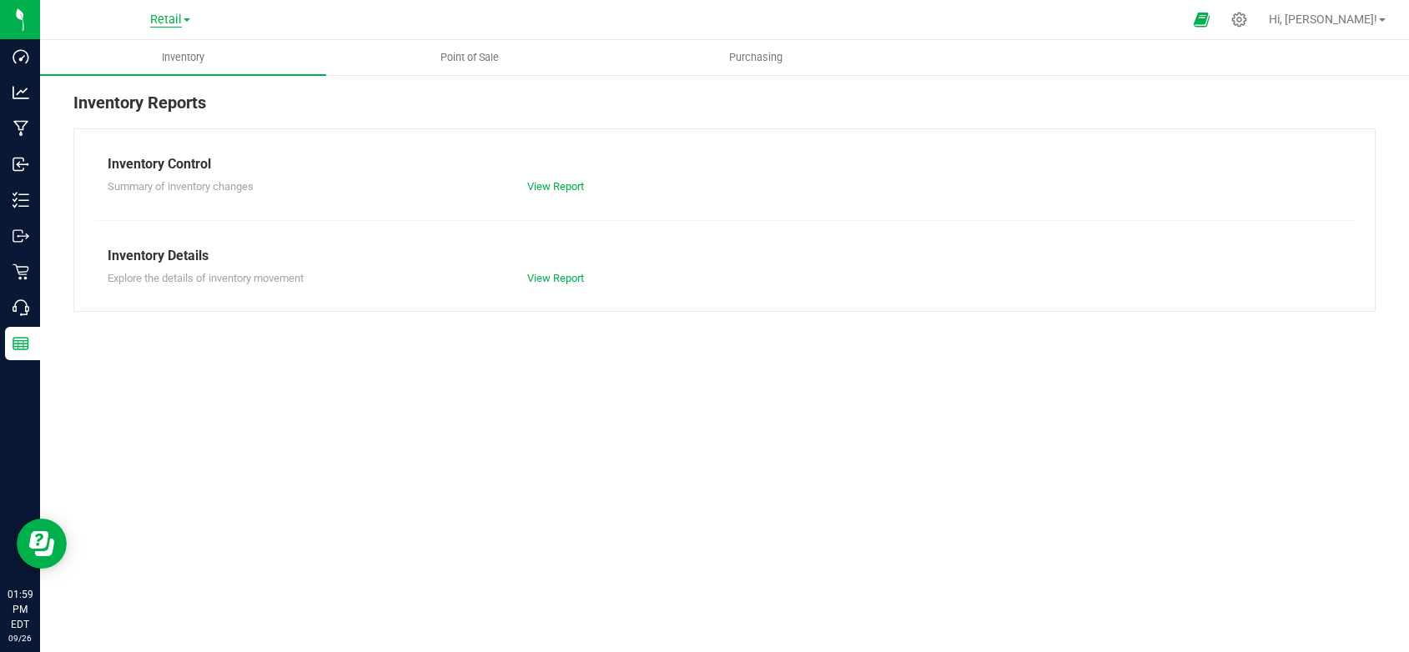
click at [174, 16] on span "Retail" at bounding box center [166, 20] width 32 height 15
click at [101, 53] on link "Cultivation" at bounding box center [170, 59] width 244 height 23
click at [560, 280] on link "View Report" at bounding box center [555, 278] width 57 height 13
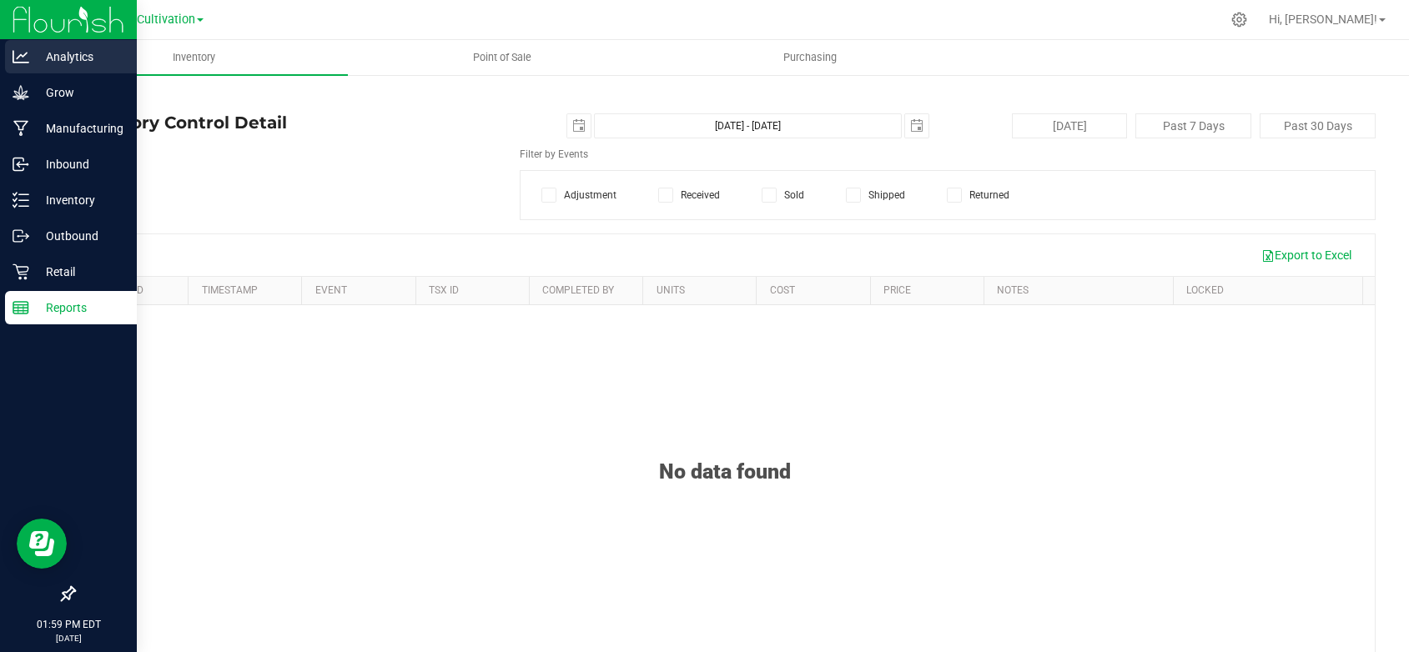
click at [69, 55] on p "Analytics" at bounding box center [79, 57] width 100 height 20
